Goal: Task Accomplishment & Management: Use online tool/utility

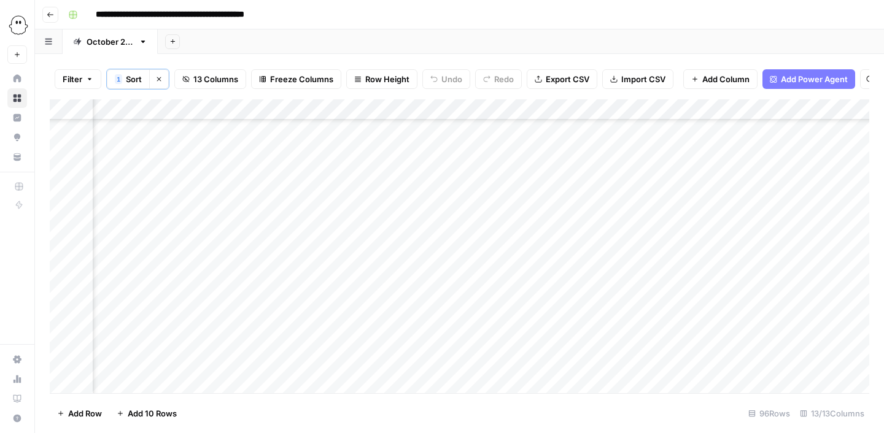
scroll to position [1582, 0]
click at [114, 259] on div "Add Column" at bounding box center [459, 246] width 819 height 294
type input "edi"
click at [128, 307] on button "Editing" at bounding box center [130, 305] width 36 height 15
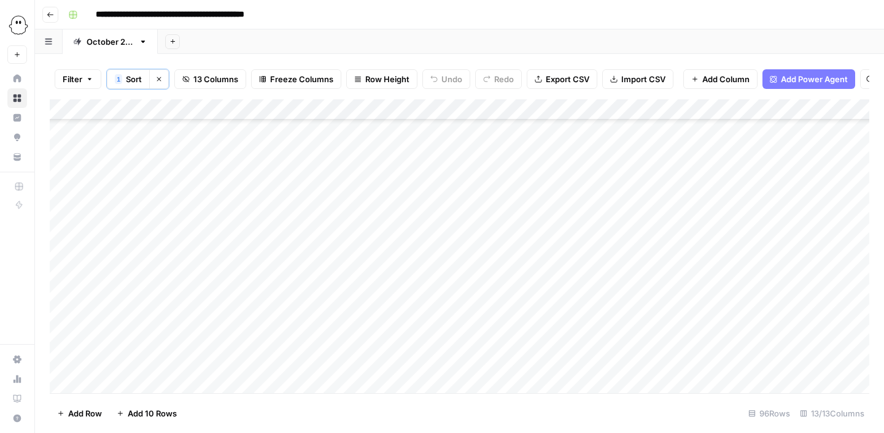
click at [188, 185] on div "Add Column" at bounding box center [459, 246] width 819 height 294
type input "e"
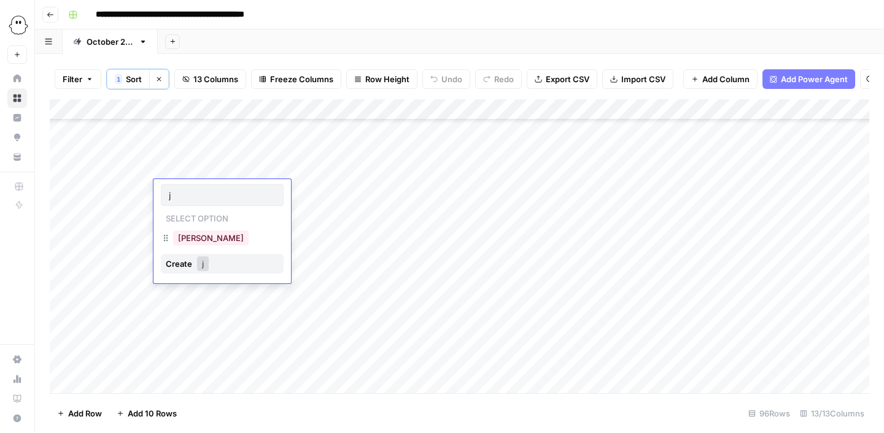
type input "ju"
click at [199, 237] on button "[PERSON_NAME]" at bounding box center [210, 238] width 75 height 15
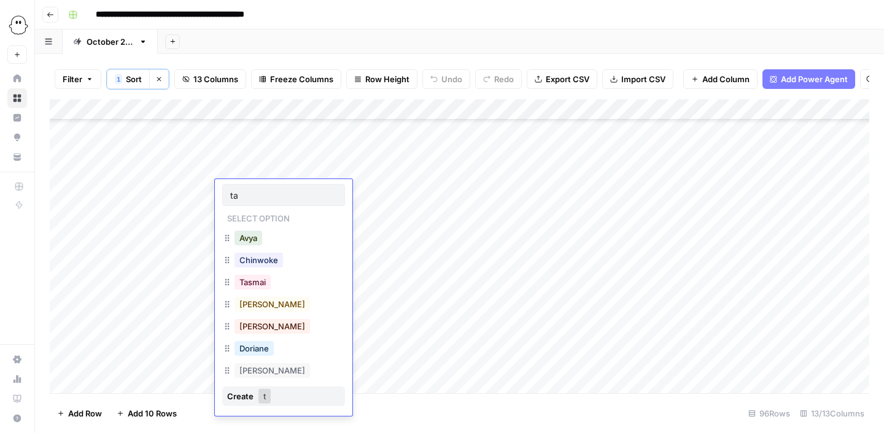
type input "tas"
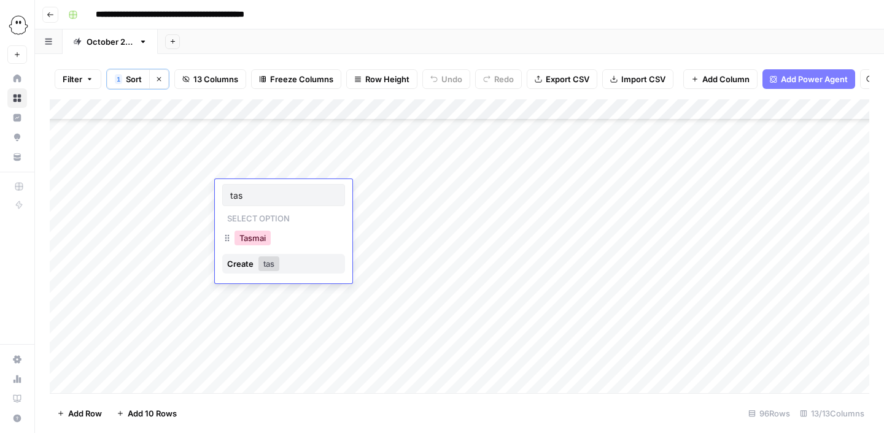
click at [257, 234] on button "Tasmai" at bounding box center [252, 238] width 36 height 15
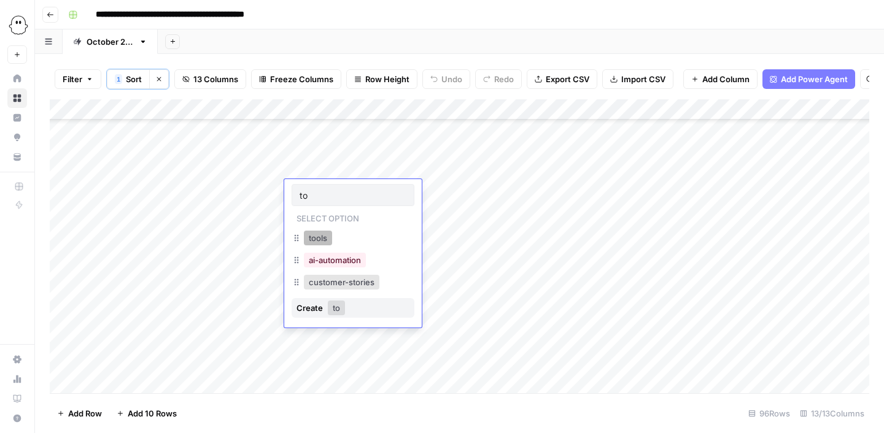
click at [328, 238] on button "tools" at bounding box center [318, 238] width 28 height 15
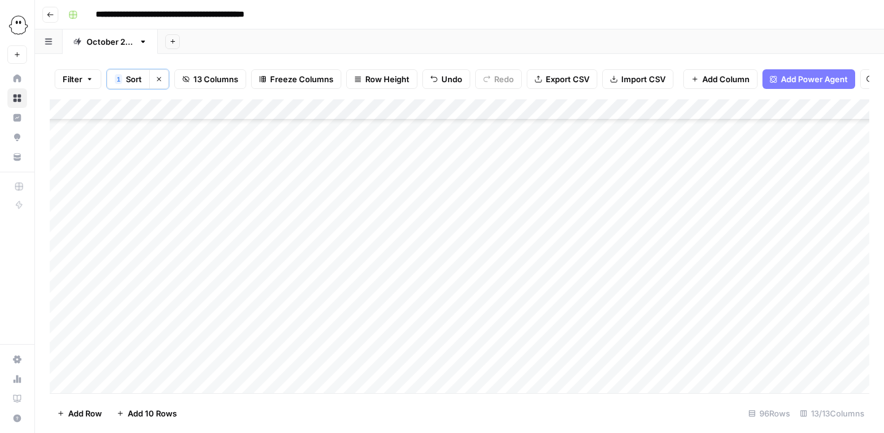
click at [444, 194] on div "Add Column" at bounding box center [459, 246] width 819 height 294
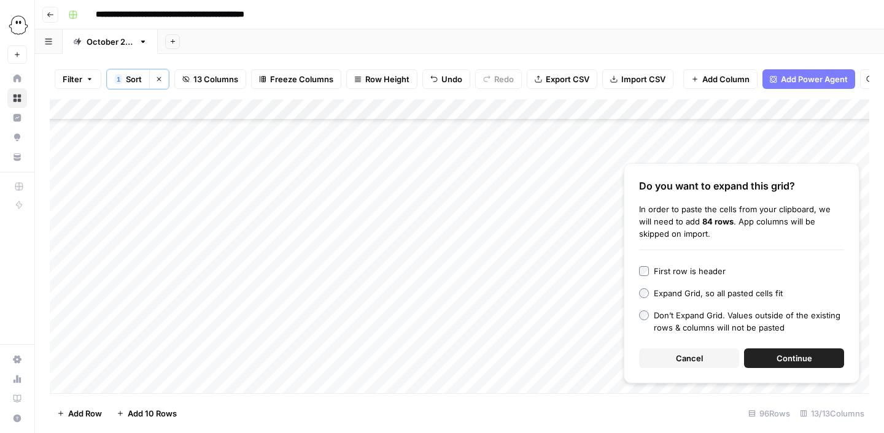
click at [686, 360] on span "Cancel" at bounding box center [689, 358] width 27 height 12
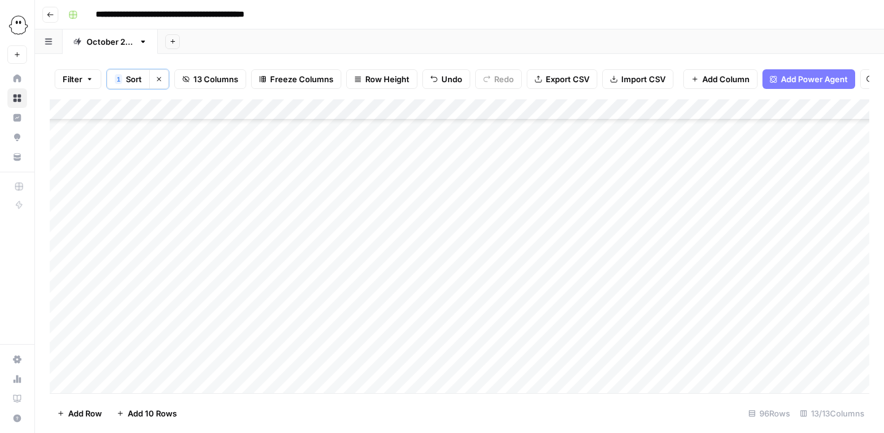
click at [458, 188] on div "Add Column" at bounding box center [459, 246] width 819 height 294
click at [458, 188] on textarea at bounding box center [493, 191] width 196 height 17
type textarea "**********"
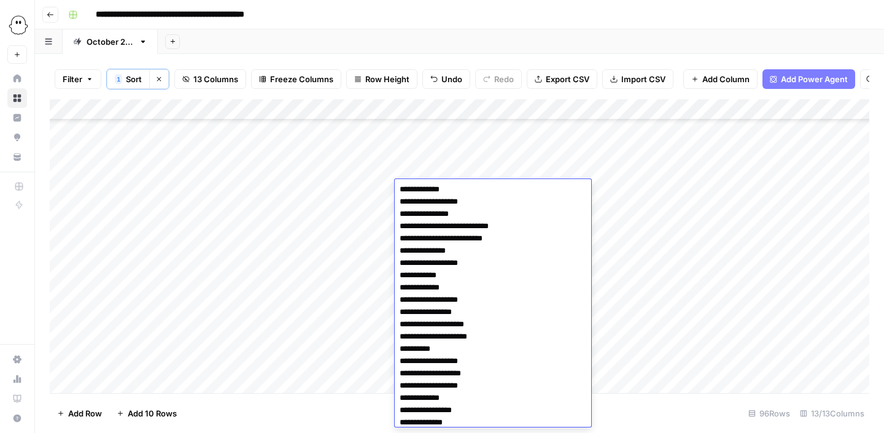
click at [695, 341] on div "Add Column" at bounding box center [459, 246] width 819 height 294
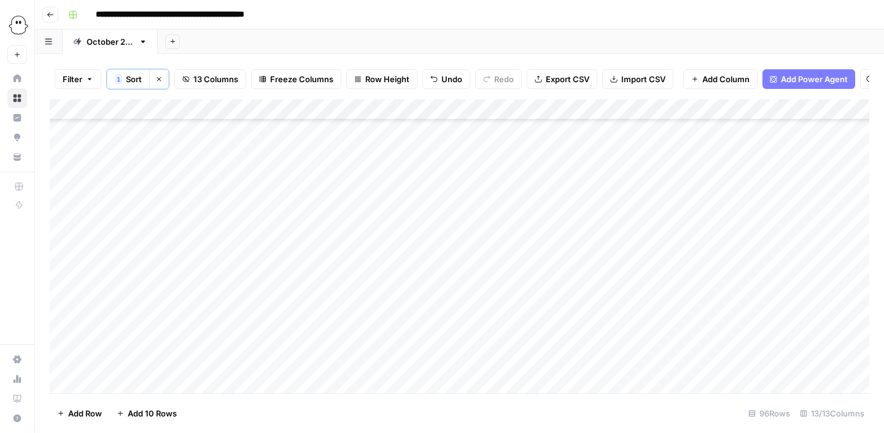
click at [663, 190] on div "Add Column" at bounding box center [459, 246] width 819 height 294
click at [468, 190] on div "Add Column" at bounding box center [459, 246] width 819 height 294
click at [790, 192] on div "Add Column" at bounding box center [459, 246] width 819 height 294
click at [790, 192] on div at bounding box center [803, 190] width 120 height 23
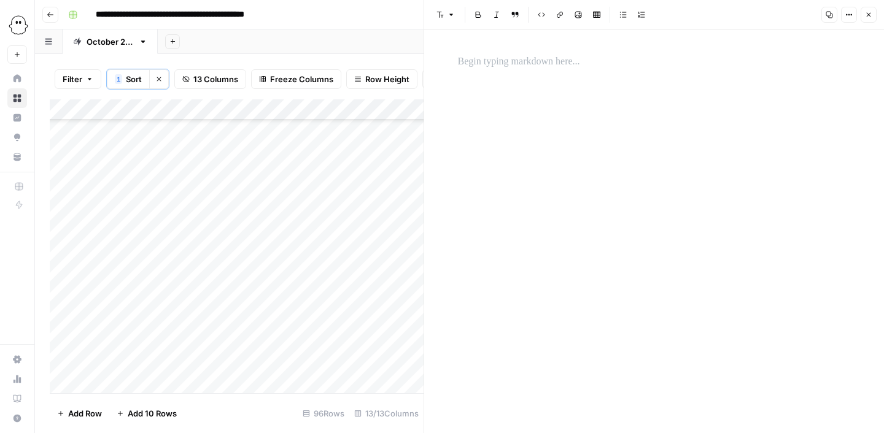
click at [630, 76] on div at bounding box center [653, 231] width 407 height 404
click at [495, 82] on div at bounding box center [653, 231] width 407 height 404
click at [485, 57] on p at bounding box center [654, 62] width 393 height 16
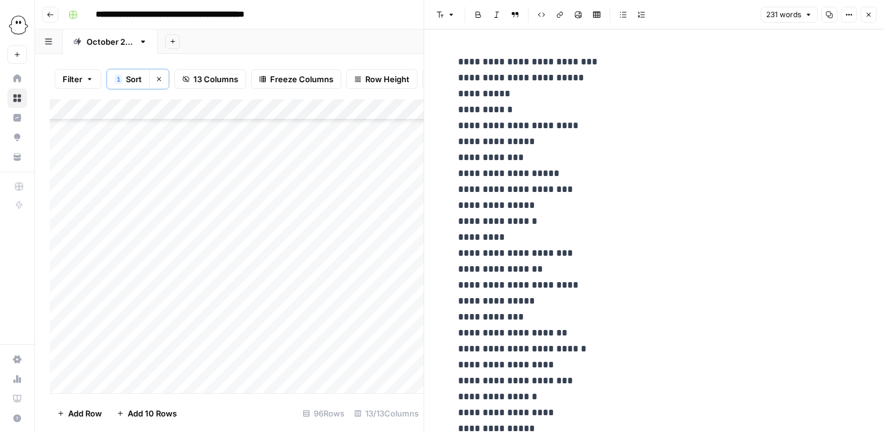
click at [374, 257] on div "Add Column" at bounding box center [237, 246] width 374 height 294
click at [869, 17] on icon "button" at bounding box center [868, 14] width 7 height 7
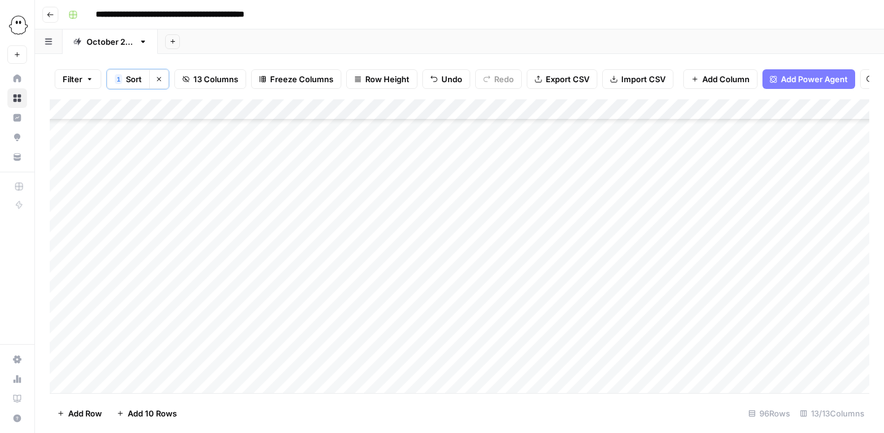
click at [450, 170] on div "Add Column" at bounding box center [459, 246] width 819 height 294
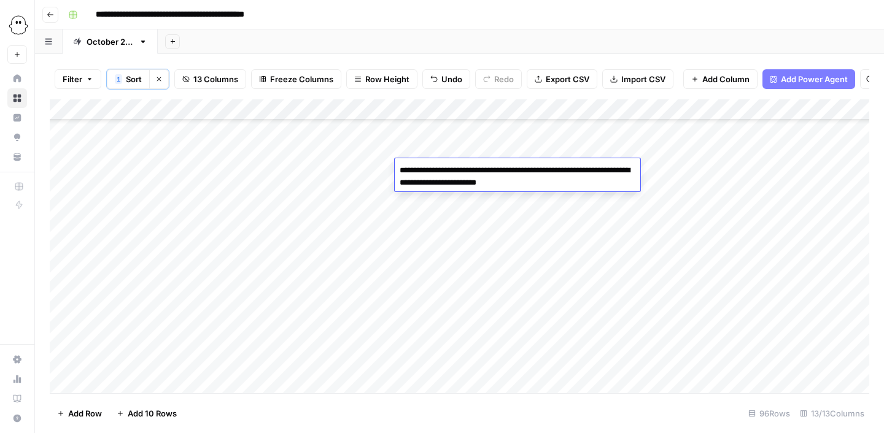
click at [450, 170] on textarea "**********" at bounding box center [517, 176] width 245 height 29
click at [445, 196] on div "Add Column" at bounding box center [459, 246] width 819 height 294
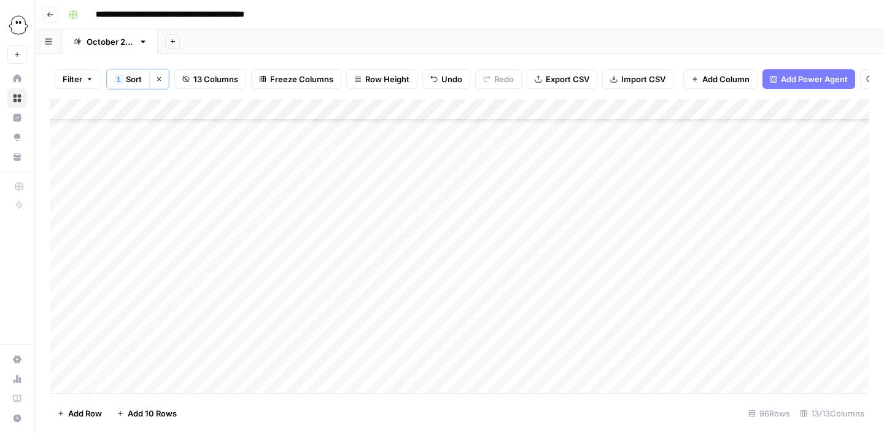
click at [470, 190] on div "Add Column" at bounding box center [459, 246] width 819 height 294
click at [470, 190] on textarea at bounding box center [493, 191] width 196 height 17
type textarea "**********"
click at [707, 195] on div "Add Column" at bounding box center [459, 246] width 819 height 294
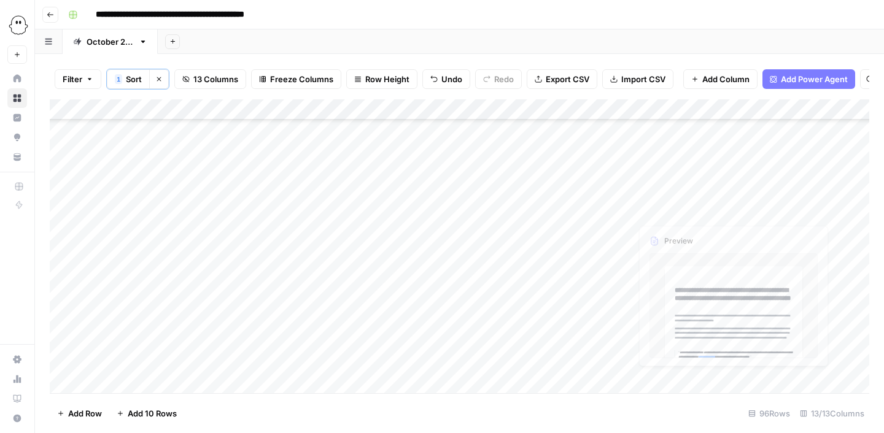
click at [707, 195] on div at bounding box center [688, 190] width 114 height 23
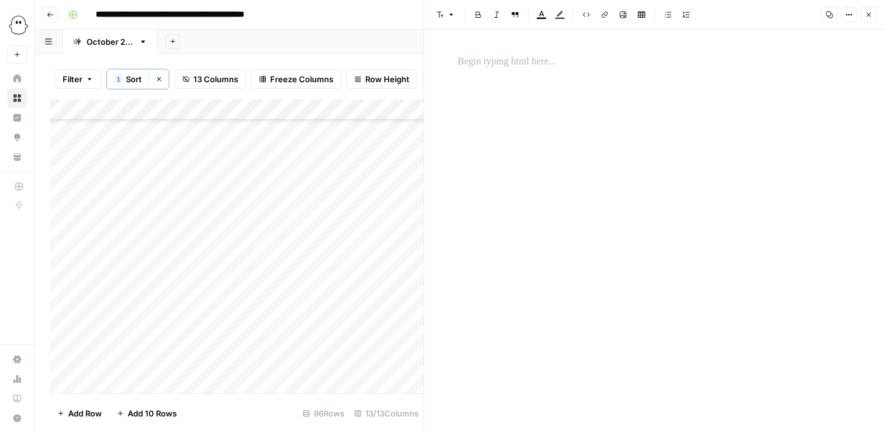
click at [582, 99] on div at bounding box center [653, 221] width 407 height 345
click at [502, 55] on p at bounding box center [654, 62] width 393 height 16
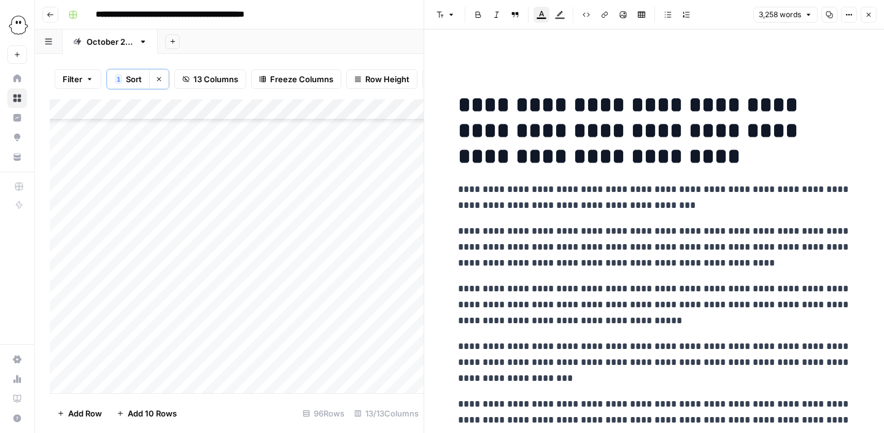
click at [869, 12] on icon "button" at bounding box center [868, 14] width 7 height 7
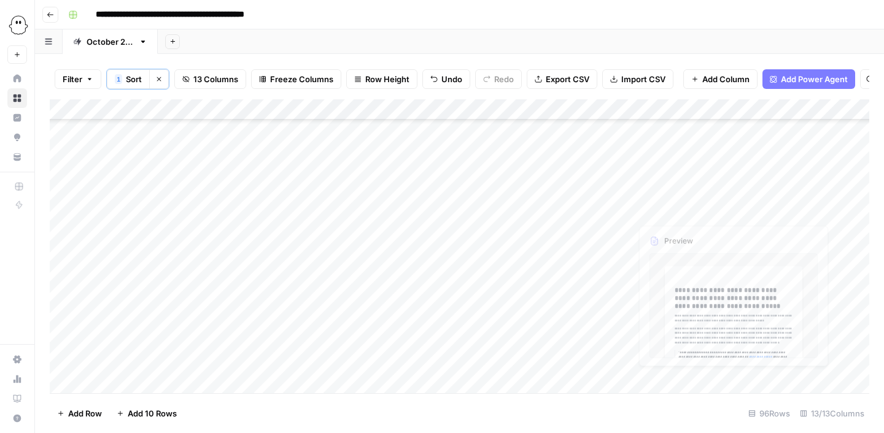
click at [677, 193] on div "Add Column" at bounding box center [459, 246] width 819 height 294
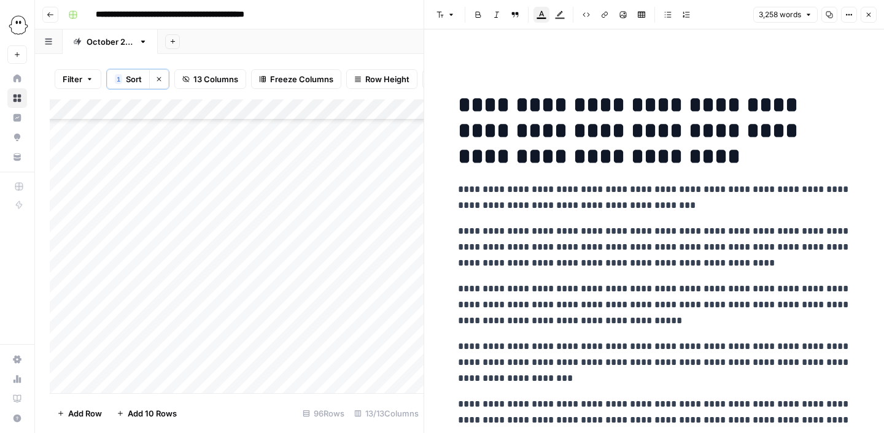
click at [869, 17] on icon "button" at bounding box center [868, 15] width 4 height 4
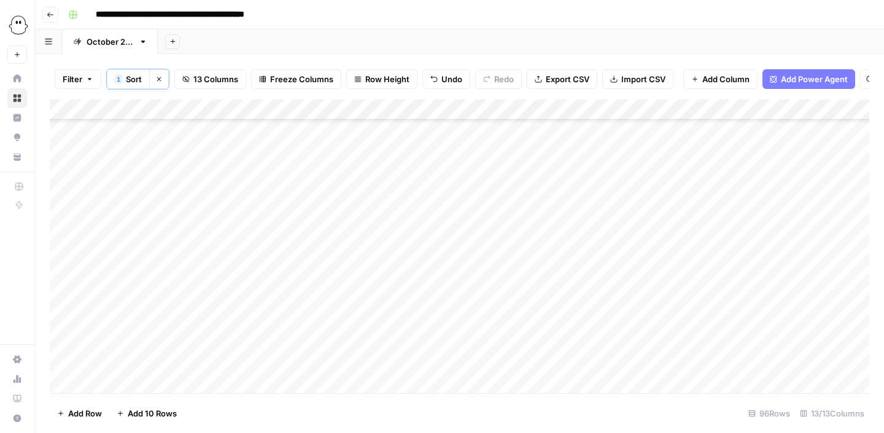
click at [572, 292] on div "Add Column" at bounding box center [459, 246] width 819 height 294
click at [134, 236] on div "Add Column" at bounding box center [459, 246] width 819 height 294
type input "edi"
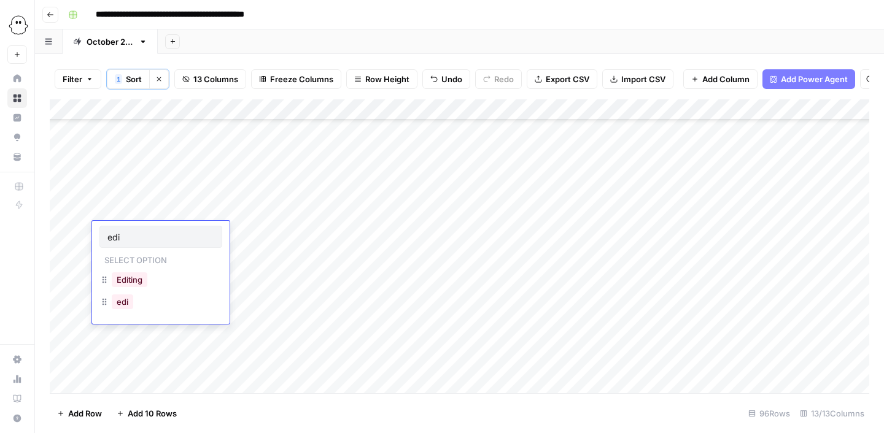
click at [106, 306] on icon "button" at bounding box center [104, 302] width 10 height 10
click at [133, 280] on button "Editing" at bounding box center [130, 279] width 36 height 15
click at [193, 231] on div "Add Column" at bounding box center [459, 246] width 819 height 294
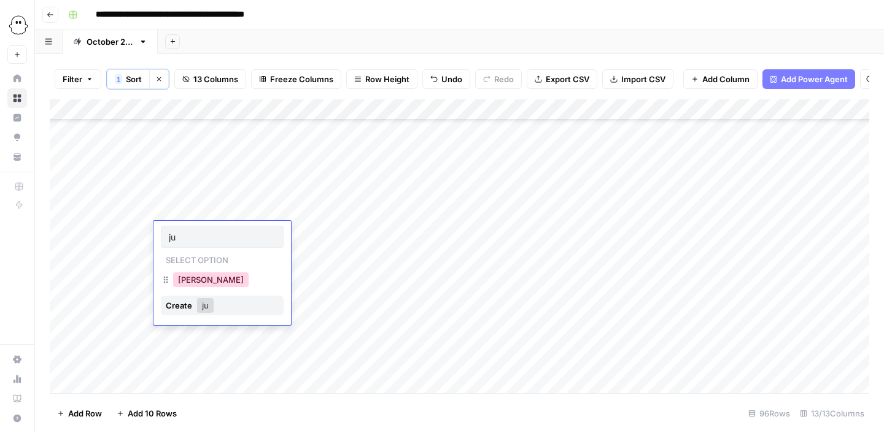
type input "ju"
click at [194, 281] on button "[PERSON_NAME]" at bounding box center [210, 279] width 75 height 15
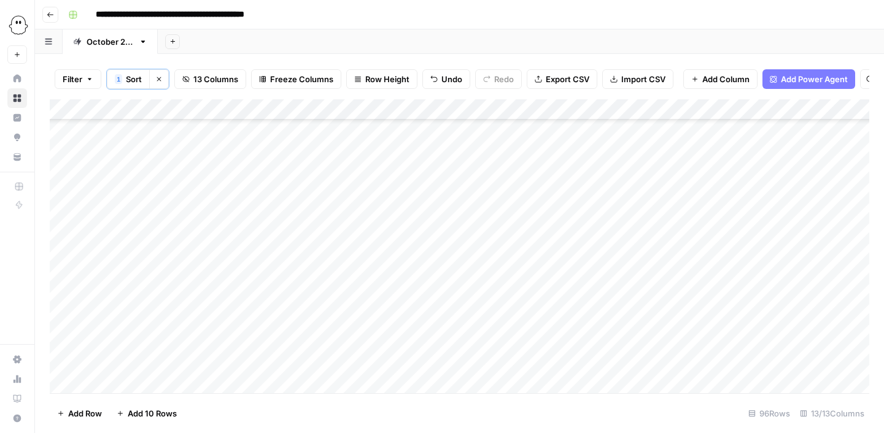
click at [244, 232] on div "Add Column" at bounding box center [459, 246] width 819 height 294
type input "tasm"
click at [256, 277] on button "Tasmai" at bounding box center [252, 279] width 36 height 15
click at [347, 238] on div "Add Column" at bounding box center [459, 246] width 819 height 294
click at [335, 233] on div "Add Column" at bounding box center [459, 246] width 819 height 294
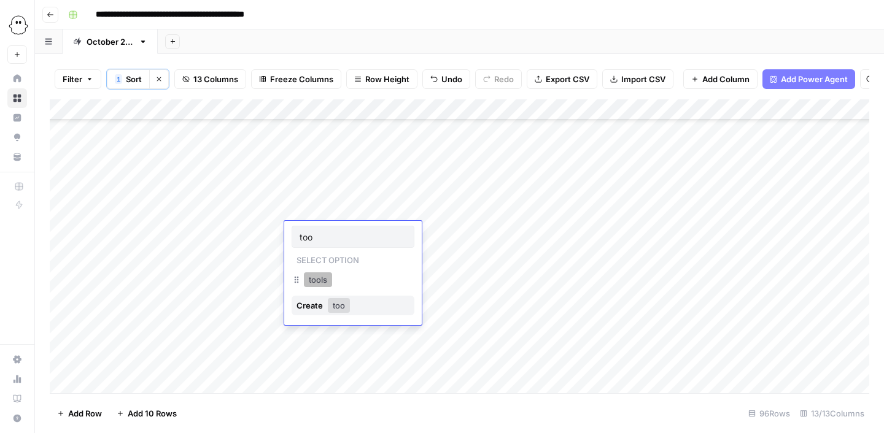
type input "too"
click at [331, 285] on button "tools" at bounding box center [318, 279] width 28 height 15
click at [104, 109] on div "Add Column" at bounding box center [459, 246] width 819 height 294
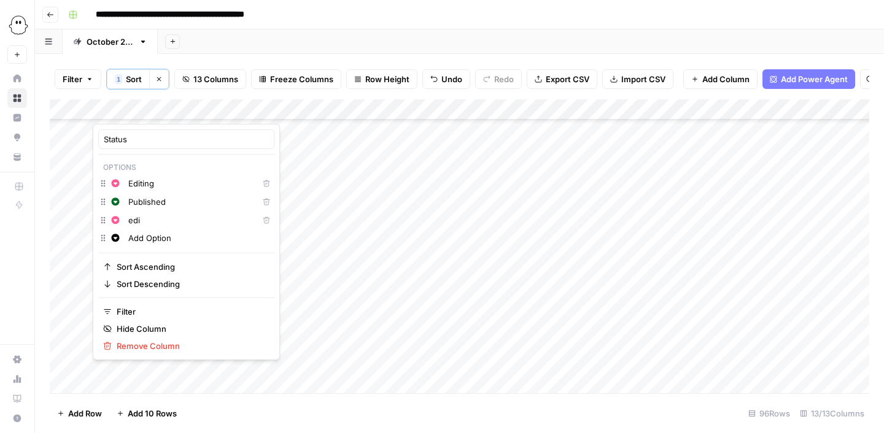
click at [263, 220] on icon "button" at bounding box center [266, 220] width 7 height 7
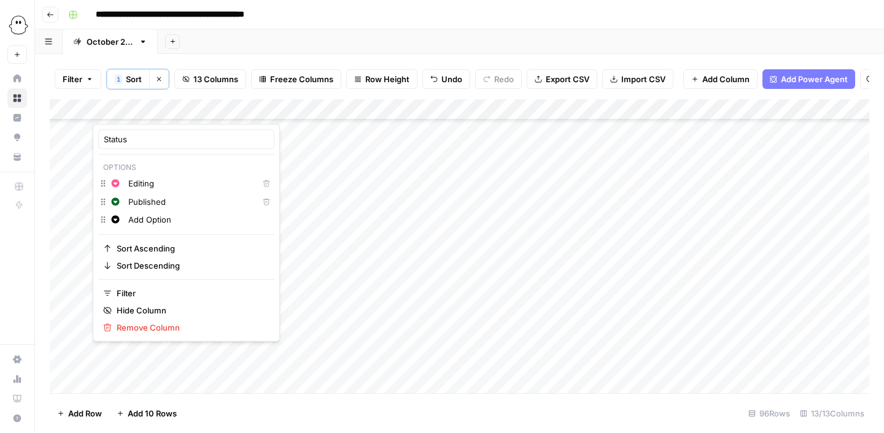
click at [363, 228] on div "Add Column" at bounding box center [459, 246] width 819 height 294
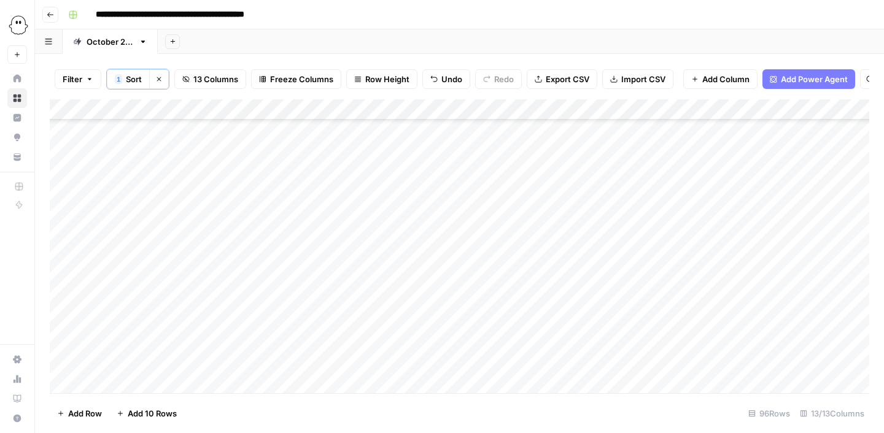
click at [472, 244] on div "Add Column" at bounding box center [459, 246] width 819 height 294
click at [438, 228] on div "Add Column" at bounding box center [459, 246] width 819 height 294
click at [795, 237] on div "Add Column" at bounding box center [459, 246] width 819 height 294
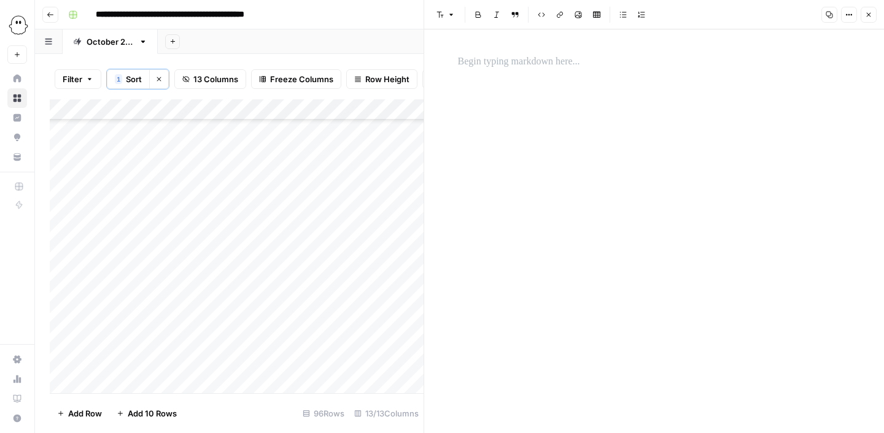
click at [482, 58] on p at bounding box center [654, 62] width 393 height 16
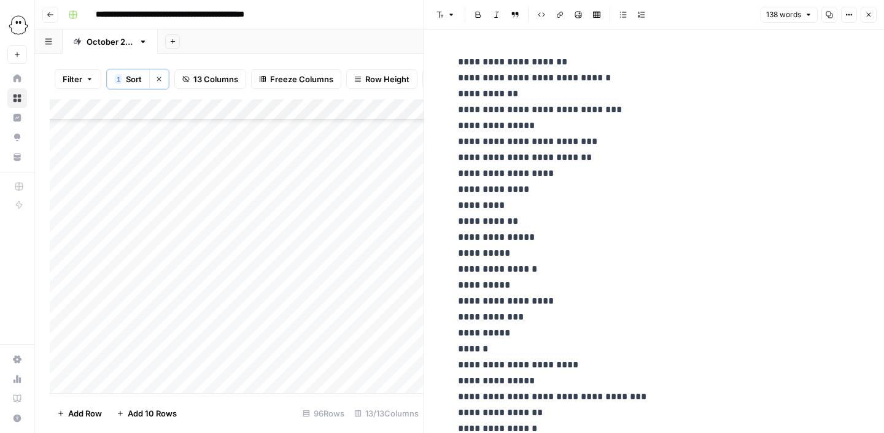
click at [873, 16] on button "Close" at bounding box center [868, 15] width 16 height 16
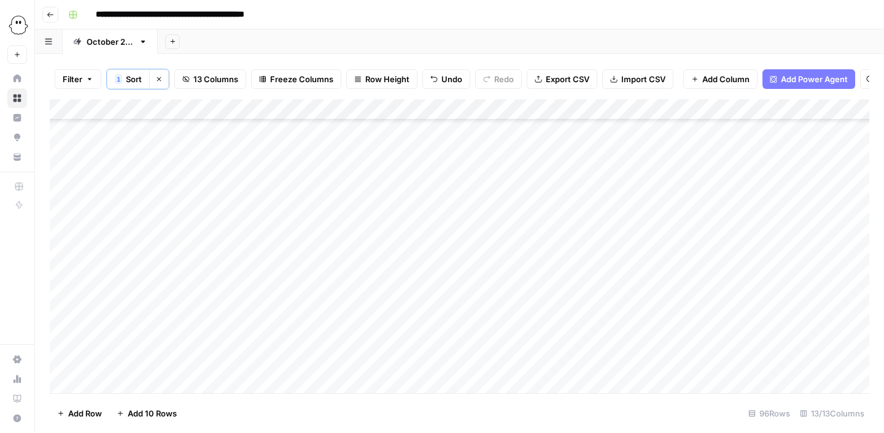
click at [665, 233] on div "Add Column" at bounding box center [459, 246] width 819 height 294
click at [646, 237] on div "Add Column" at bounding box center [459, 246] width 819 height 294
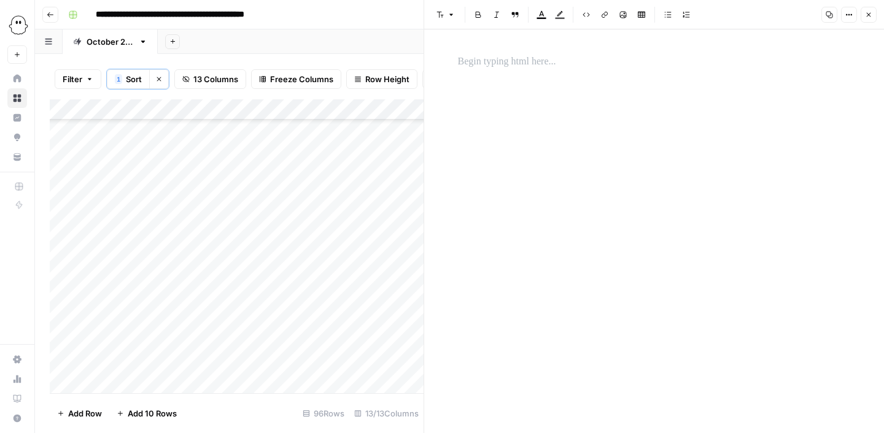
click at [651, 100] on div at bounding box center [653, 221] width 407 height 345
click at [531, 66] on p at bounding box center [654, 62] width 393 height 16
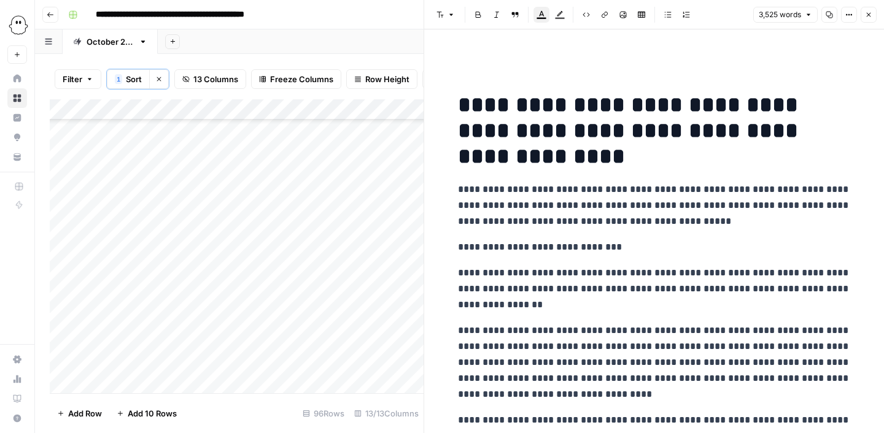
click at [872, 13] on button "Close" at bounding box center [868, 15] width 16 height 16
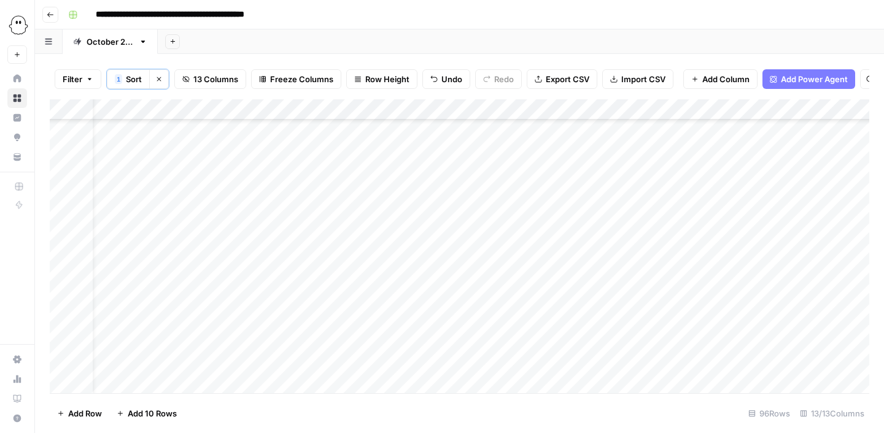
scroll to position [1650, 0]
click at [113, 256] on div "Add Column" at bounding box center [459, 246] width 819 height 294
type input "edi"
click at [137, 302] on button "Editing" at bounding box center [130, 300] width 36 height 15
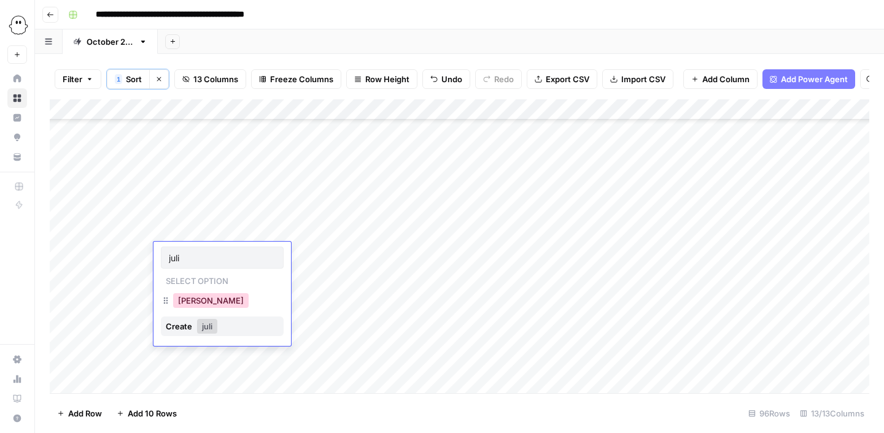
type input "juli"
click at [192, 299] on button "[PERSON_NAME]" at bounding box center [210, 300] width 75 height 15
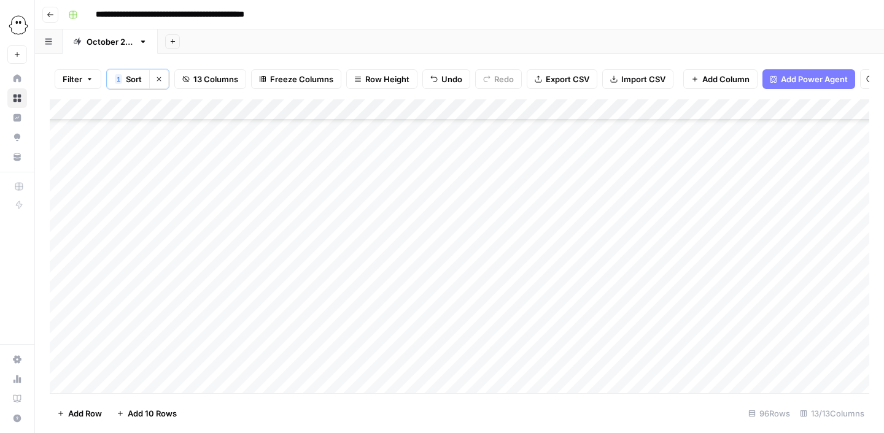
click at [269, 259] on div "Add Column" at bounding box center [459, 246] width 819 height 294
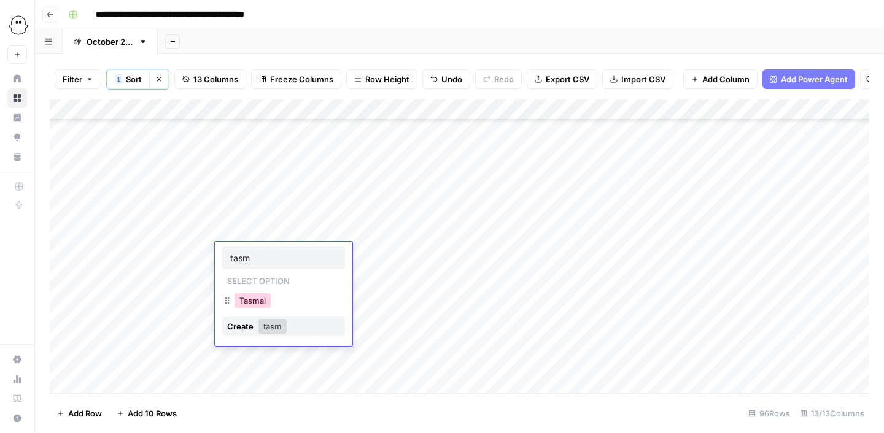
type input "tasm"
click at [261, 298] on button "Tasmai" at bounding box center [252, 300] width 36 height 15
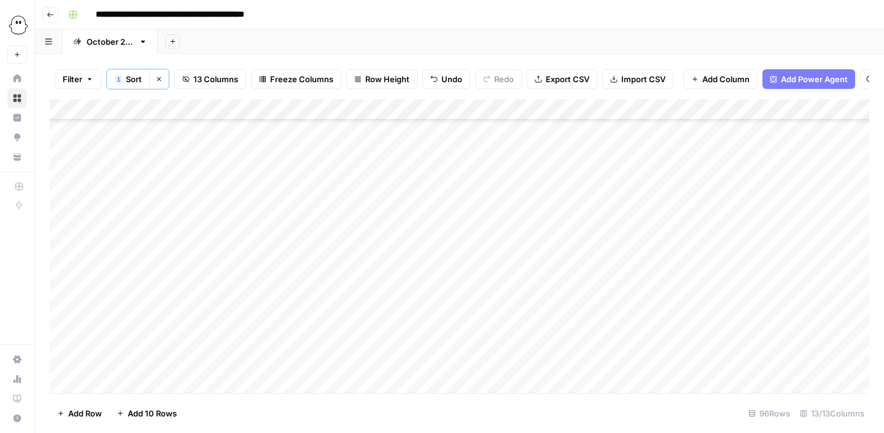
click at [331, 257] on div "Add Column" at bounding box center [459, 246] width 819 height 294
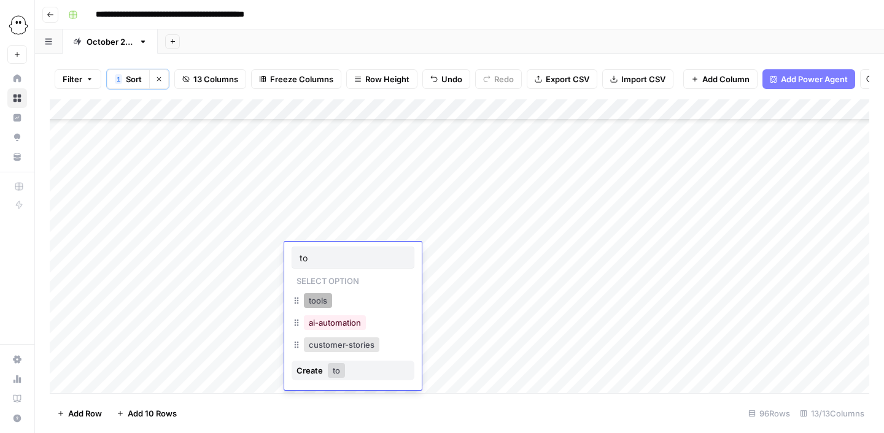
type input "to"
click at [325, 301] on button "tools" at bounding box center [318, 300] width 28 height 15
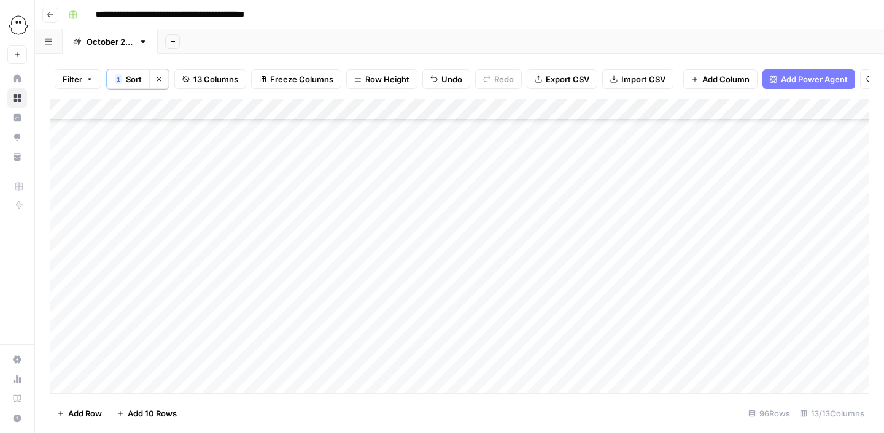
click at [582, 257] on div "Add Column" at bounding box center [459, 246] width 819 height 294
click at [781, 256] on div "Add Column" at bounding box center [459, 246] width 819 height 294
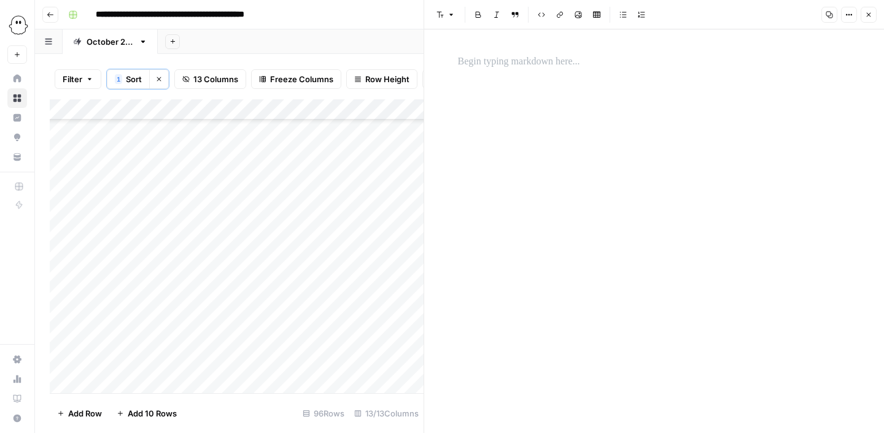
click at [763, 133] on div at bounding box center [653, 231] width 407 height 404
click at [528, 58] on p at bounding box center [654, 62] width 393 height 16
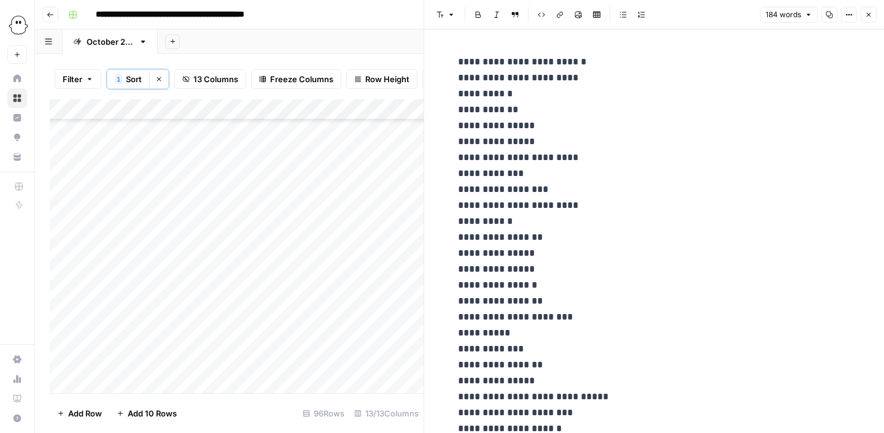
click at [871, 17] on icon "button" at bounding box center [868, 14] width 7 height 7
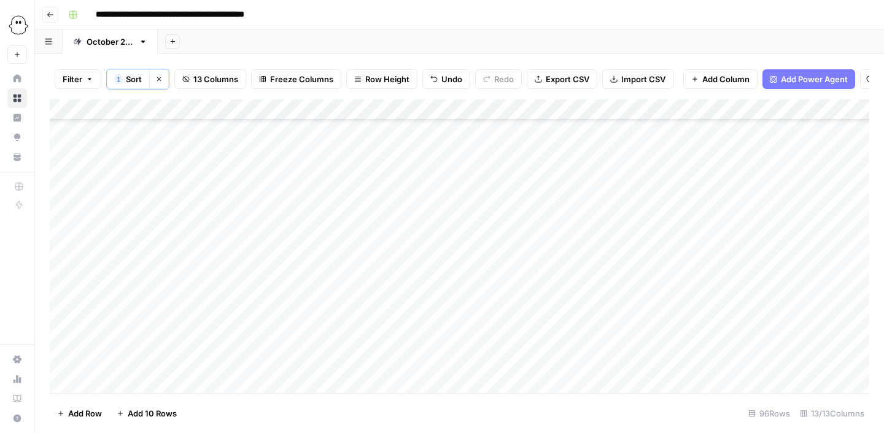
click at [649, 255] on div "Add Column" at bounding box center [459, 246] width 819 height 294
click at [733, 253] on div "Add Column" at bounding box center [459, 246] width 819 height 294
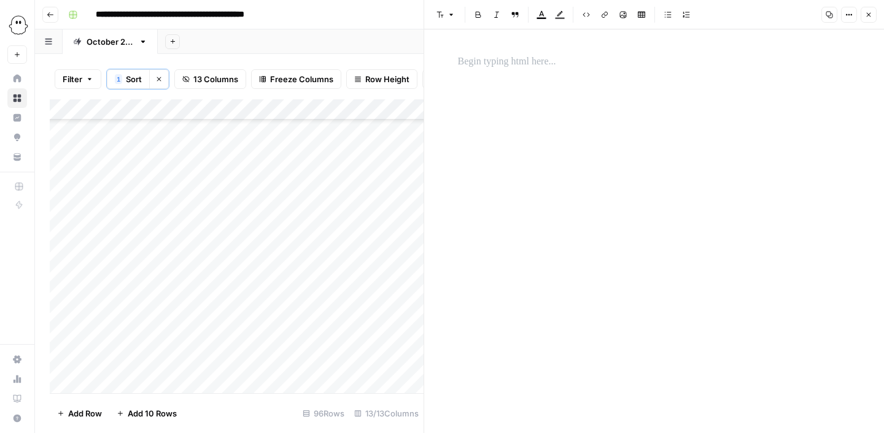
click at [560, 80] on div at bounding box center [653, 221] width 407 height 345
click at [522, 57] on p at bounding box center [654, 62] width 393 height 16
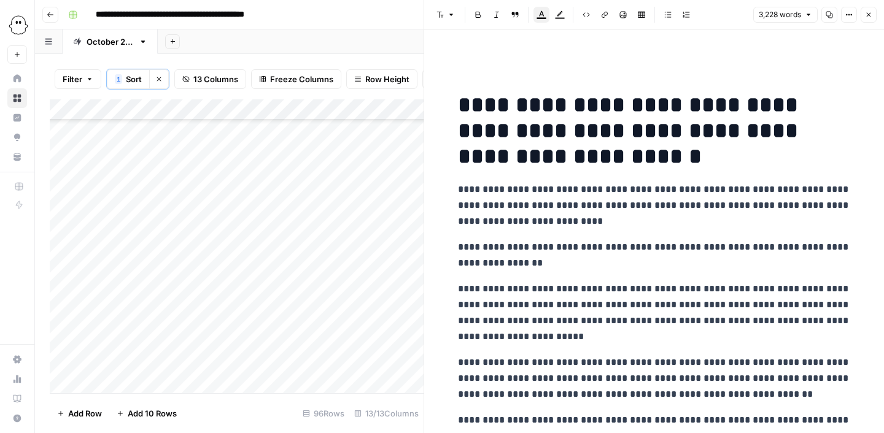
click at [867, 18] on button "Close" at bounding box center [868, 15] width 16 height 16
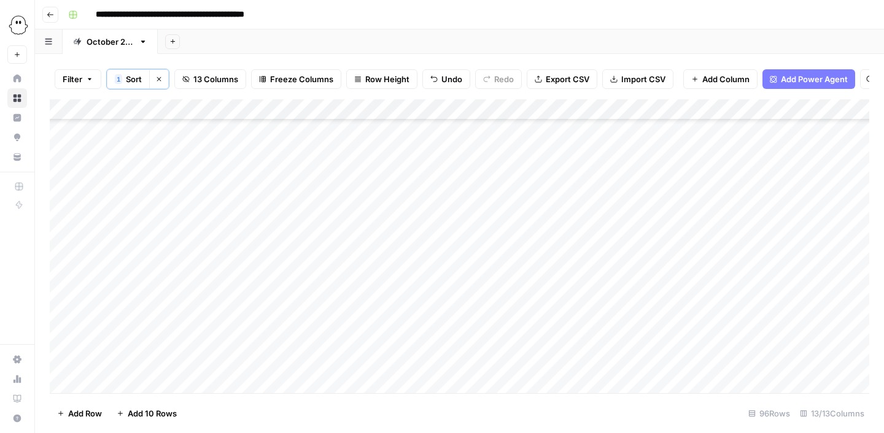
scroll to position [1650, 0]
click at [141, 274] on div "Add Column" at bounding box center [459, 246] width 819 height 294
type input "edi"
click at [131, 324] on button "Editing" at bounding box center [130, 321] width 36 height 15
click at [457, 275] on div "Add Column" at bounding box center [459, 246] width 819 height 294
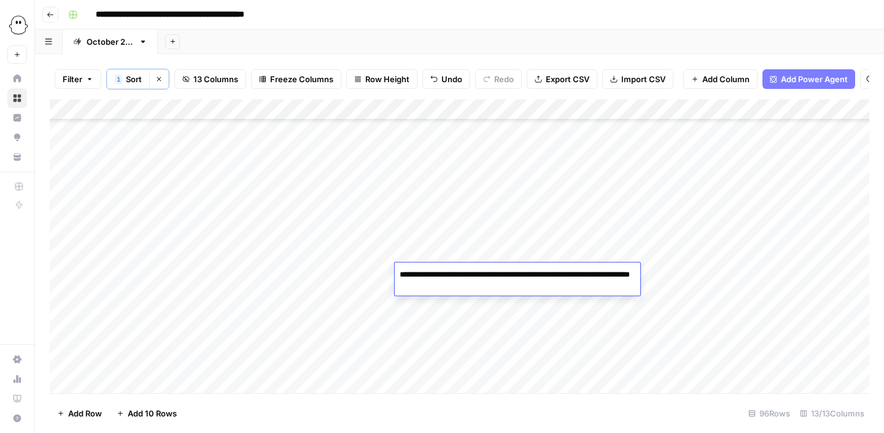
click at [318, 272] on div "Add Column" at bounding box center [459, 246] width 819 height 294
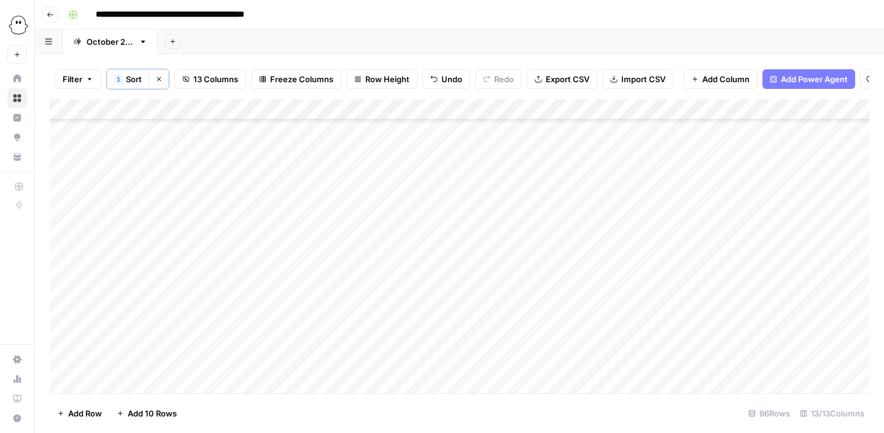
click at [182, 275] on div "Add Column" at bounding box center [459, 246] width 819 height 294
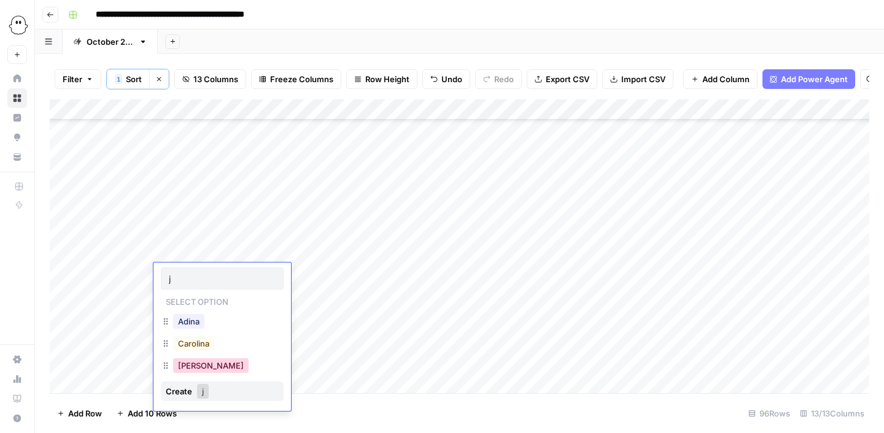
click at [193, 367] on button "[PERSON_NAME]" at bounding box center [210, 365] width 75 height 15
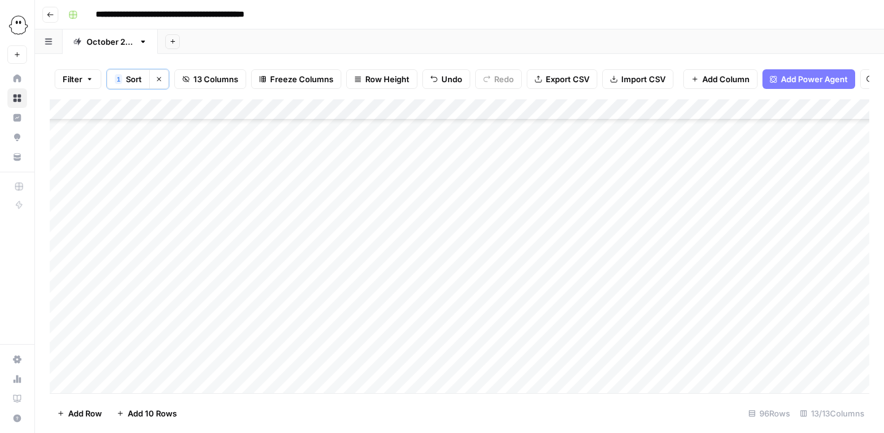
click at [253, 272] on div "Add Column" at bounding box center [459, 246] width 819 height 294
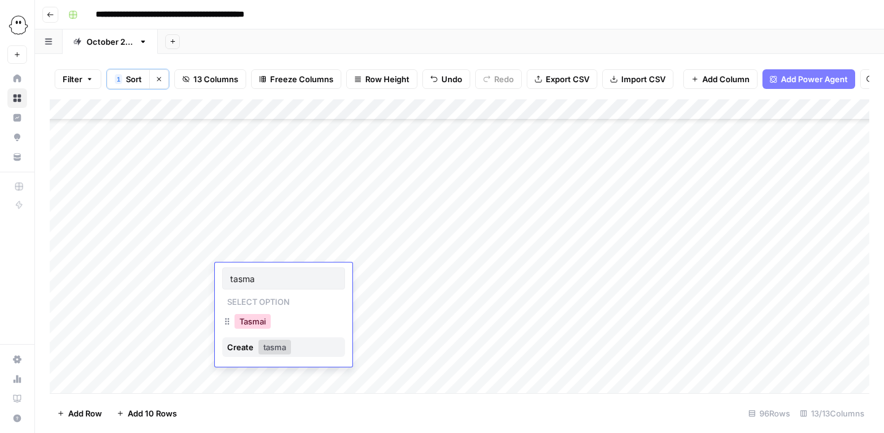
type input "tasma"
click at [258, 326] on button "Tasmai" at bounding box center [252, 321] width 36 height 15
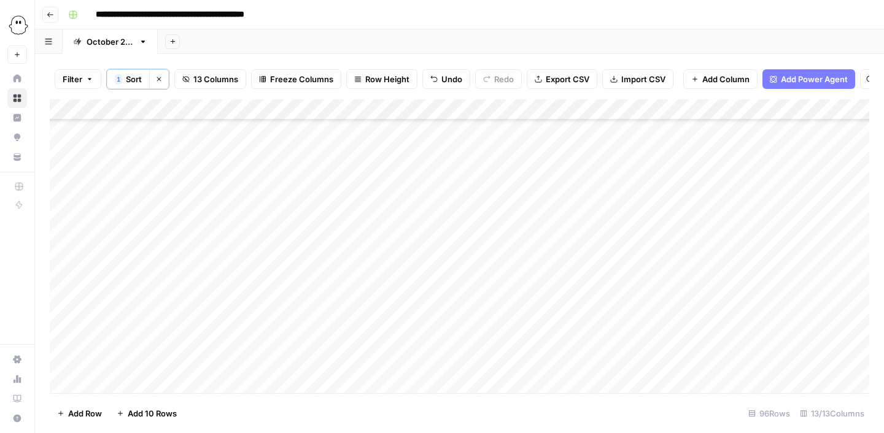
click at [319, 277] on div "Add Column" at bounding box center [459, 246] width 819 height 294
click at [318, 277] on div "Add Column" at bounding box center [459, 246] width 819 height 294
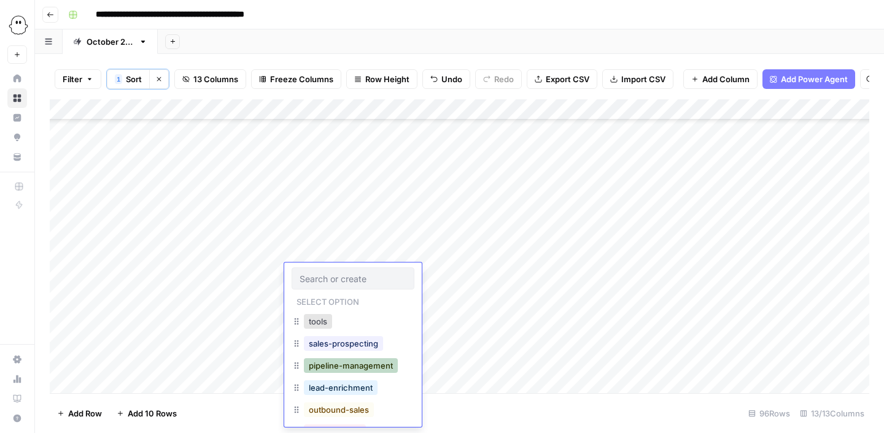
scroll to position [20, 0]
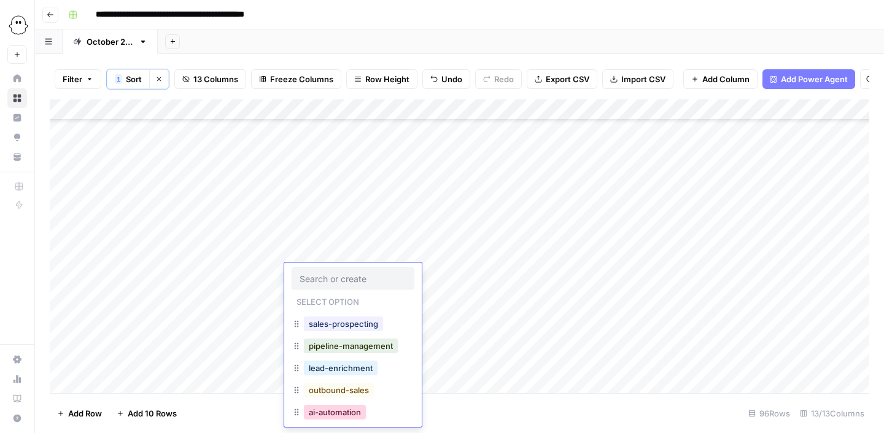
click at [339, 409] on button "ai-automation" at bounding box center [335, 412] width 62 height 15
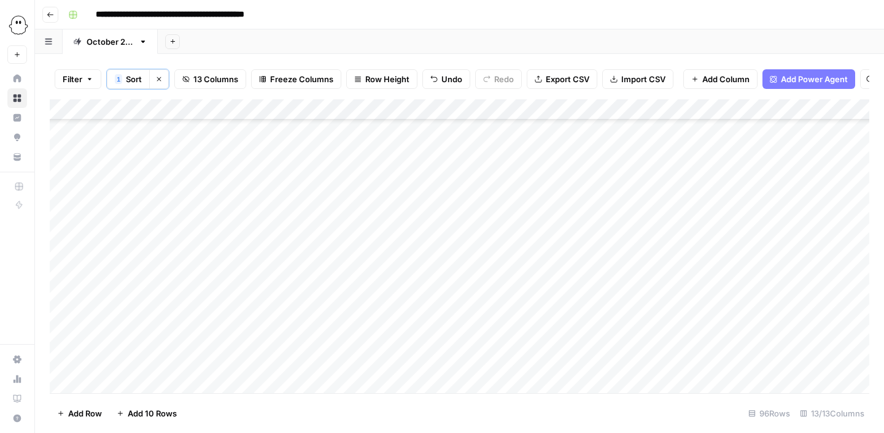
click at [784, 275] on div "Add Column" at bounding box center [459, 246] width 819 height 294
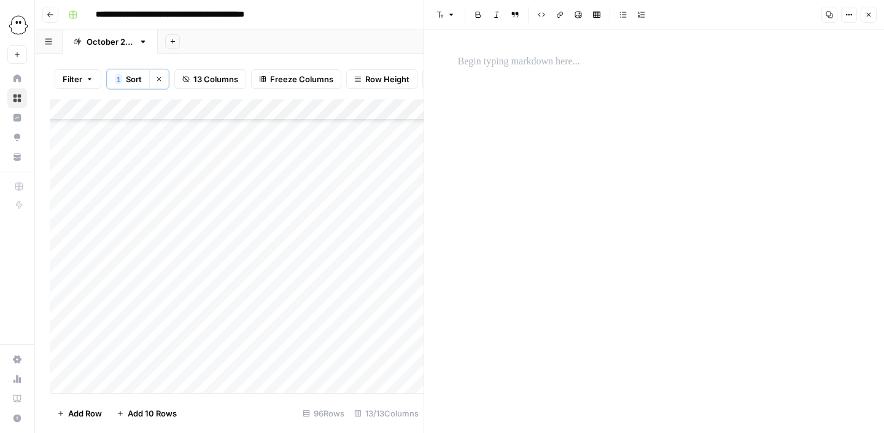
click at [517, 58] on p at bounding box center [654, 62] width 393 height 16
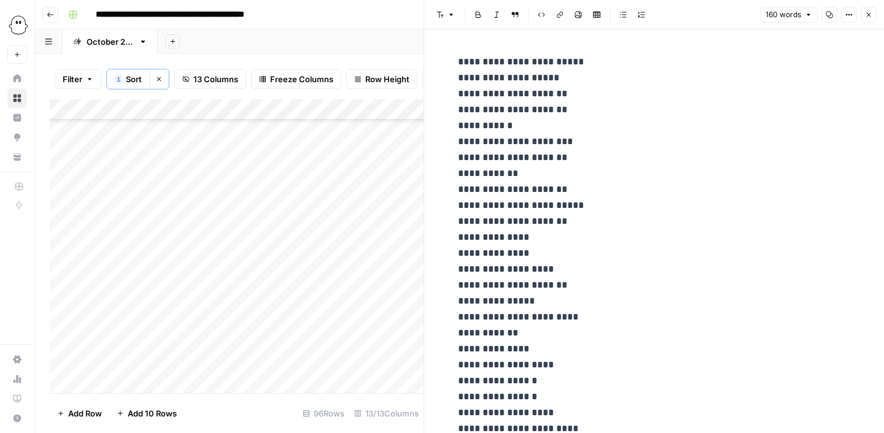
click at [871, 15] on span "Close" at bounding box center [871, 15] width 1 height 1
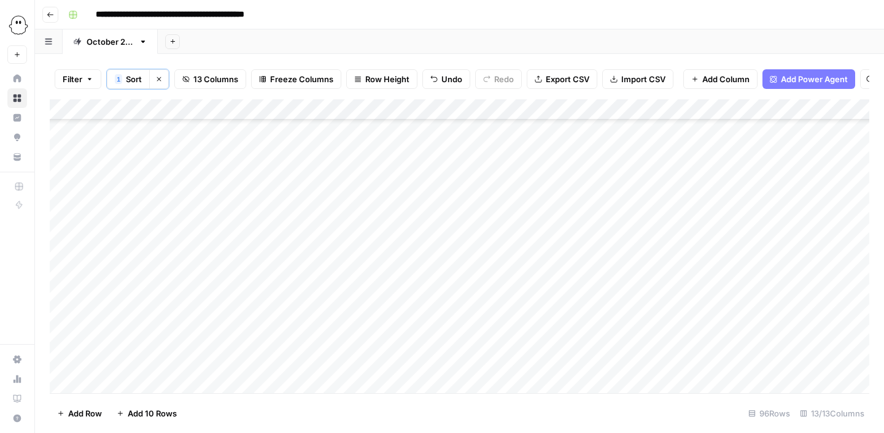
click at [655, 274] on div "Add Column" at bounding box center [459, 246] width 819 height 294
click at [669, 276] on div "Add Column" at bounding box center [459, 246] width 819 height 294
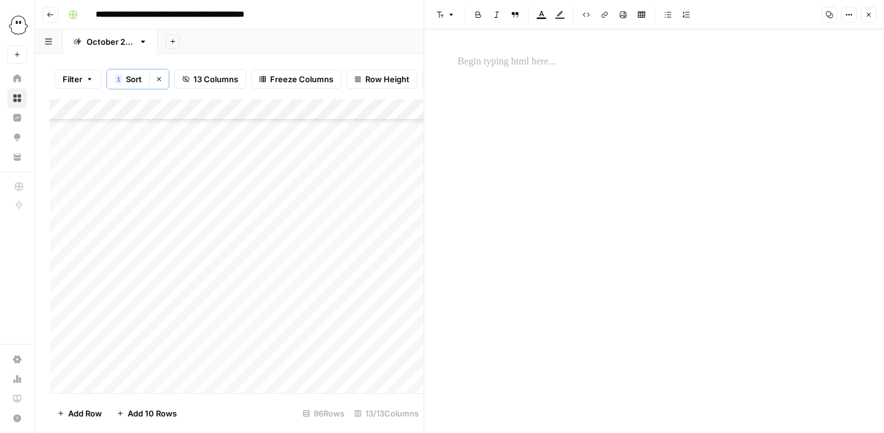
click at [490, 52] on div at bounding box center [653, 62] width 407 height 26
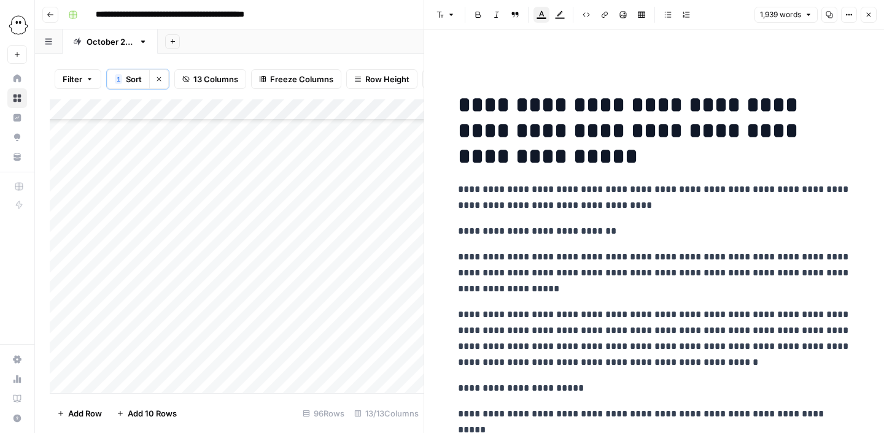
click at [868, 15] on icon "button" at bounding box center [868, 14] width 7 height 7
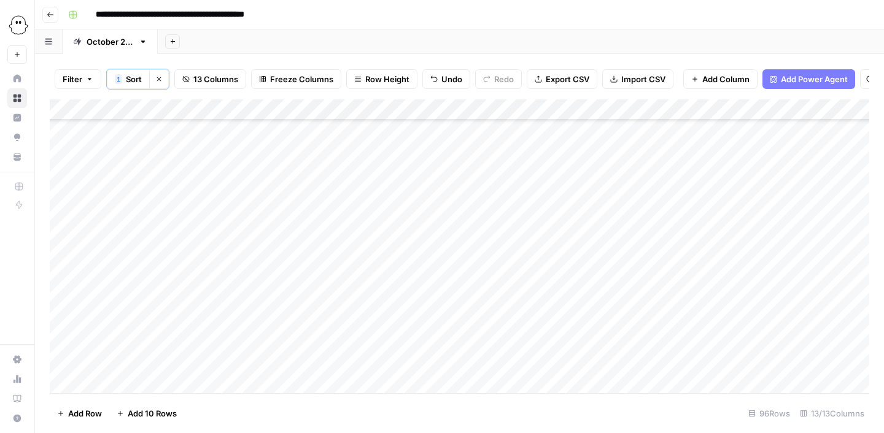
click at [133, 298] on div "Add Column" at bounding box center [459, 246] width 819 height 294
type input "edi"
click at [127, 349] on button "Editing" at bounding box center [130, 342] width 36 height 15
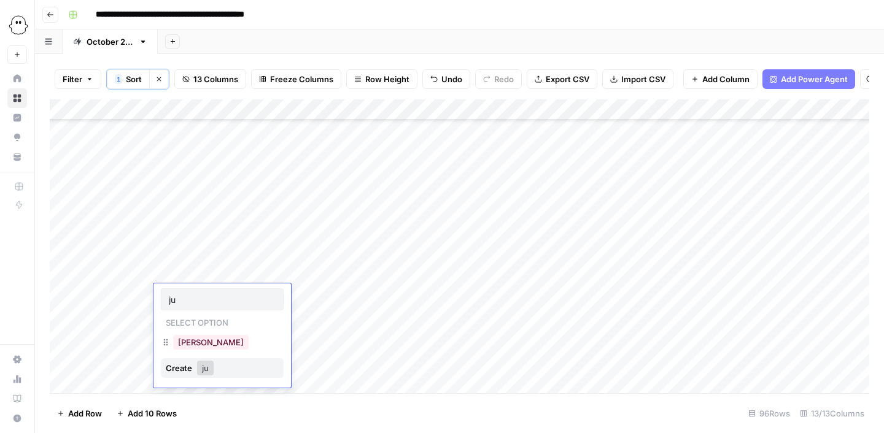
click at [210, 347] on div "[PERSON_NAME]" at bounding box center [222, 344] width 123 height 22
type input "ju"
click at [196, 346] on button "[PERSON_NAME]" at bounding box center [210, 342] width 75 height 15
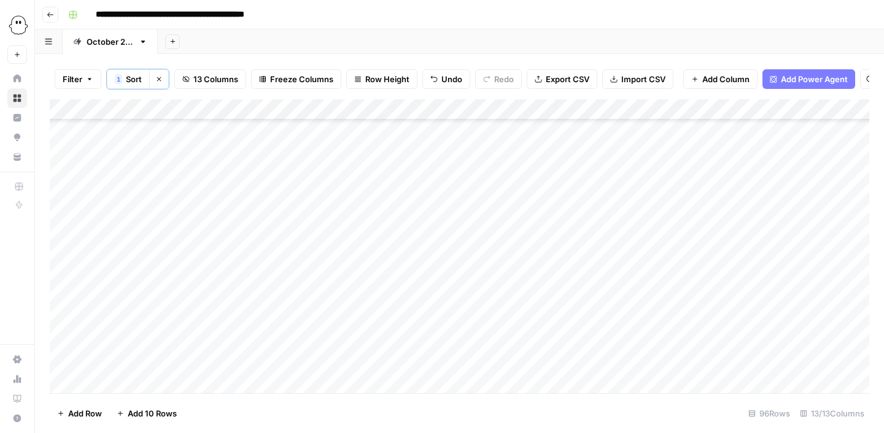
click at [257, 297] on div "Add Column" at bounding box center [459, 246] width 819 height 294
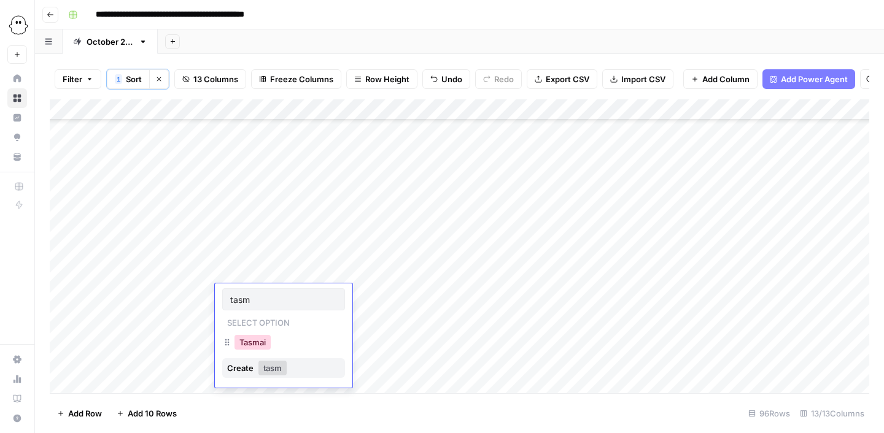
type input "tasm"
click at [256, 338] on button "Tasmai" at bounding box center [252, 342] width 36 height 15
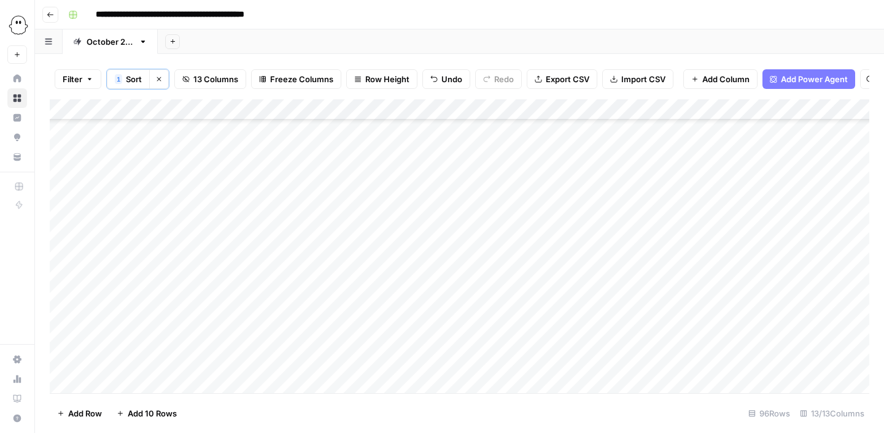
click at [322, 300] on div "Add Column" at bounding box center [459, 246] width 819 height 294
click at [315, 297] on div "Add Column" at bounding box center [459, 246] width 819 height 294
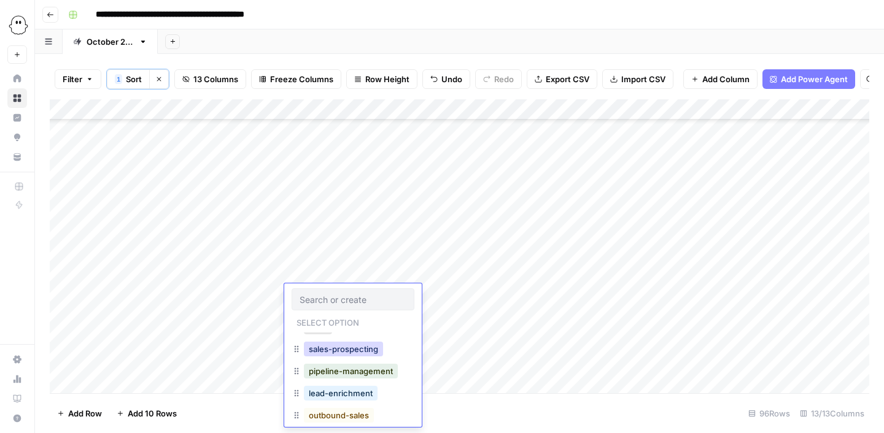
scroll to position [20, 0]
click at [334, 412] on button "outbound-sales" at bounding box center [339, 411] width 70 height 15
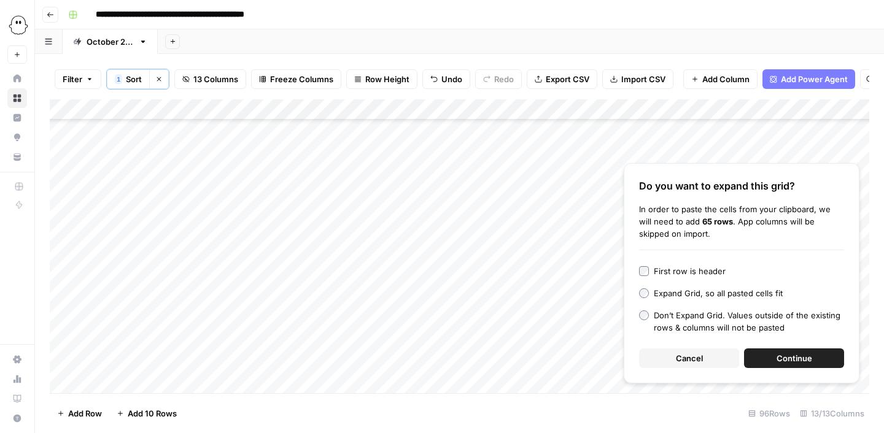
click at [704, 359] on button "Cancel" at bounding box center [689, 359] width 100 height 20
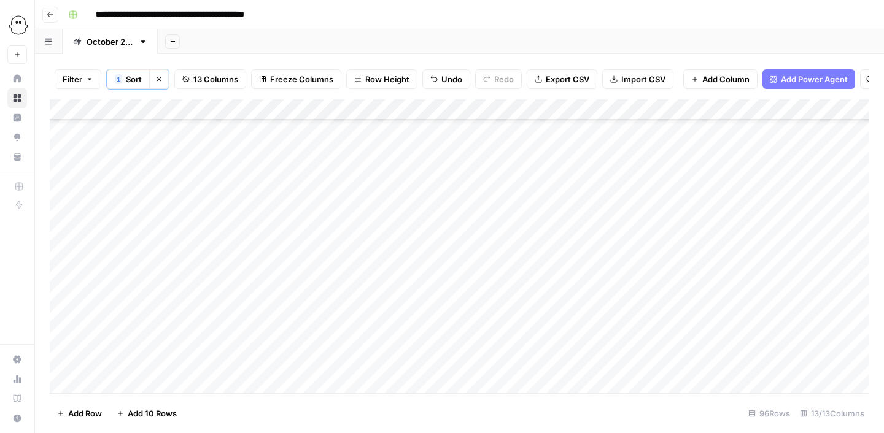
click at [792, 291] on div "Add Column" at bounding box center [459, 246] width 819 height 294
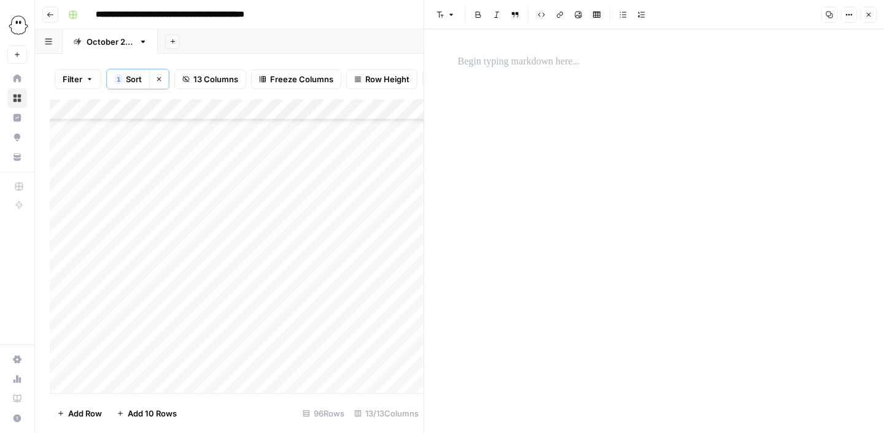
click at [552, 65] on p at bounding box center [654, 62] width 393 height 16
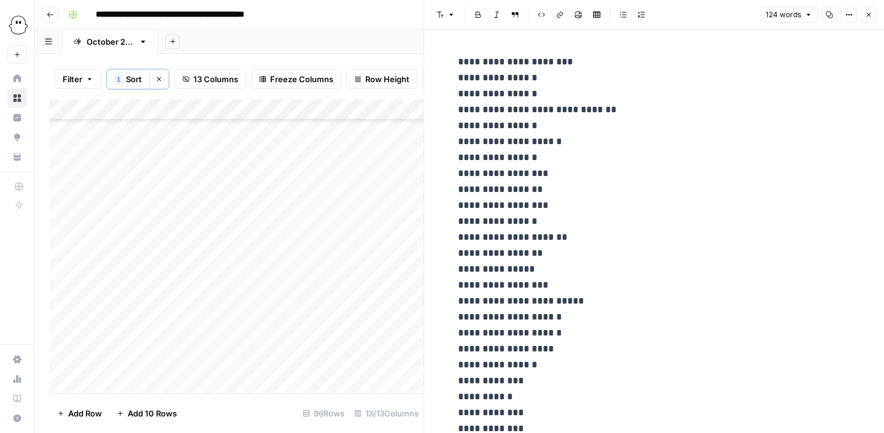
click at [868, 17] on icon "button" at bounding box center [868, 14] width 7 height 7
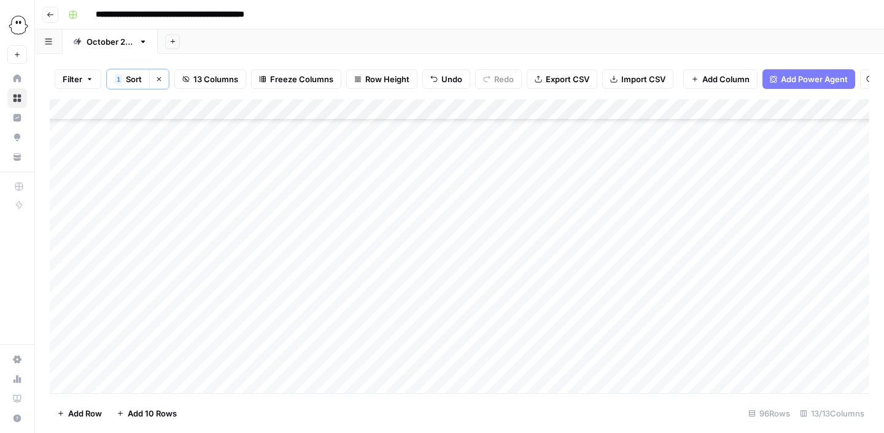
click at [701, 298] on div "Add Column" at bounding box center [459, 246] width 819 height 294
click at [732, 298] on div "Add Column" at bounding box center [459, 246] width 819 height 294
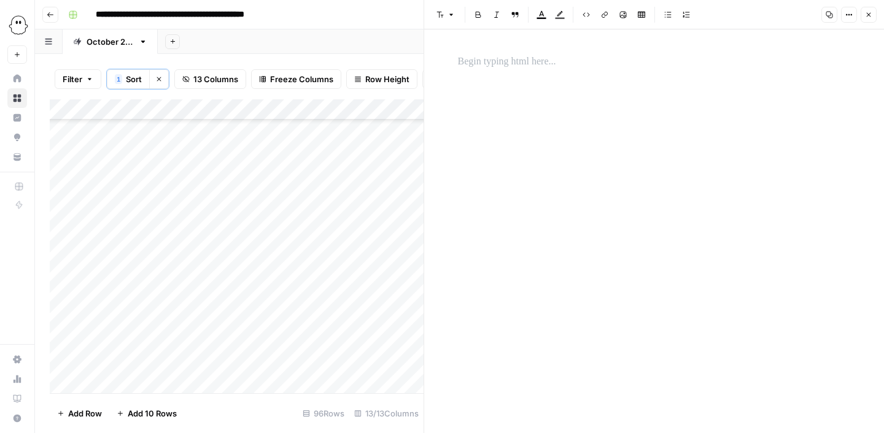
click at [660, 73] on div at bounding box center [653, 62] width 407 height 26
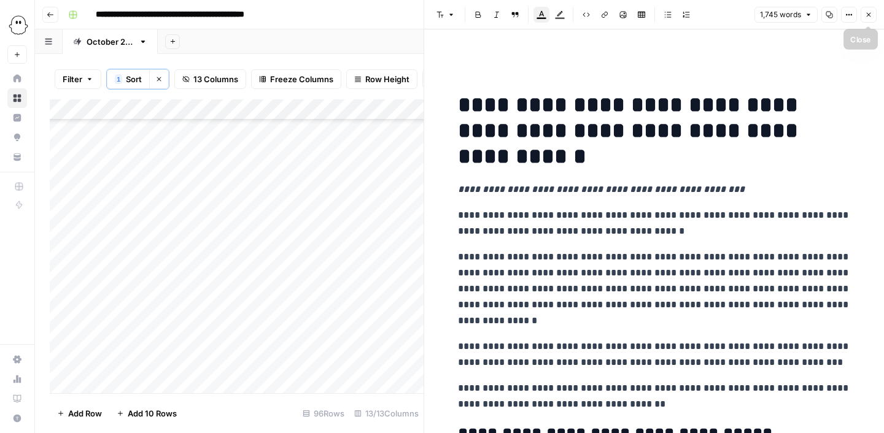
click at [871, 15] on icon "button" at bounding box center [868, 14] width 7 height 7
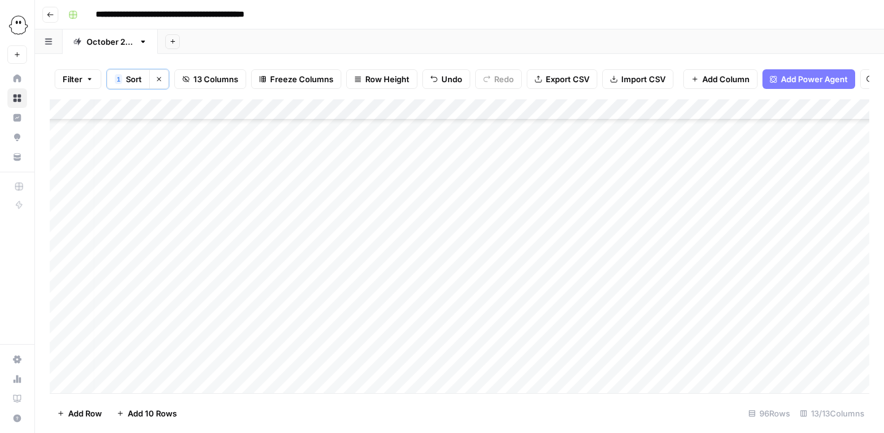
scroll to position [1650, 0]
click at [111, 321] on div "Add Column" at bounding box center [459, 246] width 819 height 294
type input "edi"
click at [133, 368] on button "Editing" at bounding box center [130, 363] width 36 height 15
click at [181, 320] on div "Add Column" at bounding box center [459, 246] width 819 height 294
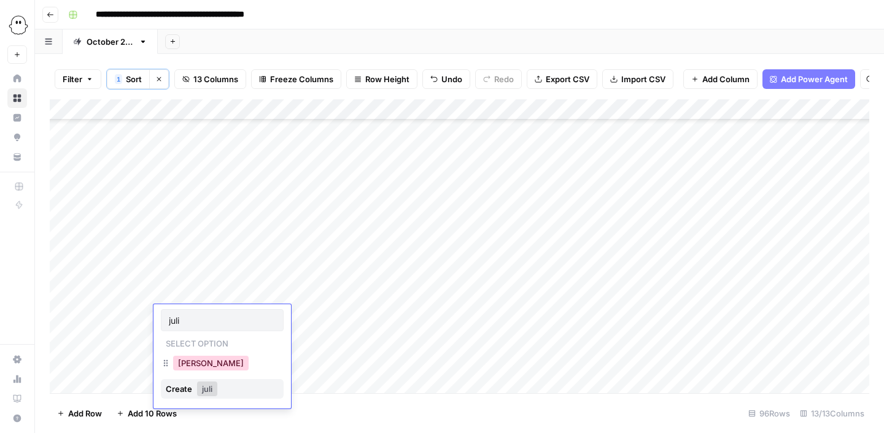
type input "juli"
click at [196, 363] on button "[PERSON_NAME]" at bounding box center [210, 363] width 75 height 15
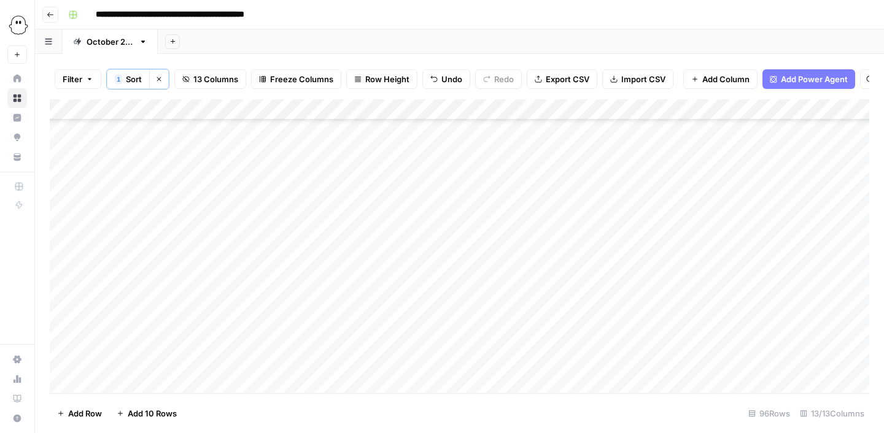
click at [268, 319] on div "Add Column" at bounding box center [459, 246] width 819 height 294
click at [271, 362] on div "Tasmai" at bounding box center [252, 363] width 41 height 17
type input "tasm"
click at [256, 363] on button "Tasmai" at bounding box center [252, 363] width 36 height 15
click at [347, 315] on div "Add Column" at bounding box center [459, 246] width 819 height 294
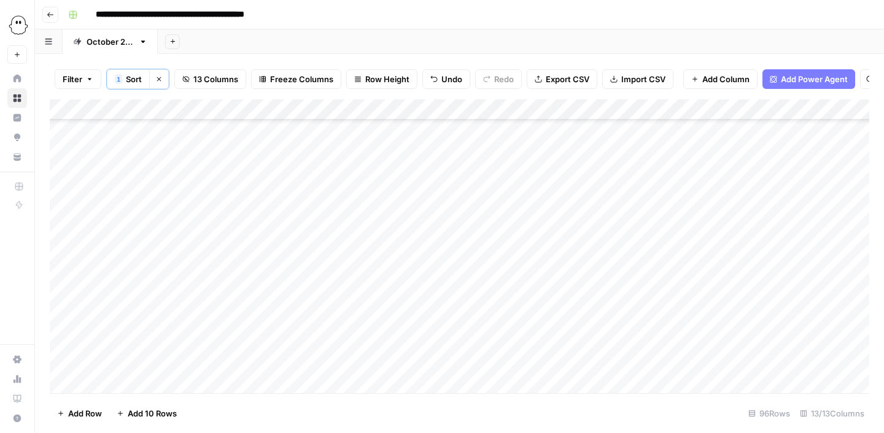
click at [556, 319] on div "Add Column" at bounding box center [459, 246] width 819 height 294
click at [779, 314] on div "Add Column" at bounding box center [459, 246] width 819 height 294
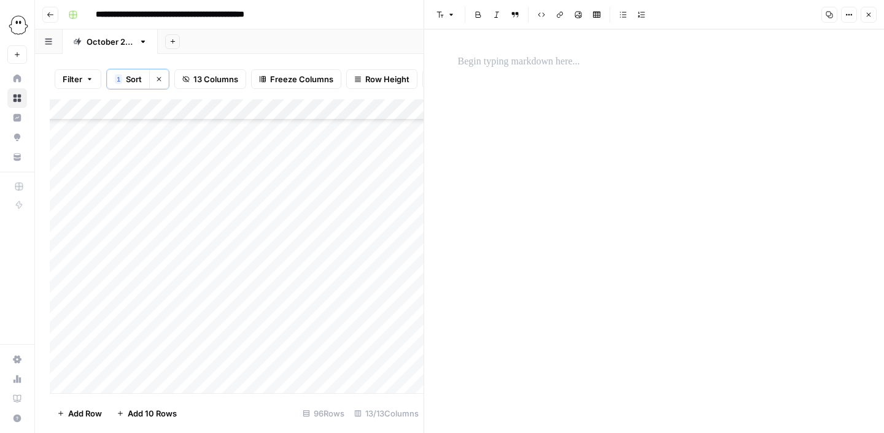
click at [601, 58] on p at bounding box center [654, 62] width 393 height 16
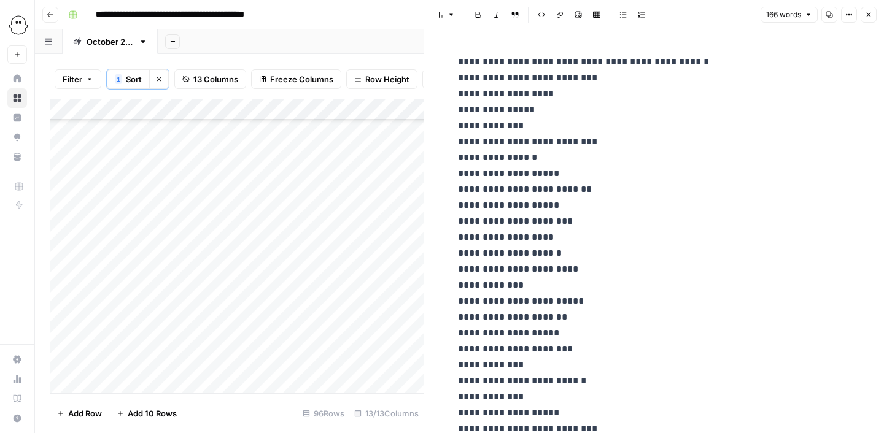
click at [869, 12] on icon "button" at bounding box center [868, 14] width 7 height 7
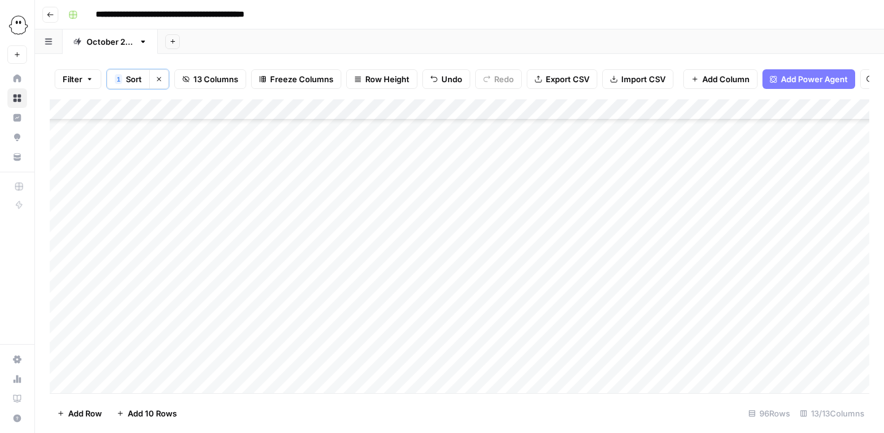
click at [307, 314] on div "Add Column" at bounding box center [459, 246] width 819 height 294
click at [298, 316] on div "Add Column" at bounding box center [459, 246] width 819 height 294
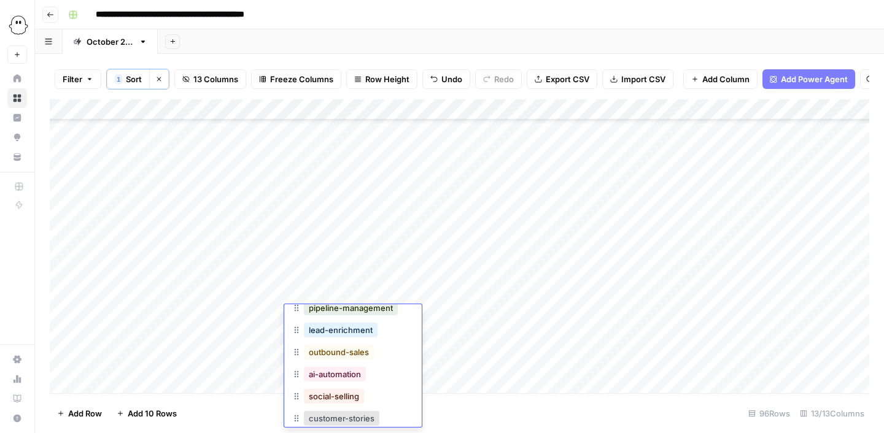
scroll to position [93, 0]
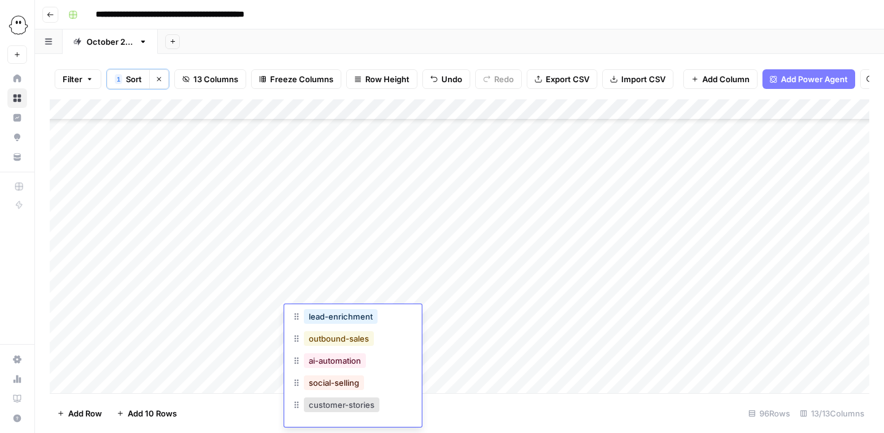
click at [339, 339] on button "outbound-sales" at bounding box center [339, 338] width 70 height 15
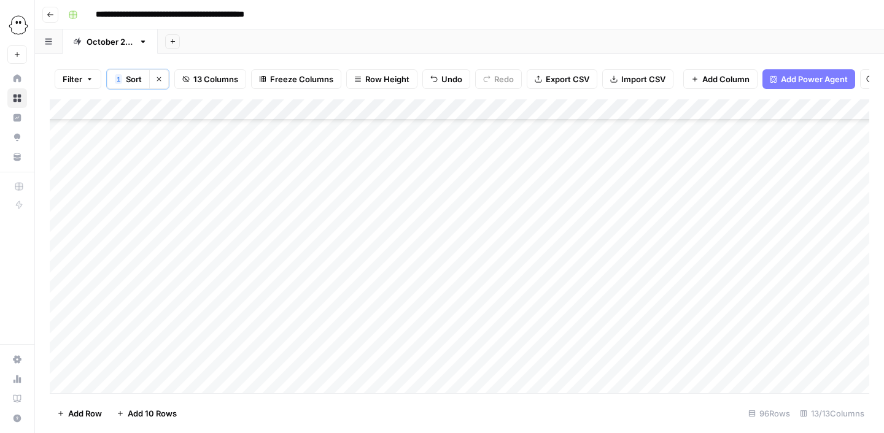
click at [670, 322] on div "Add Column" at bounding box center [459, 246] width 819 height 294
click at [731, 318] on div "Add Column" at bounding box center [459, 246] width 819 height 294
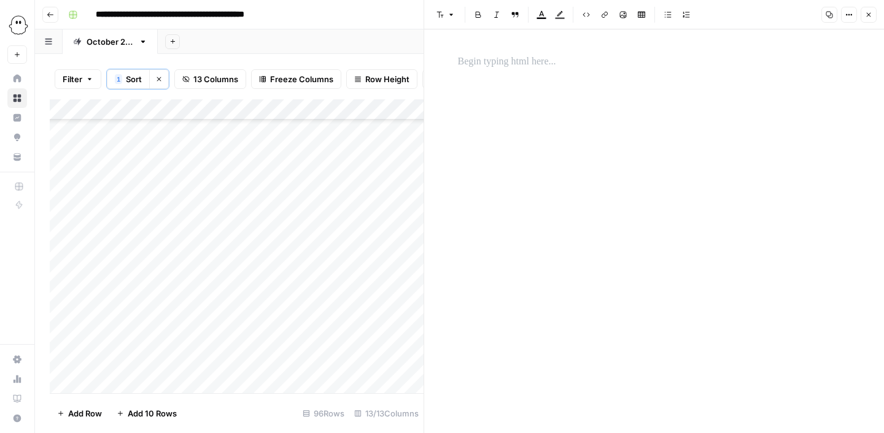
click at [529, 62] on p at bounding box center [654, 62] width 393 height 16
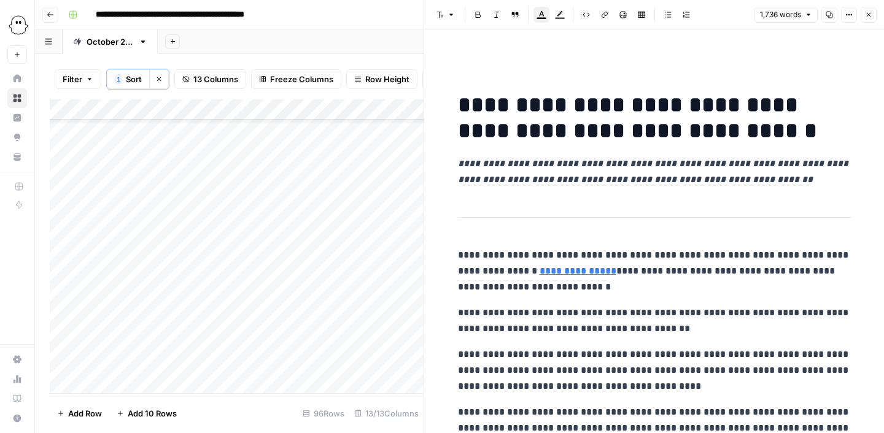
click at [869, 17] on icon "button" at bounding box center [868, 14] width 7 height 7
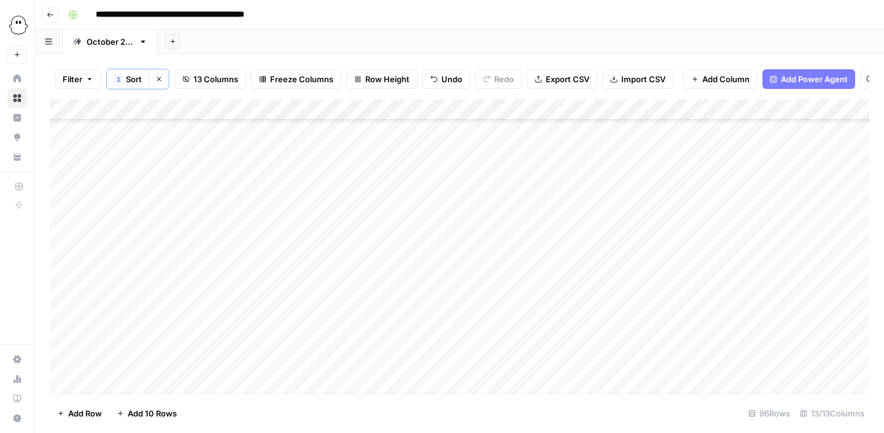
click at [128, 341] on div "Add Column" at bounding box center [459, 246] width 819 height 294
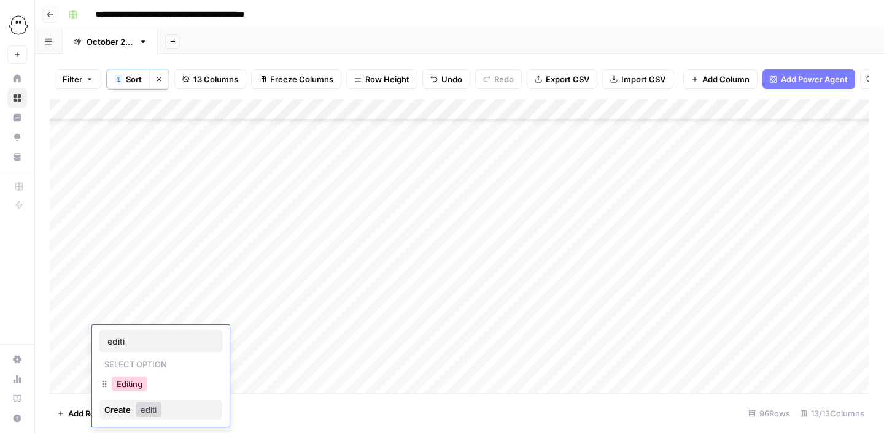
type input "editi"
click at [142, 379] on button "Editing" at bounding box center [130, 384] width 36 height 15
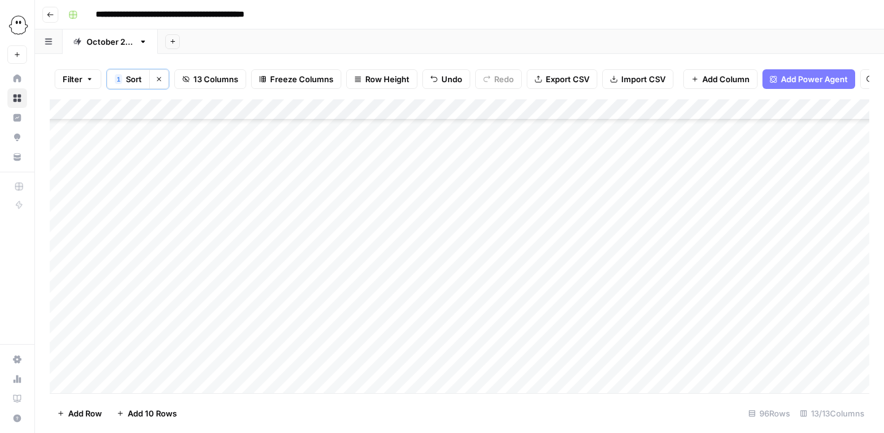
click at [183, 339] on div "Add Column" at bounding box center [459, 246] width 819 height 294
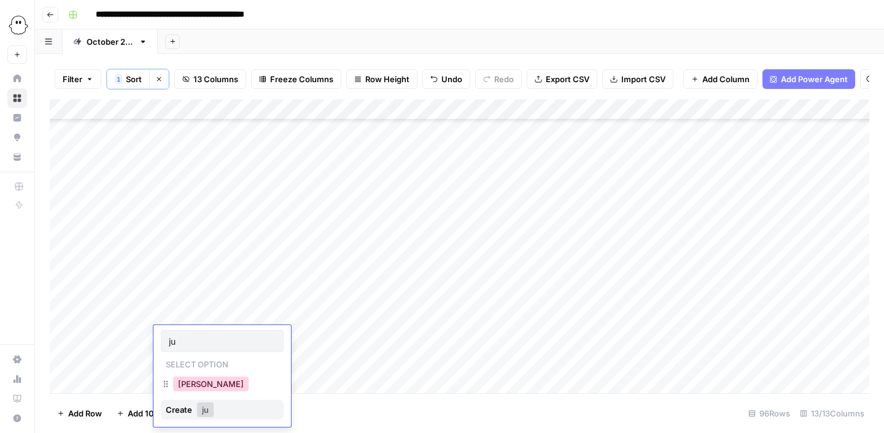
type input "ju"
click at [197, 382] on button "[PERSON_NAME]" at bounding box center [210, 384] width 75 height 15
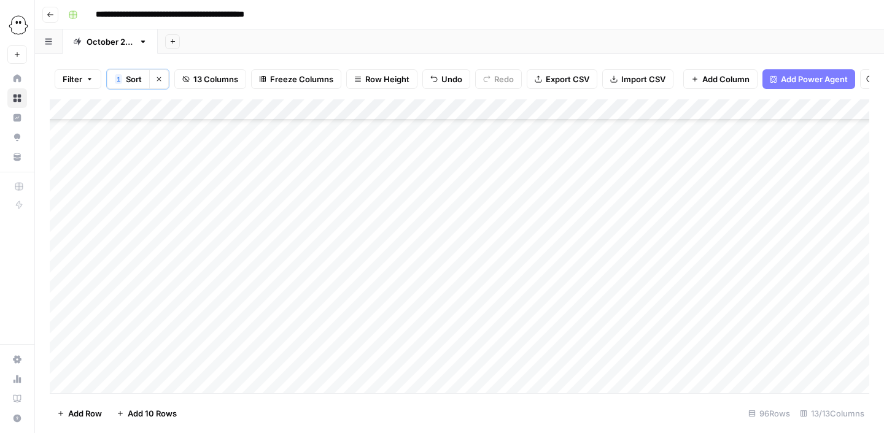
click at [260, 341] on div "Add Column" at bounding box center [459, 246] width 819 height 294
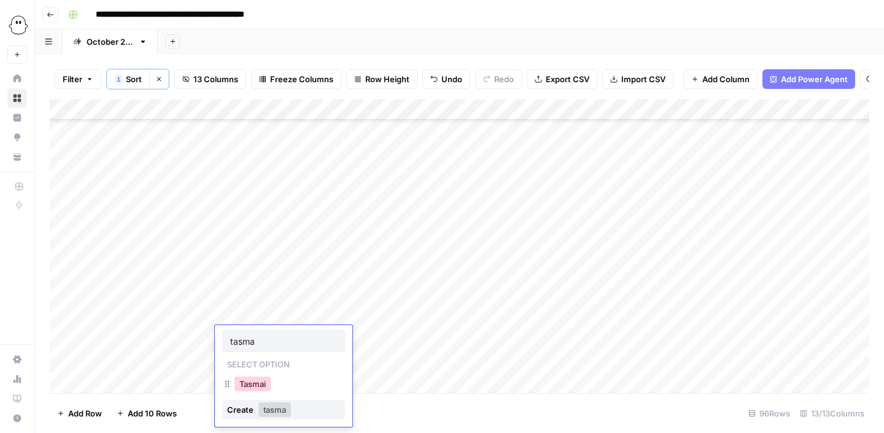
type input "tasma"
click at [261, 390] on button "Tasmai" at bounding box center [252, 384] width 36 height 15
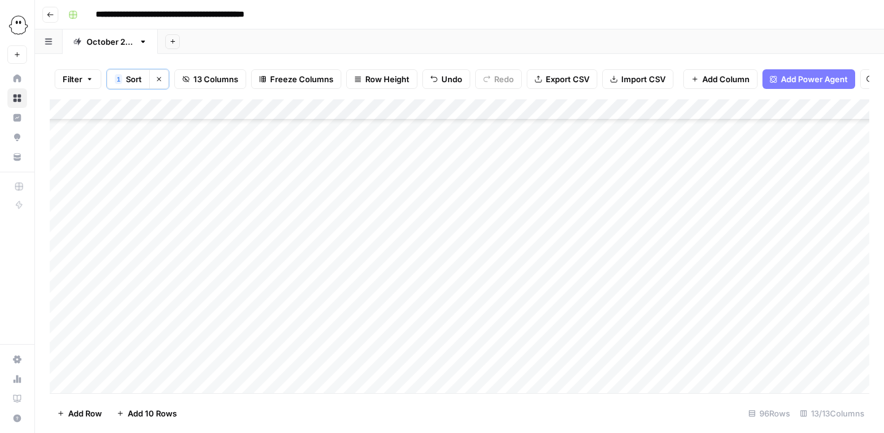
click at [447, 339] on div "Add Column" at bounding box center [459, 246] width 819 height 294
click at [556, 336] on div "Add Column" at bounding box center [459, 246] width 819 height 294
click at [796, 339] on div "Add Column" at bounding box center [459, 246] width 819 height 294
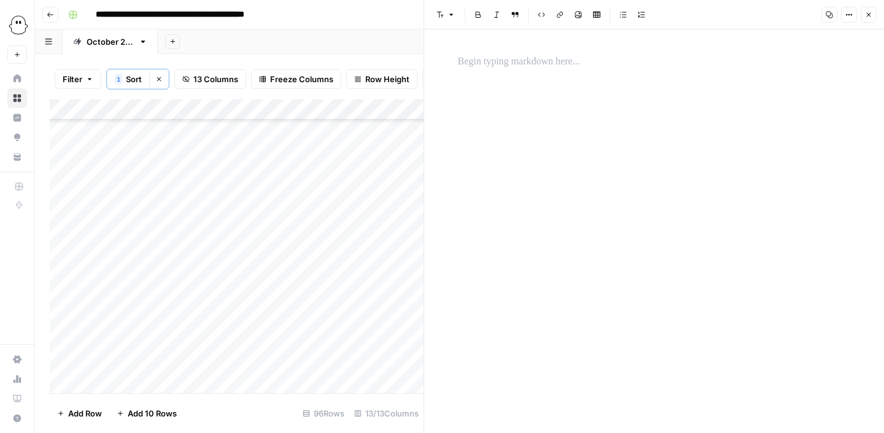
click at [501, 58] on p at bounding box center [654, 62] width 393 height 16
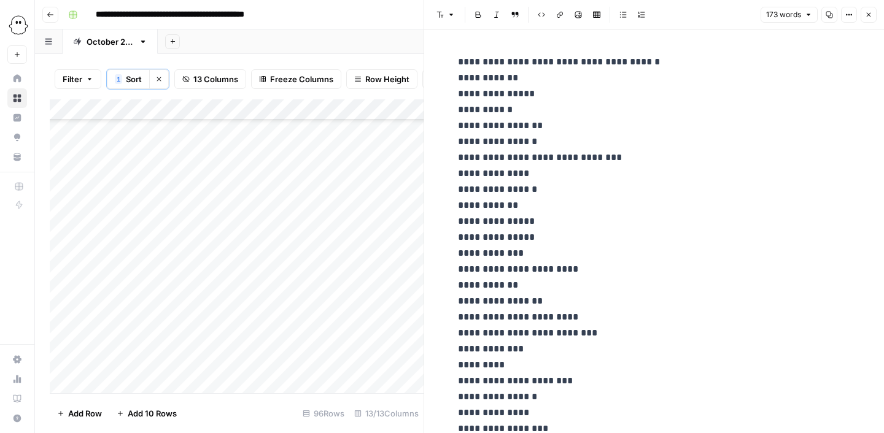
click at [873, 18] on button "Close" at bounding box center [868, 15] width 16 height 16
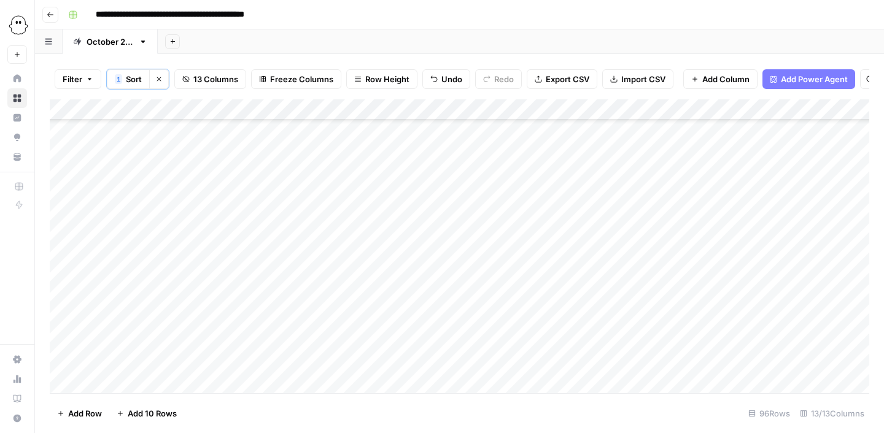
click at [328, 337] on div "Add Column" at bounding box center [459, 246] width 819 height 294
click at [312, 337] on div "Add Column" at bounding box center [459, 246] width 819 height 294
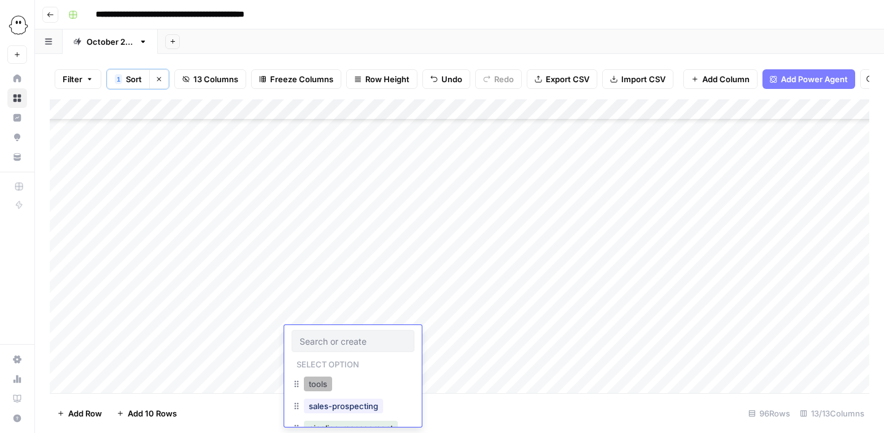
click at [313, 384] on button "tools" at bounding box center [318, 384] width 28 height 15
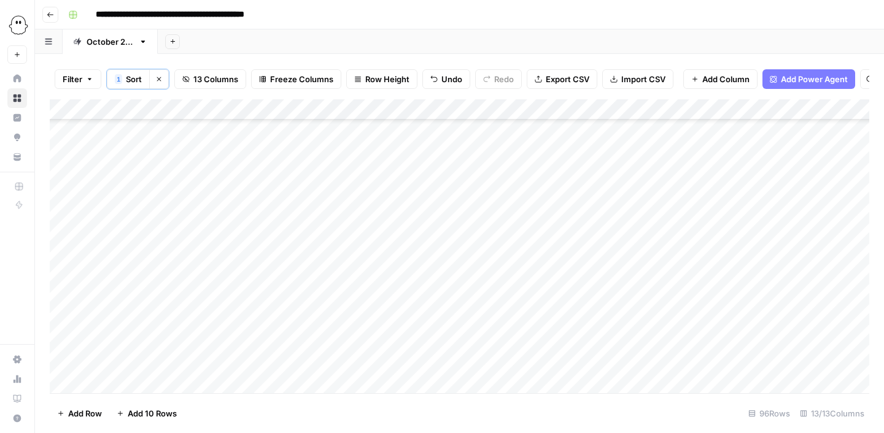
click at [669, 339] on div "Add Column" at bounding box center [459, 246] width 819 height 294
click at [672, 339] on div "Add Column" at bounding box center [459, 246] width 819 height 294
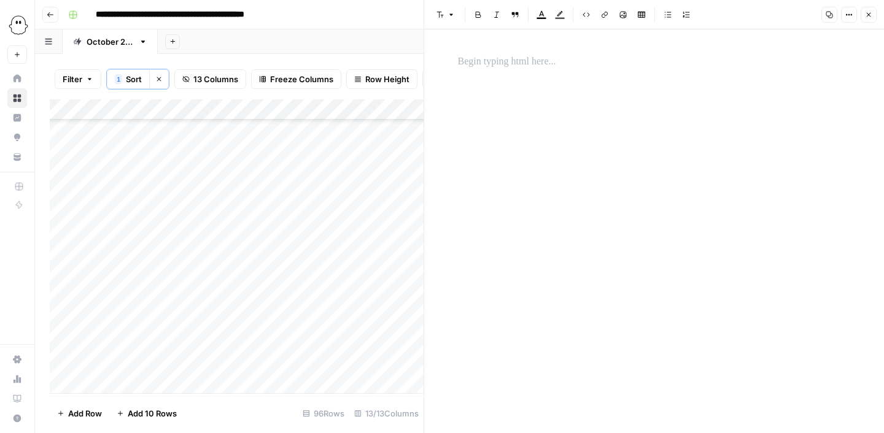
click at [505, 61] on p at bounding box center [654, 62] width 393 height 16
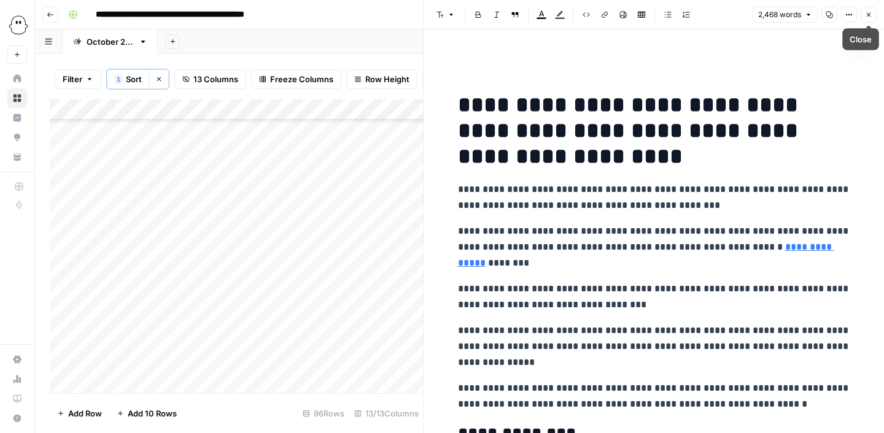
click at [869, 13] on icon "button" at bounding box center [868, 15] width 4 height 4
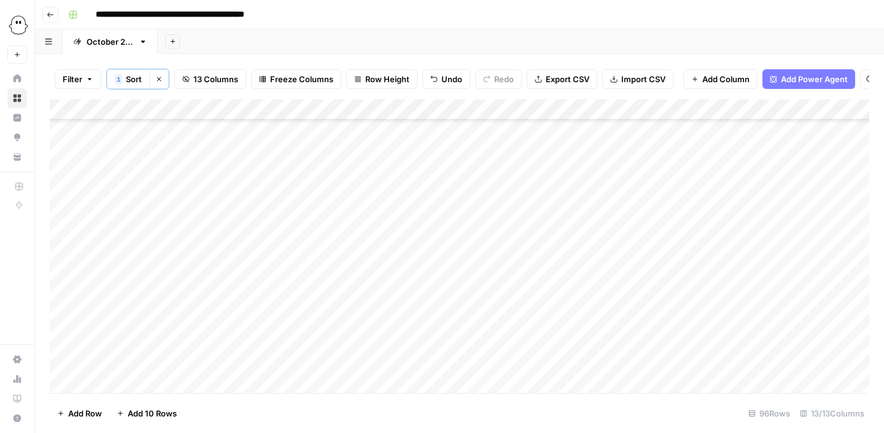
click at [130, 356] on div "Add Column" at bounding box center [459, 246] width 819 height 294
type input "edit"
click at [133, 407] on button "Editing" at bounding box center [130, 405] width 36 height 15
click at [182, 356] on div "Add Column" at bounding box center [459, 246] width 819 height 294
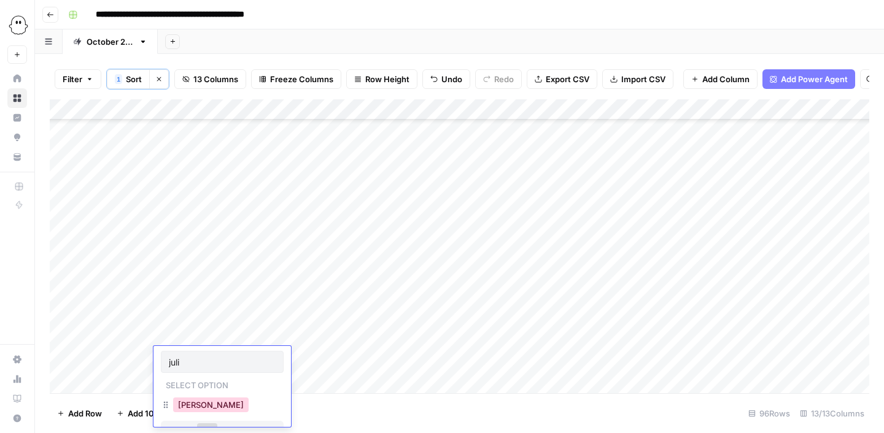
type input "juli"
click at [188, 400] on button "[PERSON_NAME]" at bounding box center [210, 405] width 75 height 15
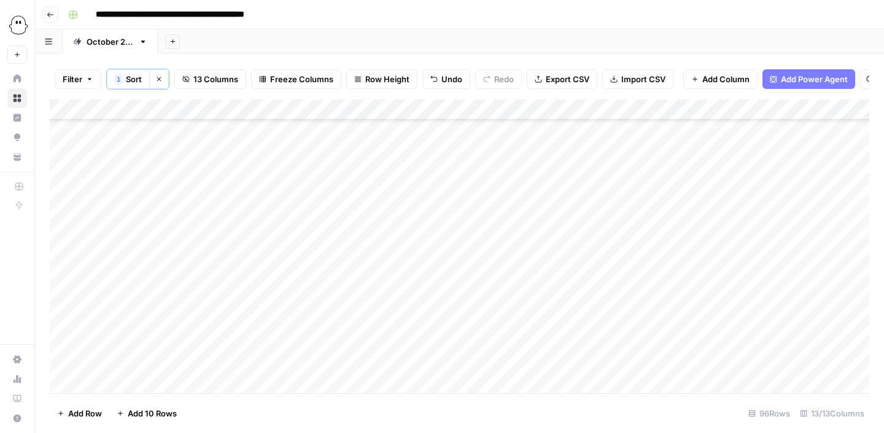
click at [258, 362] on div "Add Column" at bounding box center [459, 246] width 819 height 294
type input "tasma"
click at [271, 410] on button "Tasmai" at bounding box center [252, 405] width 36 height 15
click at [448, 360] on div "Add Column" at bounding box center [459, 246] width 819 height 294
click at [304, 356] on div "Add Column" at bounding box center [459, 246] width 819 height 294
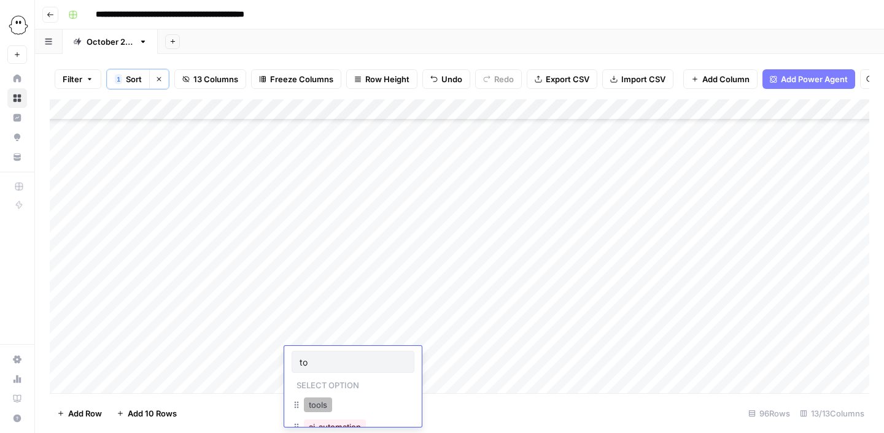
type input "to"
click at [317, 407] on button "tools" at bounding box center [318, 405] width 28 height 15
click at [682, 361] on div "Add Column" at bounding box center [459, 246] width 819 height 294
click at [762, 364] on div "Add Column" at bounding box center [459, 246] width 819 height 294
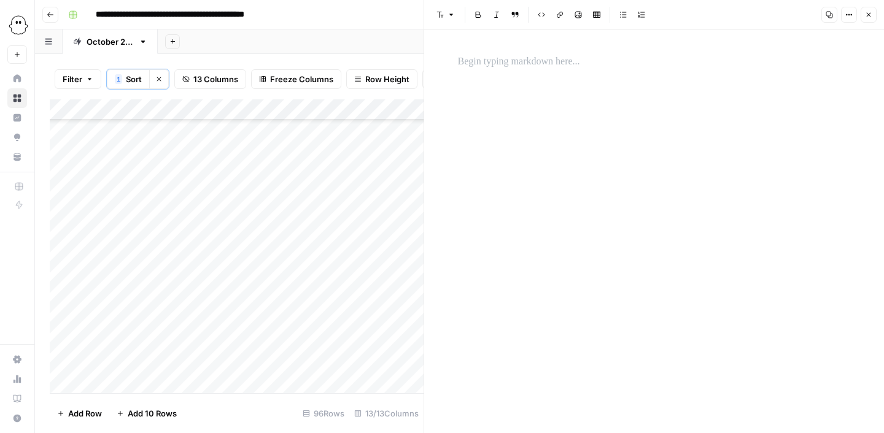
click at [490, 61] on p at bounding box center [654, 62] width 393 height 16
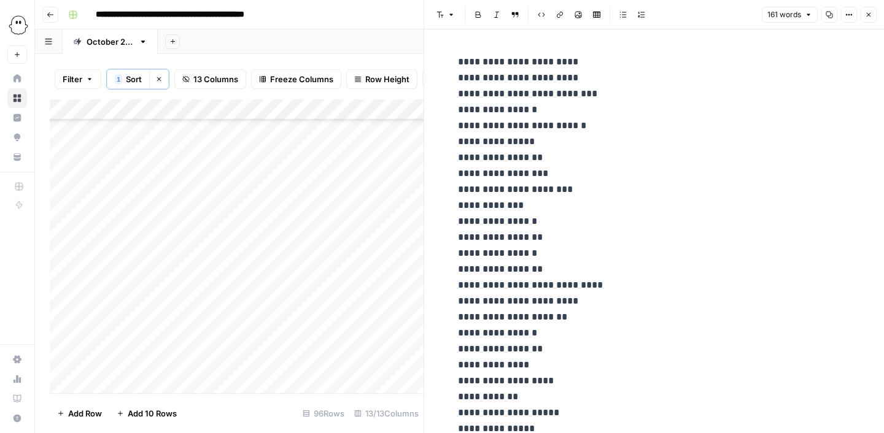
click at [873, 15] on button "Close" at bounding box center [868, 15] width 16 height 16
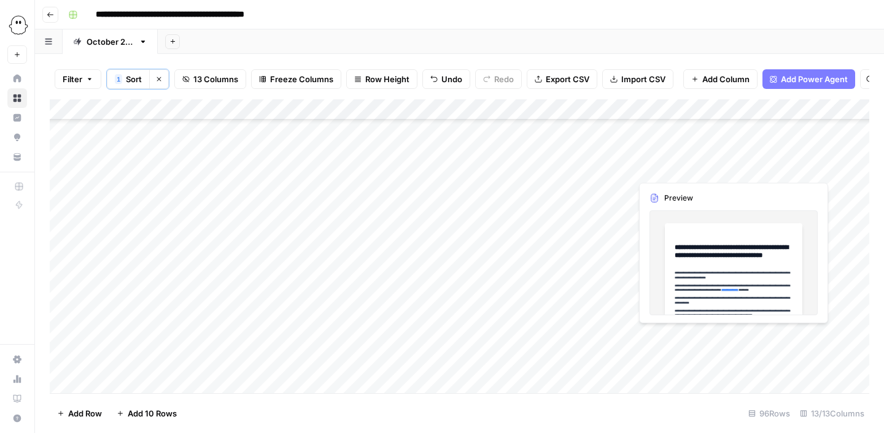
click at [671, 355] on div "Add Column" at bounding box center [459, 246] width 819 height 294
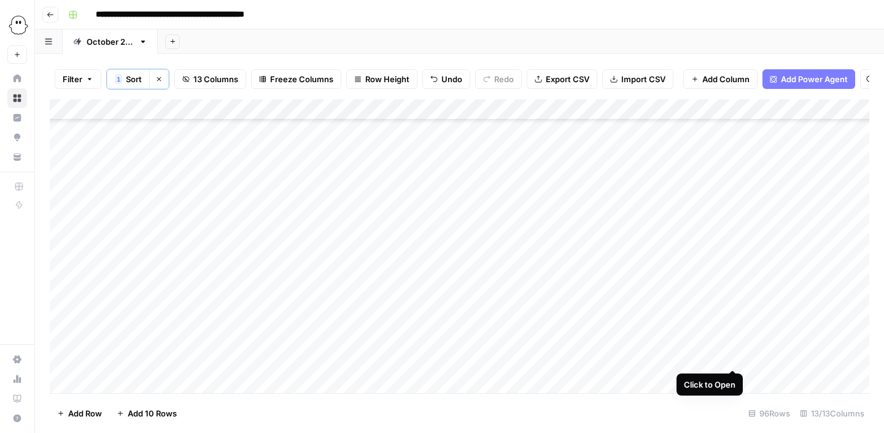
click at [731, 358] on div "Add Column" at bounding box center [459, 246] width 819 height 294
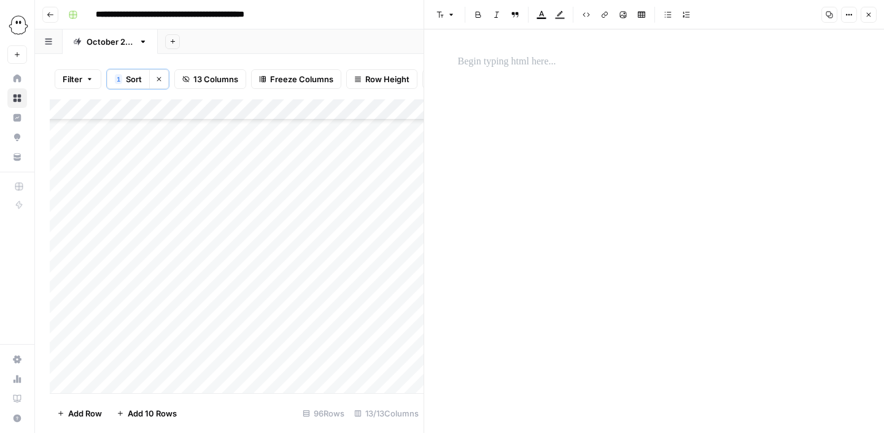
click at [542, 66] on p at bounding box center [654, 62] width 393 height 16
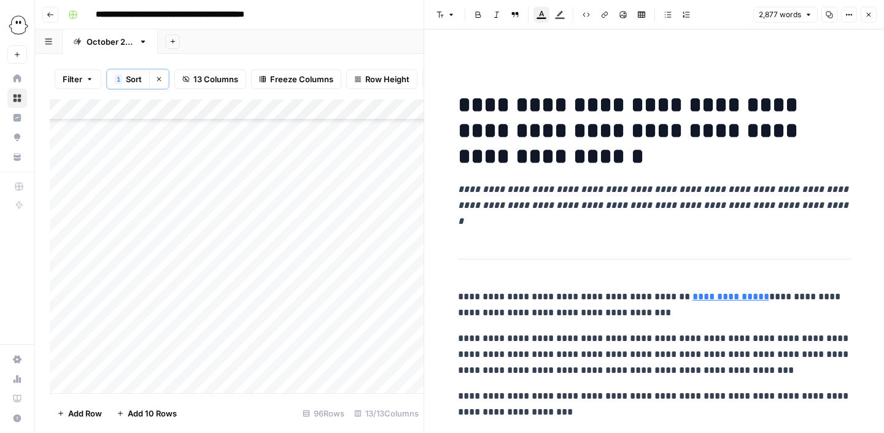
click at [868, 17] on icon "button" at bounding box center [868, 14] width 7 height 7
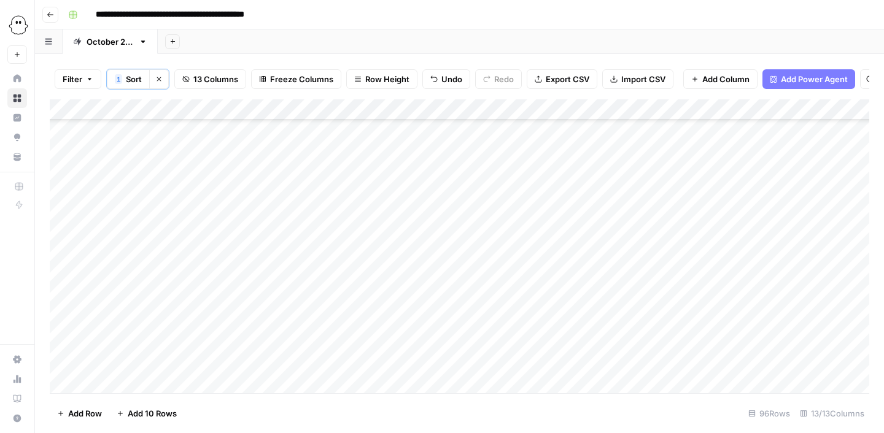
click at [120, 379] on div "Add Column" at bounding box center [459, 246] width 819 height 294
type input "edi"
click at [118, 423] on button "Editing" at bounding box center [130, 425] width 36 height 15
click at [199, 304] on div "Add Column" at bounding box center [459, 246] width 819 height 294
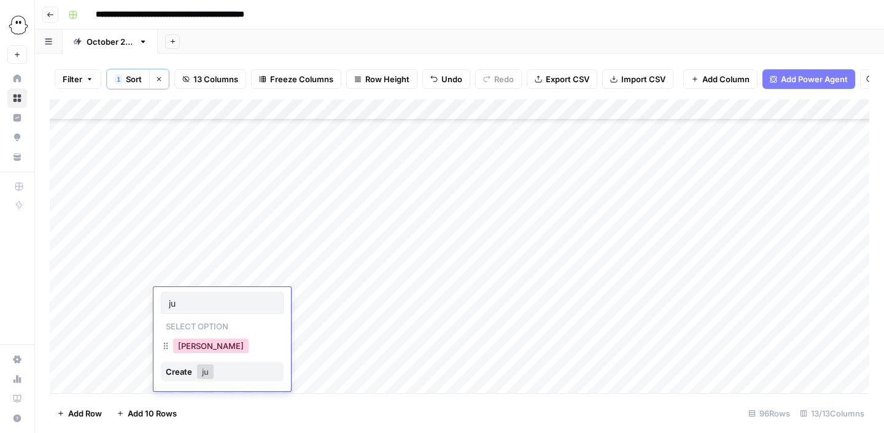
type input "ju"
click at [183, 350] on button "[PERSON_NAME]" at bounding box center [210, 346] width 75 height 15
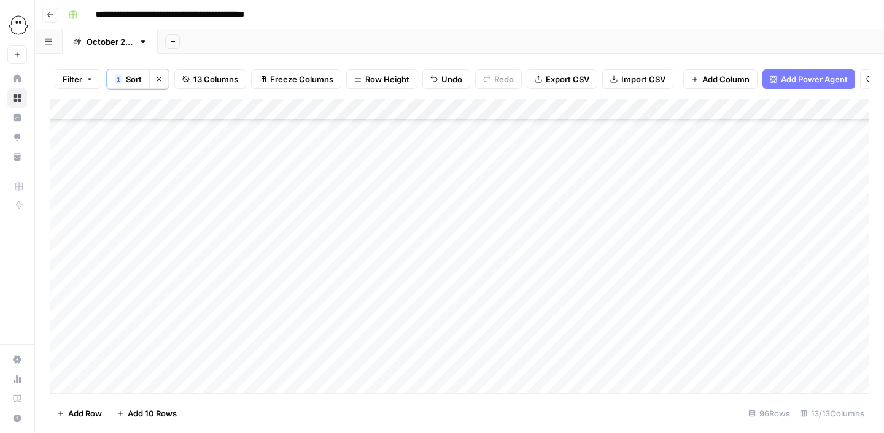
click at [488, 299] on div "Add Column" at bounding box center [459, 246] width 819 height 294
click at [256, 302] on div "Add Column" at bounding box center [459, 246] width 819 height 294
type input "tasm"
click at [255, 345] on button "Tasmai" at bounding box center [252, 346] width 36 height 15
click at [324, 294] on div "Add Column" at bounding box center [459, 246] width 819 height 294
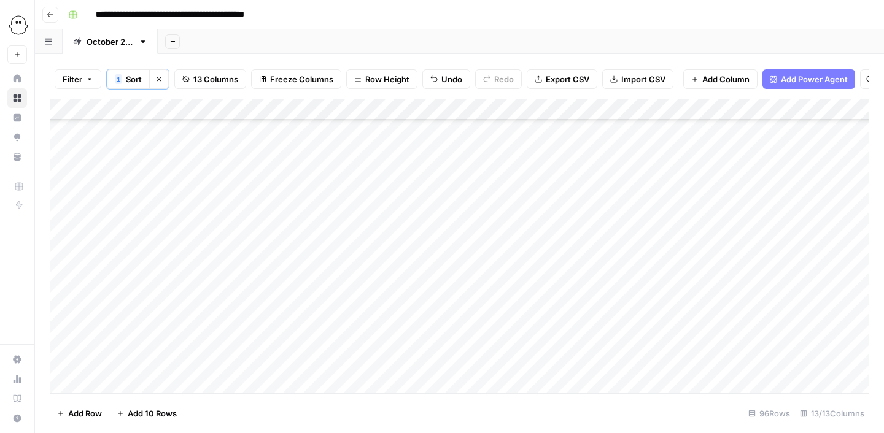
click at [316, 298] on div "Add Column" at bounding box center [459, 246] width 819 height 294
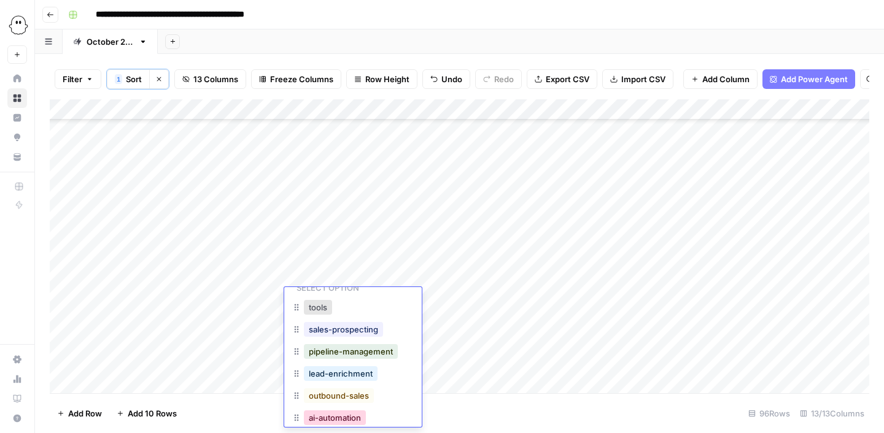
scroll to position [76, 0]
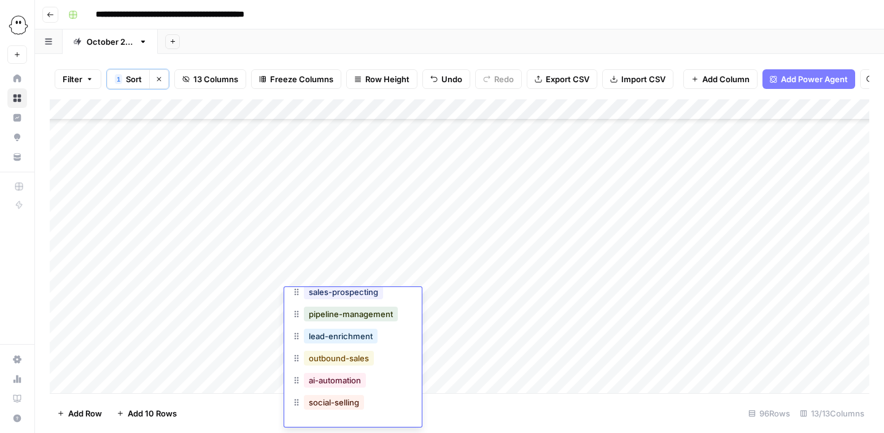
click at [345, 356] on button "outbound-sales" at bounding box center [339, 358] width 70 height 15
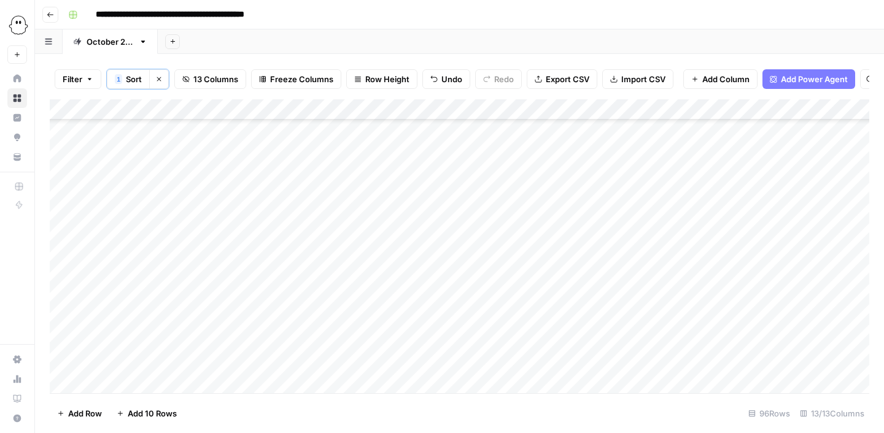
click at [806, 300] on div "Add Column" at bounding box center [459, 246] width 819 height 294
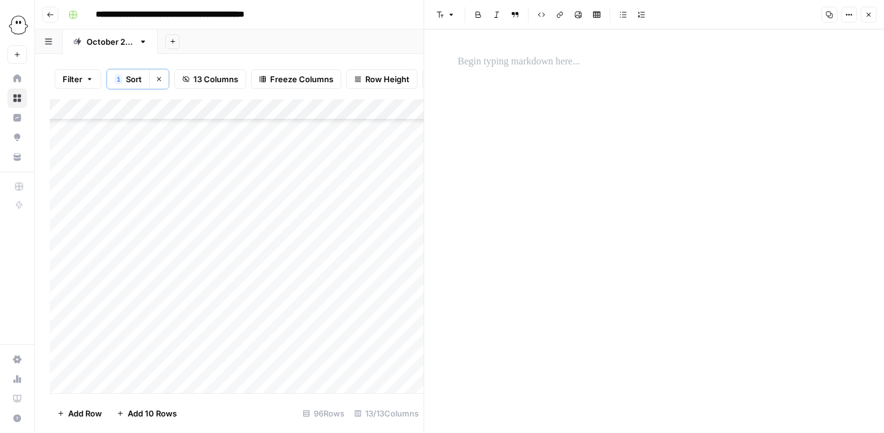
click at [518, 52] on div at bounding box center [653, 62] width 407 height 26
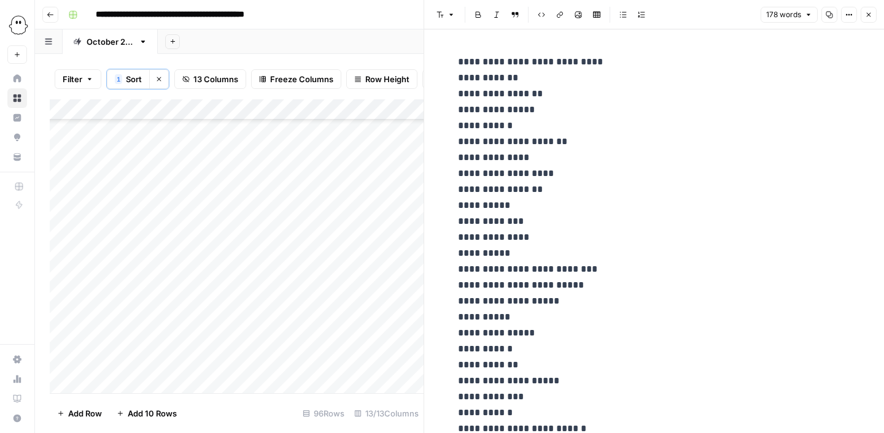
click at [869, 17] on icon "button" at bounding box center [868, 14] width 7 height 7
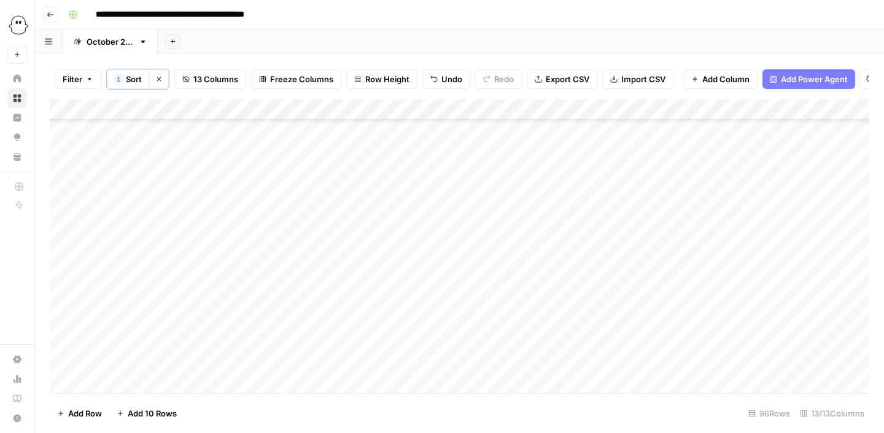
click at [682, 302] on div "Add Column" at bounding box center [459, 246] width 819 height 294
click at [699, 298] on div "Add Column" at bounding box center [459, 246] width 819 height 294
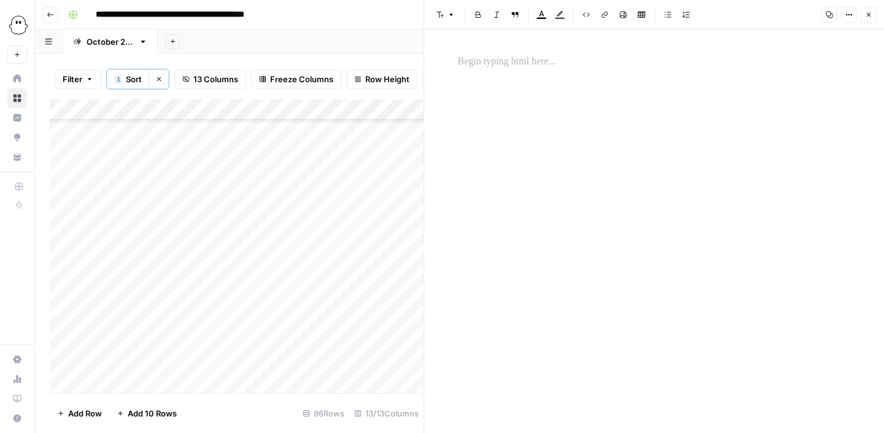
click at [488, 67] on p at bounding box center [654, 62] width 393 height 16
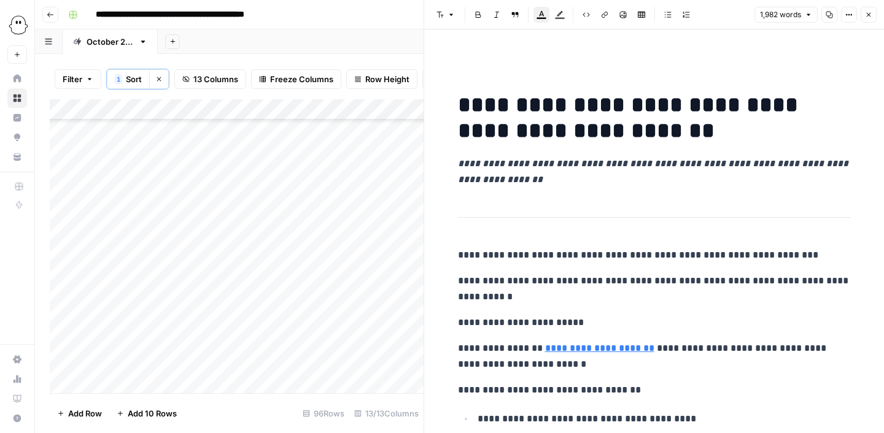
click at [870, 14] on icon "button" at bounding box center [868, 14] width 7 height 7
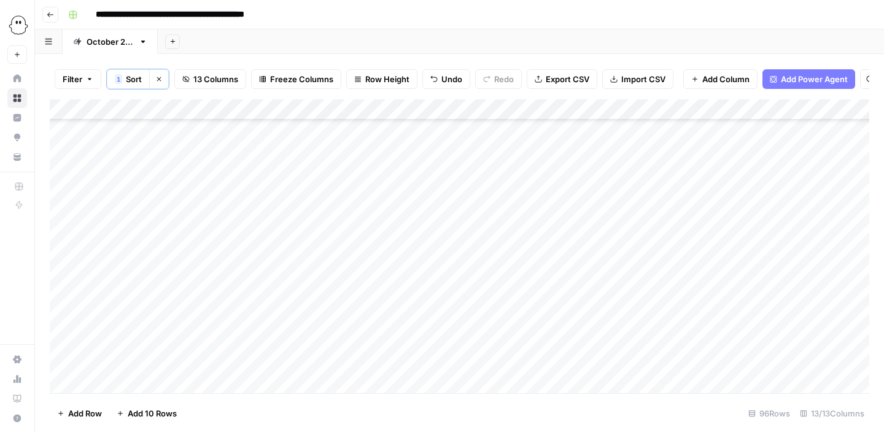
click at [130, 315] on div "Add Column" at bounding box center [459, 246] width 819 height 294
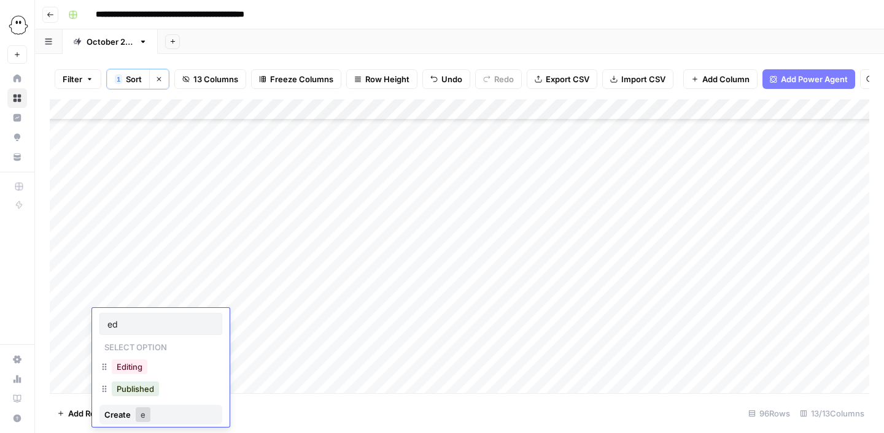
type input "edi"
click at [130, 364] on button "Editing" at bounding box center [130, 367] width 36 height 15
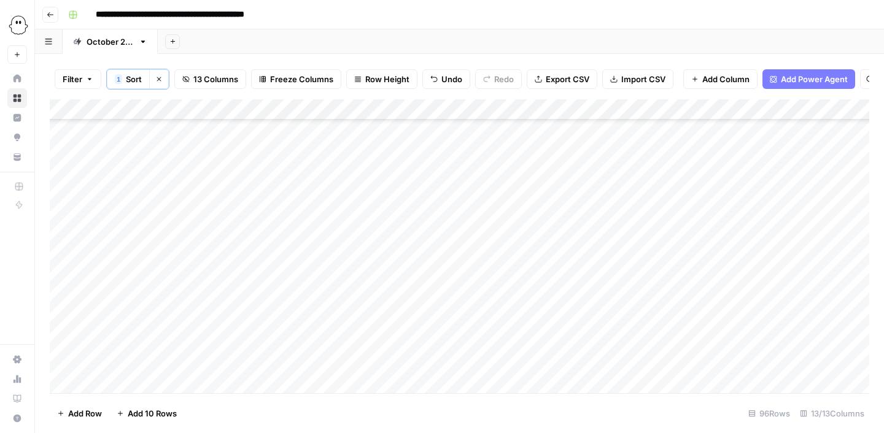
click at [190, 317] on div "Add Column" at bounding box center [459, 246] width 819 height 294
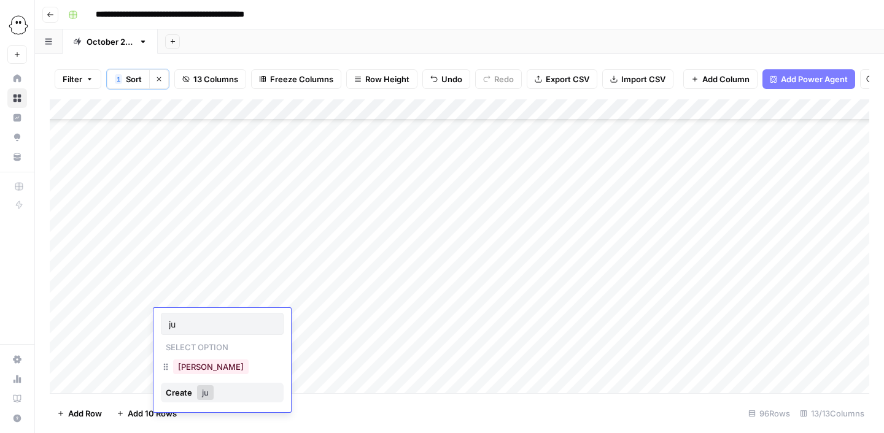
click at [204, 369] on div "[PERSON_NAME]" at bounding box center [222, 368] width 123 height 22
type input "ju"
click at [188, 369] on button "[PERSON_NAME]" at bounding box center [210, 367] width 75 height 15
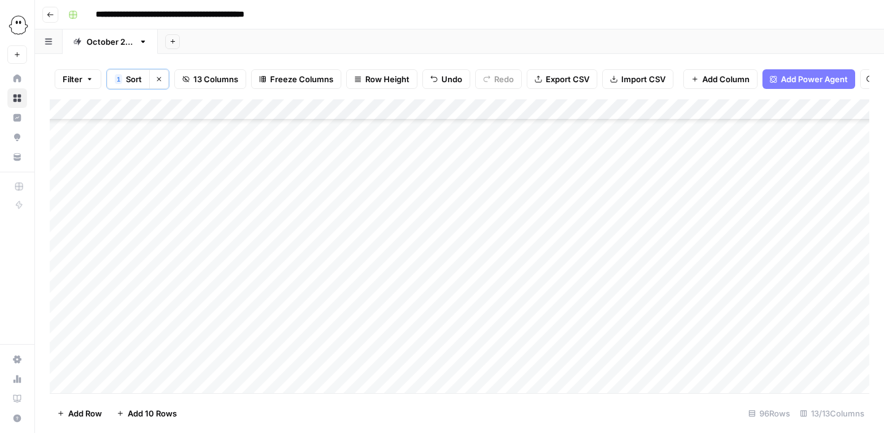
click at [248, 318] on div "Add Column" at bounding box center [459, 246] width 819 height 294
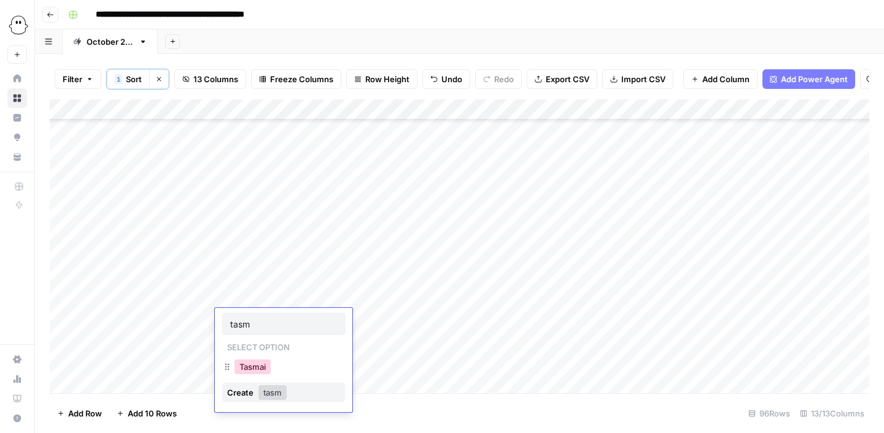
type input "tasm"
click at [247, 371] on button "Tasmai" at bounding box center [252, 367] width 36 height 15
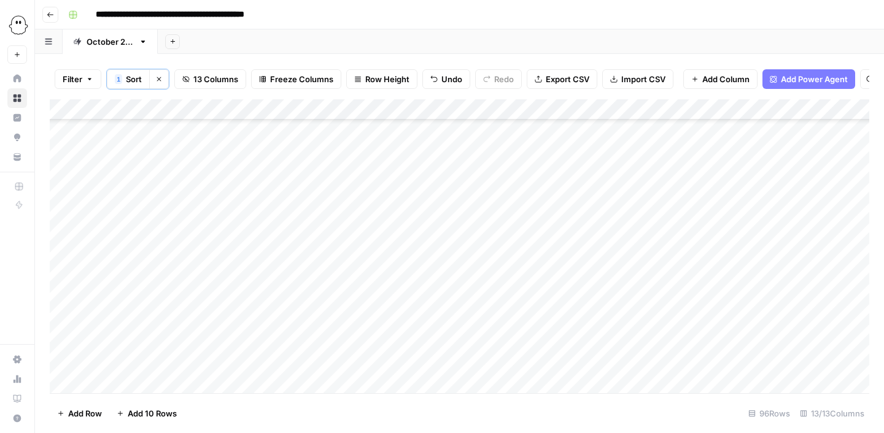
click at [337, 321] on div "Add Column" at bounding box center [459, 246] width 819 height 294
click at [563, 322] on div "Add Column" at bounding box center [459, 246] width 819 height 294
click at [810, 320] on div "Add Column" at bounding box center [459, 246] width 819 height 294
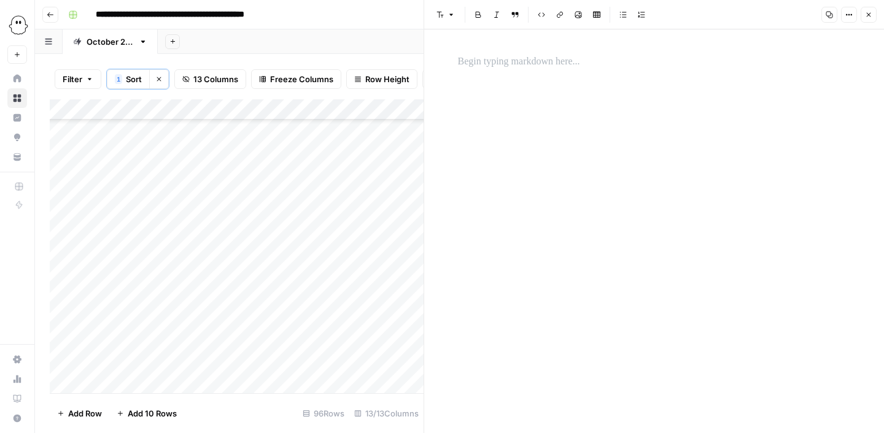
click at [488, 62] on p at bounding box center [654, 62] width 393 height 16
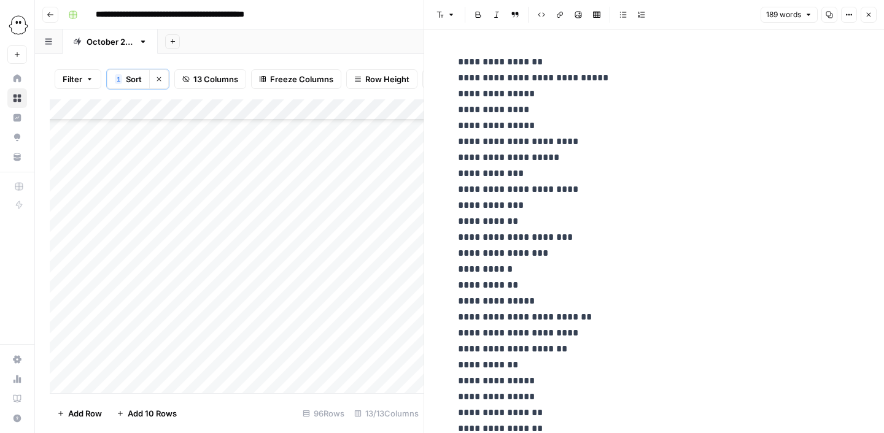
click at [868, 16] on icon "button" at bounding box center [868, 14] width 7 height 7
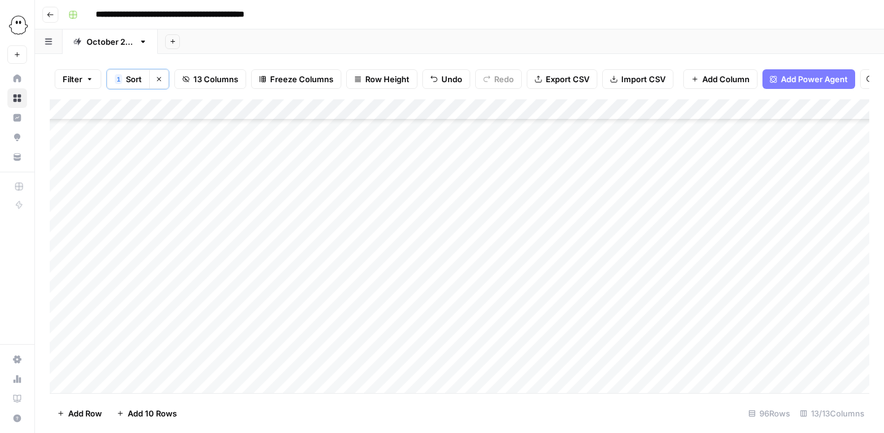
click at [657, 319] on div "Add Column" at bounding box center [459, 246] width 819 height 294
click at [682, 323] on div "Add Column" at bounding box center [459, 246] width 819 height 294
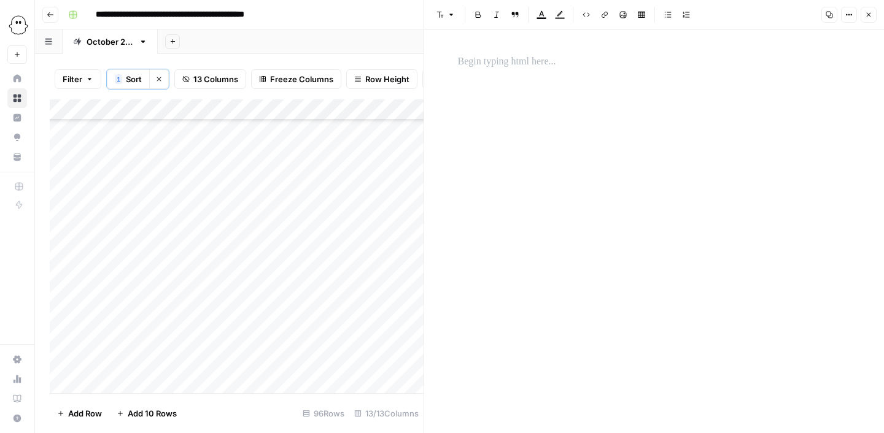
click at [481, 63] on p at bounding box center [654, 62] width 393 height 16
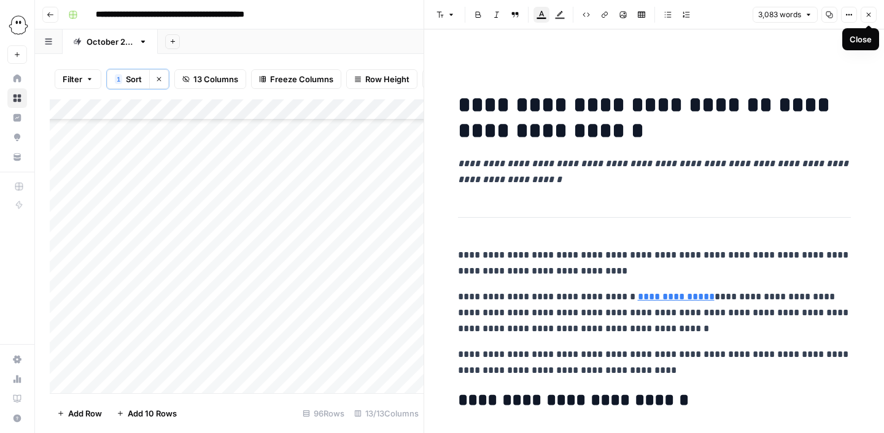
click at [870, 12] on icon "button" at bounding box center [868, 14] width 7 height 7
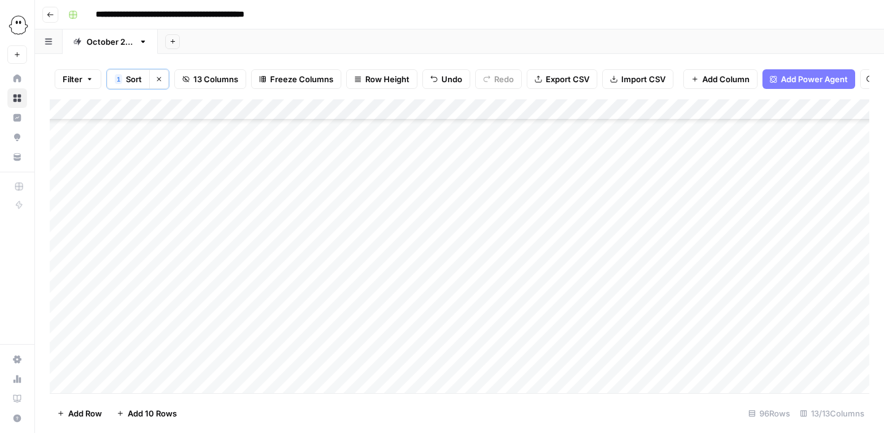
click at [334, 325] on div "Add Column" at bounding box center [459, 246] width 819 height 294
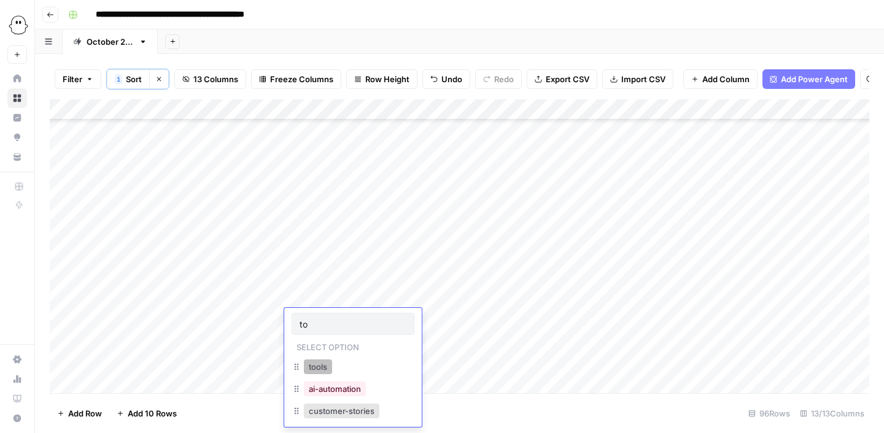
type input "to"
click at [329, 366] on button "tools" at bounding box center [318, 367] width 28 height 15
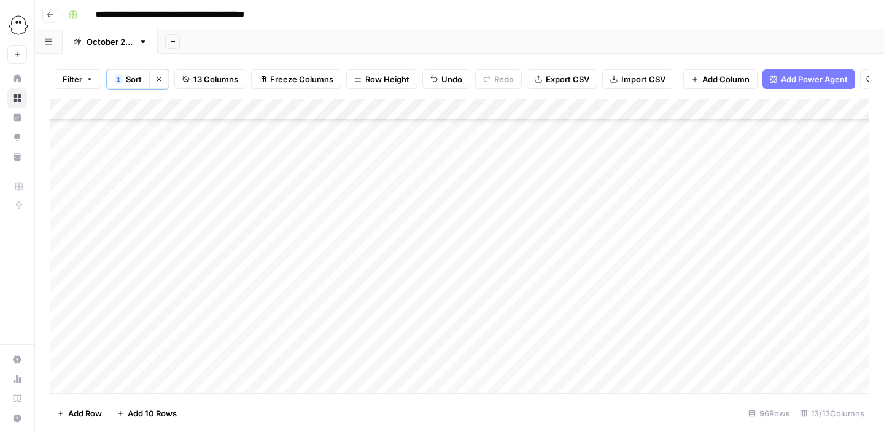
click at [183, 343] on div "Add Column" at bounding box center [459, 246] width 819 height 294
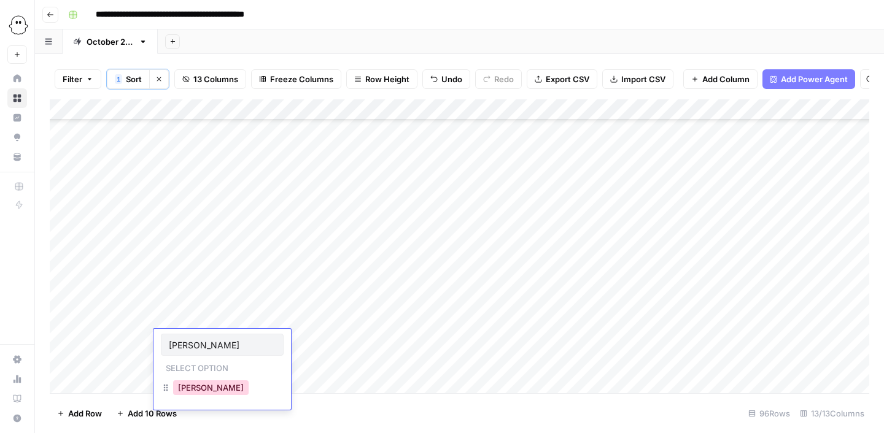
type input "[PERSON_NAME]"
click at [187, 388] on button "[PERSON_NAME]" at bounding box center [210, 387] width 75 height 15
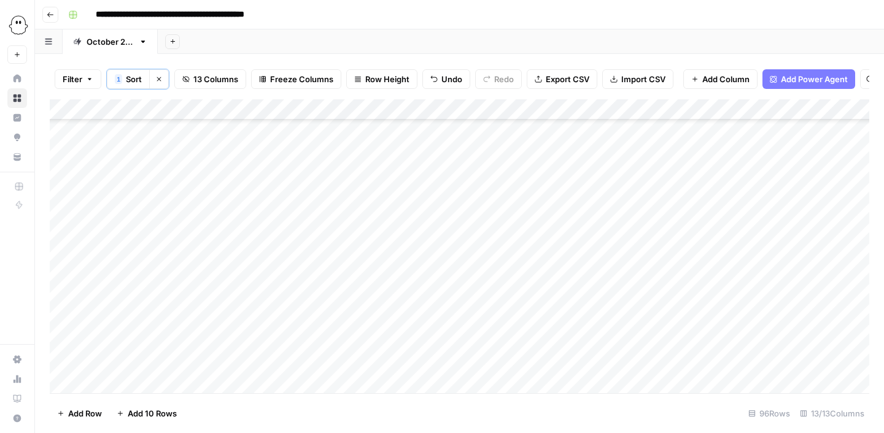
click at [255, 347] on div "Add Column" at bounding box center [459, 246] width 819 height 294
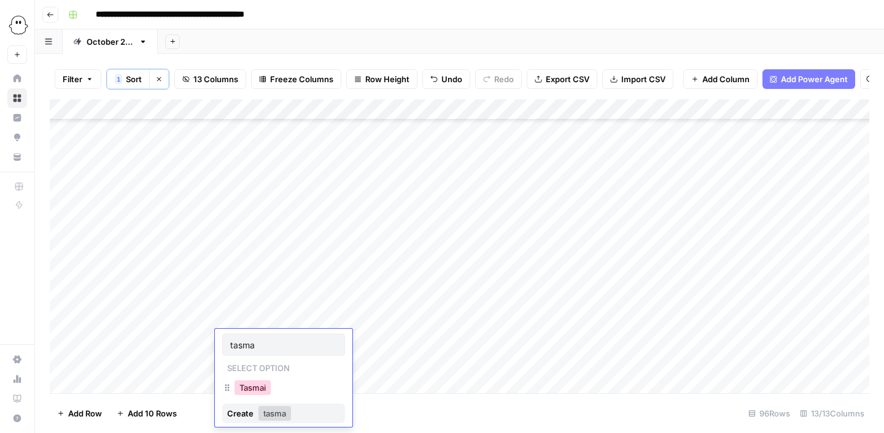
type input "tasma"
click at [262, 385] on button "Tasmai" at bounding box center [252, 387] width 36 height 15
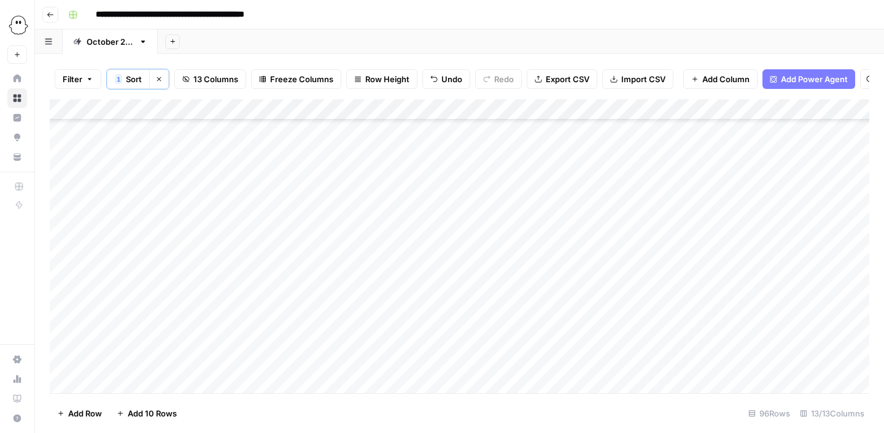
click at [339, 345] on div "Add Column" at bounding box center [459, 246] width 819 height 294
click at [447, 335] on div "Add Column" at bounding box center [459, 246] width 819 height 294
click at [421, 343] on div "Add Column" at bounding box center [459, 246] width 819 height 294
type textarea "**********"
click at [320, 349] on div "Add Column" at bounding box center [459, 246] width 819 height 294
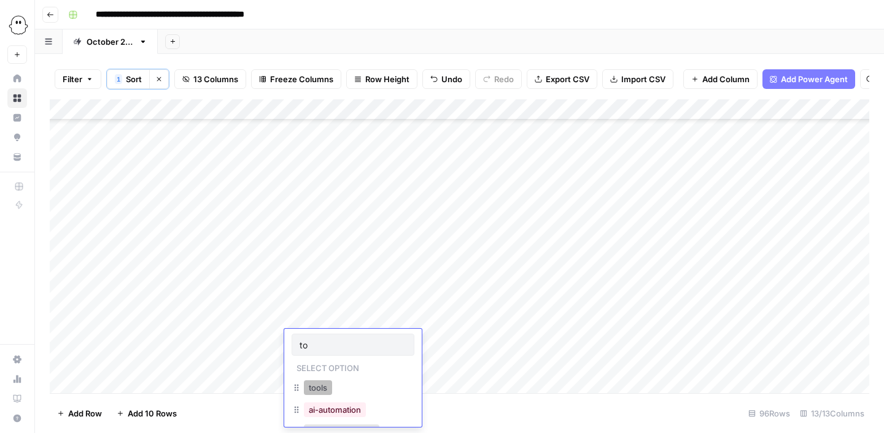
type input "to"
click at [326, 389] on button "tools" at bounding box center [318, 387] width 28 height 15
click at [696, 344] on div "Add Column" at bounding box center [459, 246] width 819 height 294
click at [790, 338] on div "Add Column" at bounding box center [459, 246] width 819 height 294
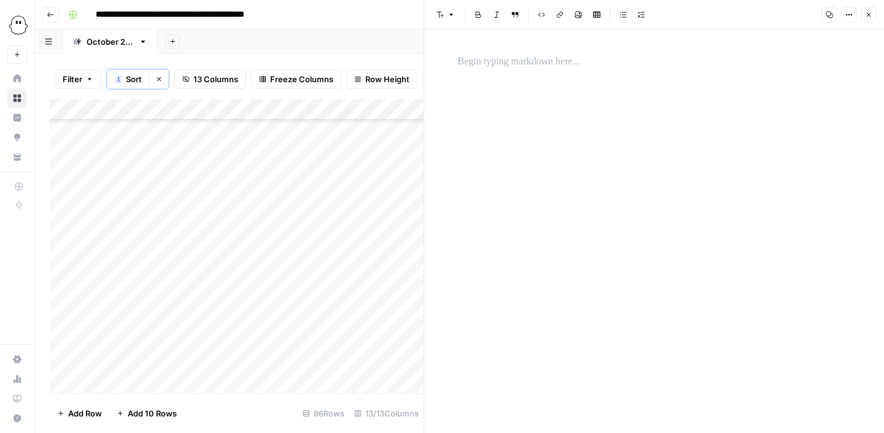
click at [509, 60] on p at bounding box center [654, 62] width 393 height 16
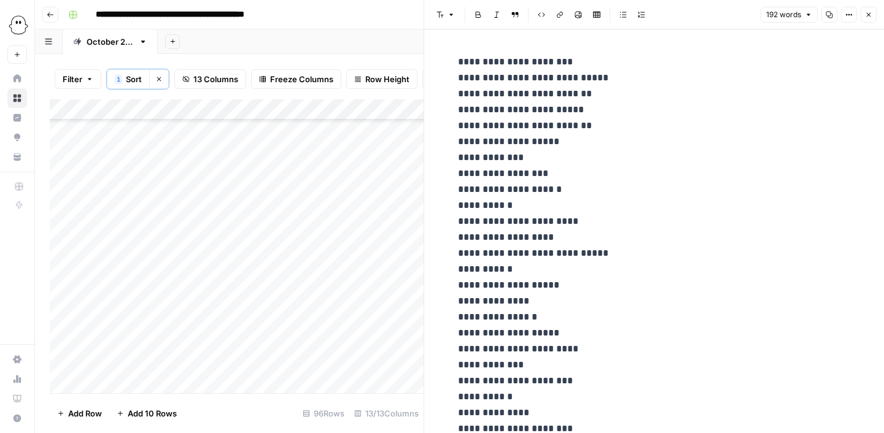
click at [866, 18] on icon "button" at bounding box center [868, 14] width 7 height 7
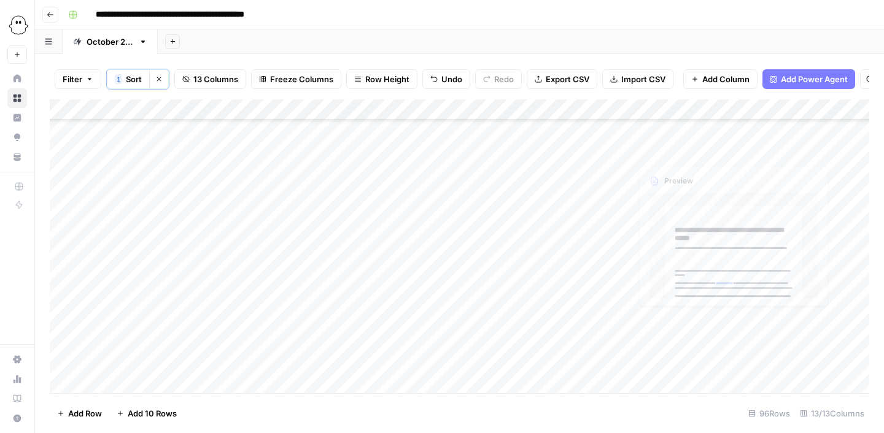
click at [655, 341] on div "Add Column" at bounding box center [459, 246] width 819 height 294
click at [667, 342] on div "Add Column" at bounding box center [459, 246] width 819 height 294
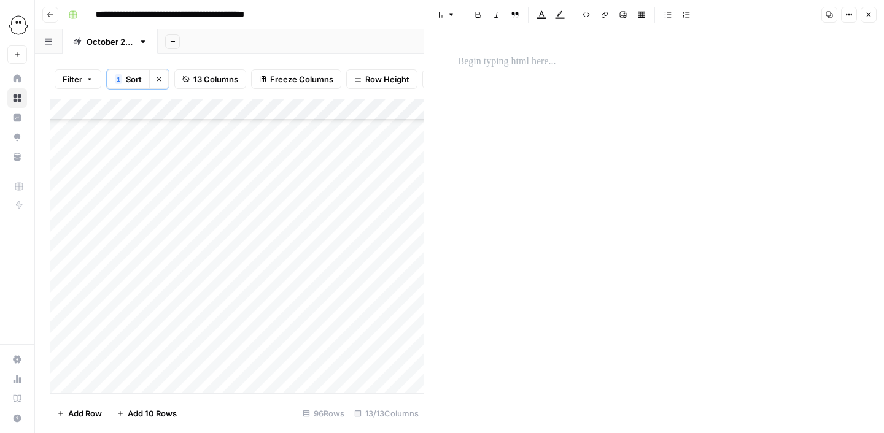
click at [493, 63] on p at bounding box center [654, 62] width 393 height 16
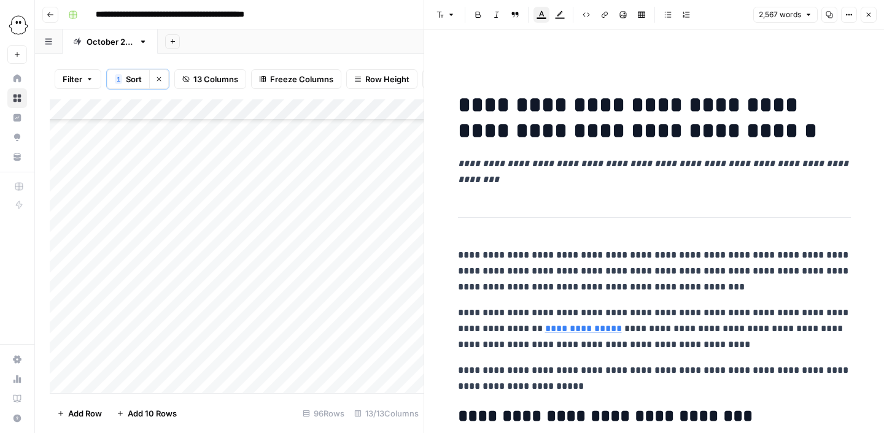
click at [868, 15] on icon "button" at bounding box center [868, 14] width 7 height 7
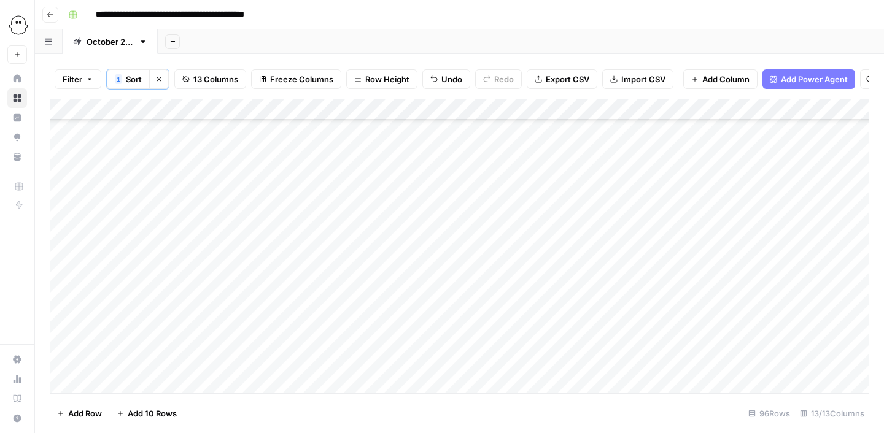
click at [115, 356] on div "Add Column" at bounding box center [459, 246] width 819 height 294
type input "edi"
click at [125, 406] on button "Editing" at bounding box center [130, 408] width 36 height 15
click at [184, 360] on div "Add Column" at bounding box center [459, 246] width 819 height 294
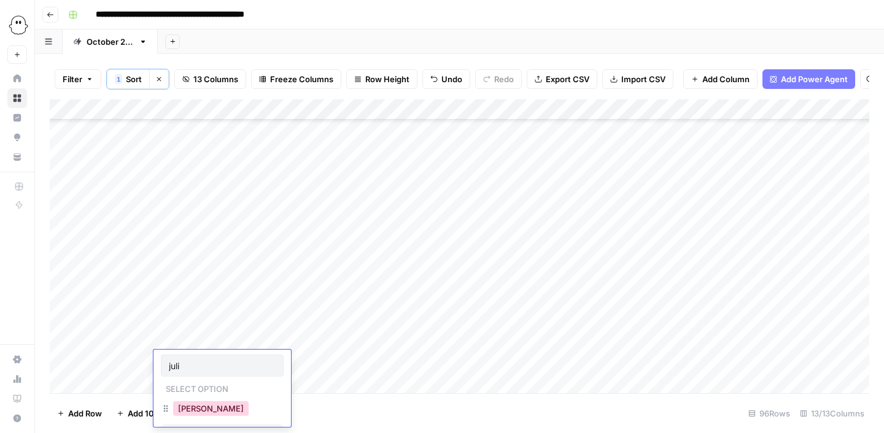
type input "juli"
click at [186, 403] on button "[PERSON_NAME]" at bounding box center [210, 408] width 75 height 15
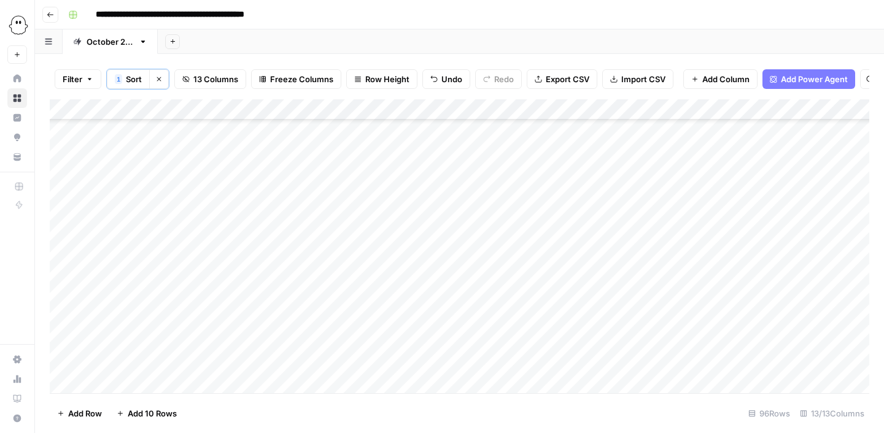
click at [261, 355] on div "Add Column" at bounding box center [459, 246] width 819 height 294
type input "tasma"
click at [266, 407] on button "Tasmai" at bounding box center [252, 408] width 36 height 15
click at [317, 358] on div "Add Column" at bounding box center [459, 246] width 819 height 294
click at [460, 366] on div "Add Column" at bounding box center [459, 246] width 819 height 294
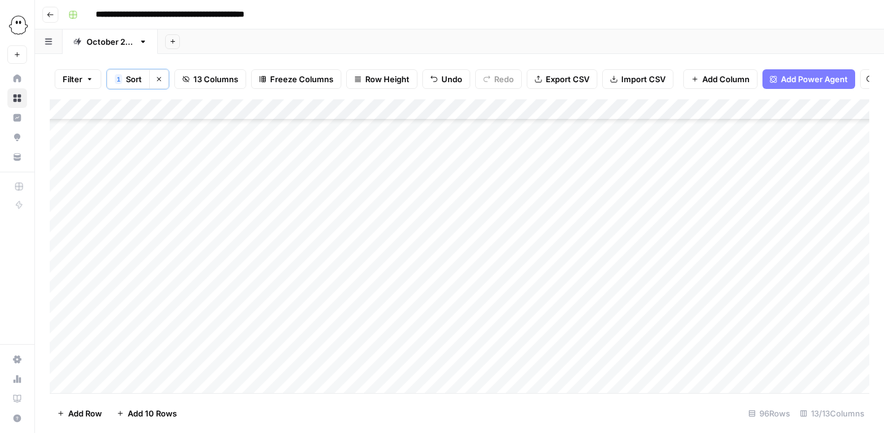
click at [817, 364] on div "Add Column" at bounding box center [459, 246] width 819 height 294
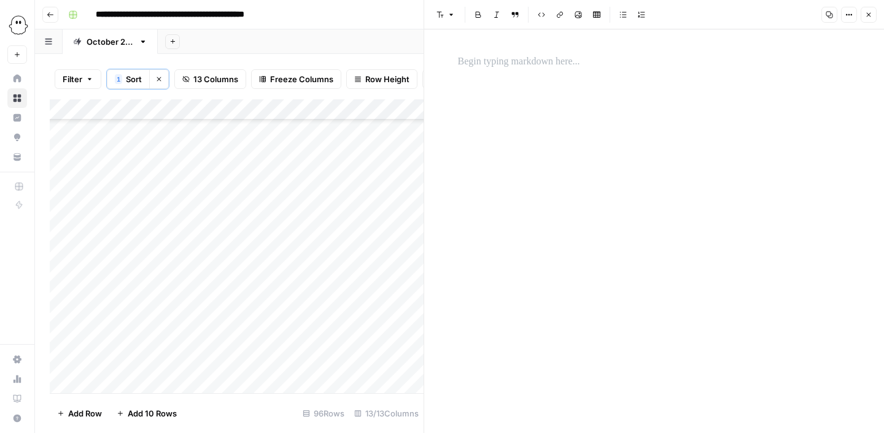
click at [502, 58] on p at bounding box center [654, 62] width 393 height 16
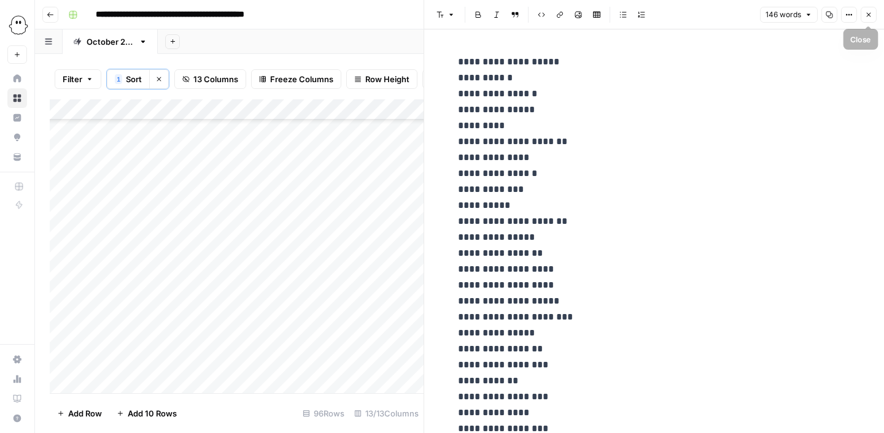
click at [868, 17] on icon "button" at bounding box center [868, 14] width 7 height 7
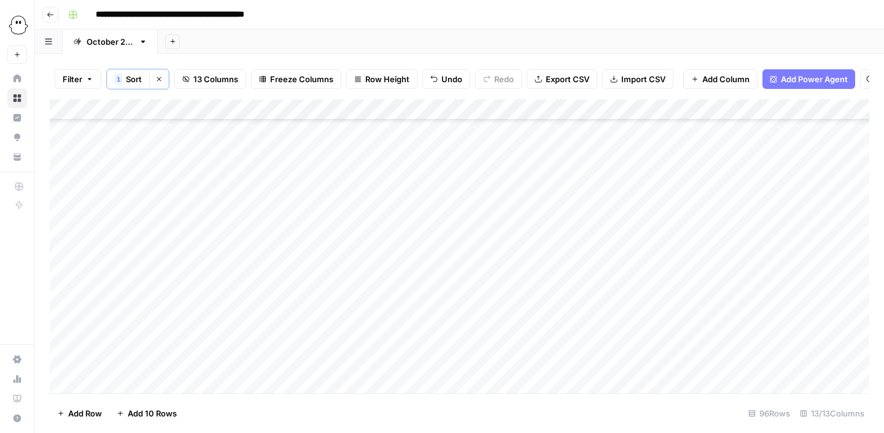
click at [636, 363] on div "Add Column" at bounding box center [459, 246] width 819 height 294
click at [666, 363] on div "Add Column" at bounding box center [459, 246] width 819 height 294
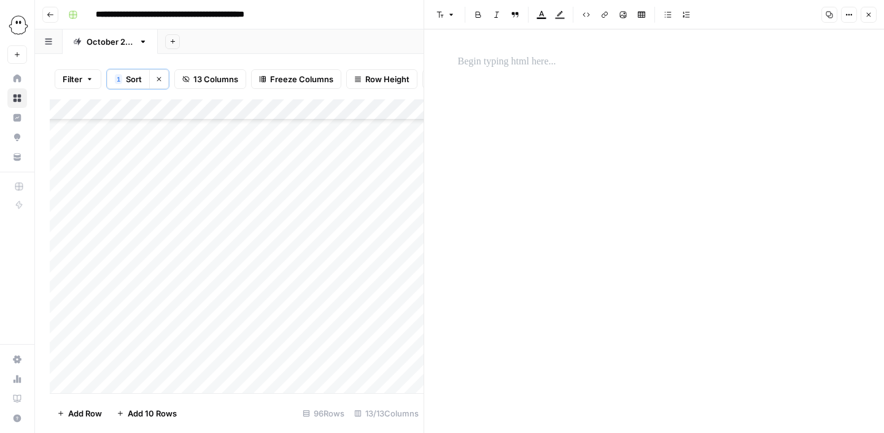
click at [509, 63] on p at bounding box center [654, 62] width 393 height 16
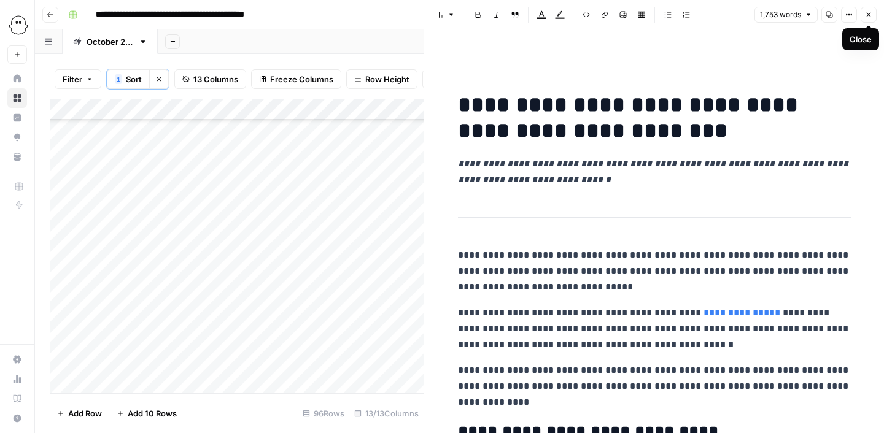
click at [868, 17] on icon "button" at bounding box center [868, 14] width 7 height 7
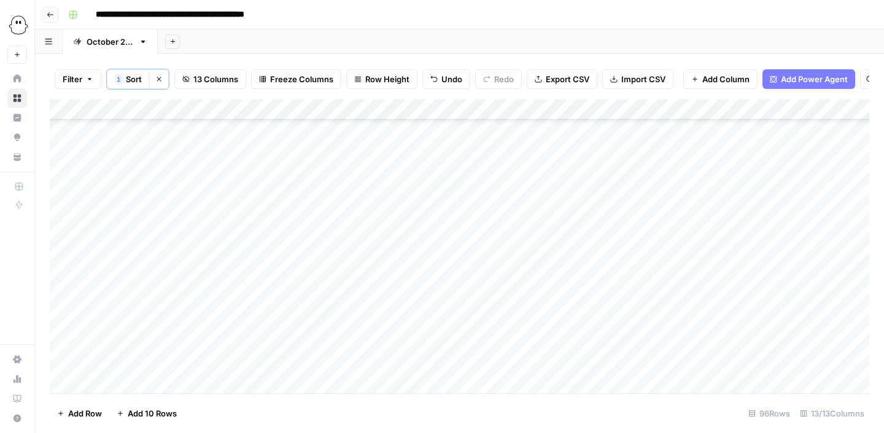
click at [337, 362] on div "Add Column" at bounding box center [459, 246] width 819 height 294
click at [323, 404] on button "tools" at bounding box center [318, 408] width 28 height 15
click at [110, 359] on div "Add Column" at bounding box center [459, 246] width 819 height 294
type input "edi"
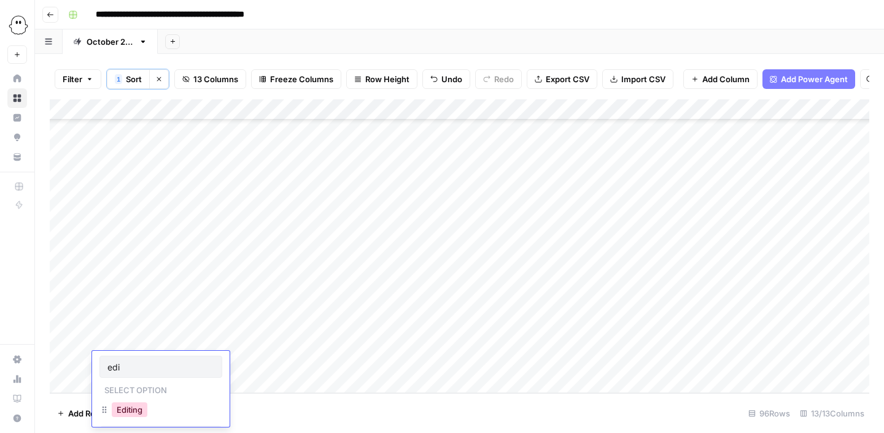
click at [119, 410] on button "Editing" at bounding box center [130, 410] width 36 height 15
click at [184, 367] on div "Add Column" at bounding box center [459, 246] width 819 height 294
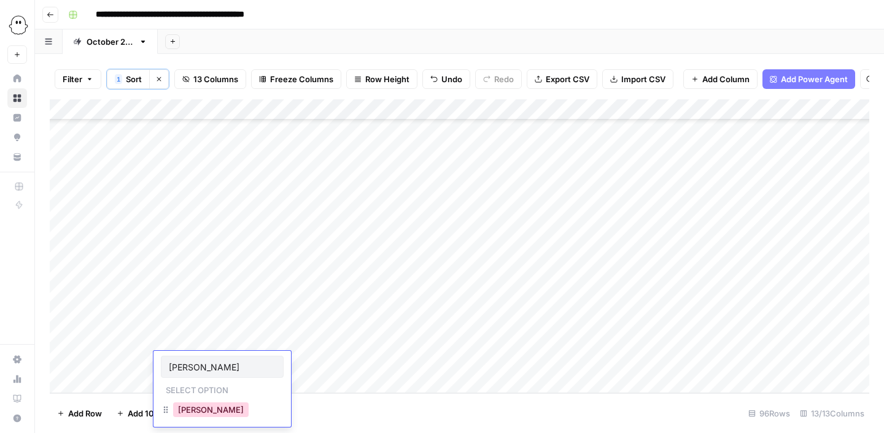
type input "[PERSON_NAME]"
click at [190, 409] on button "[PERSON_NAME]" at bounding box center [210, 410] width 75 height 15
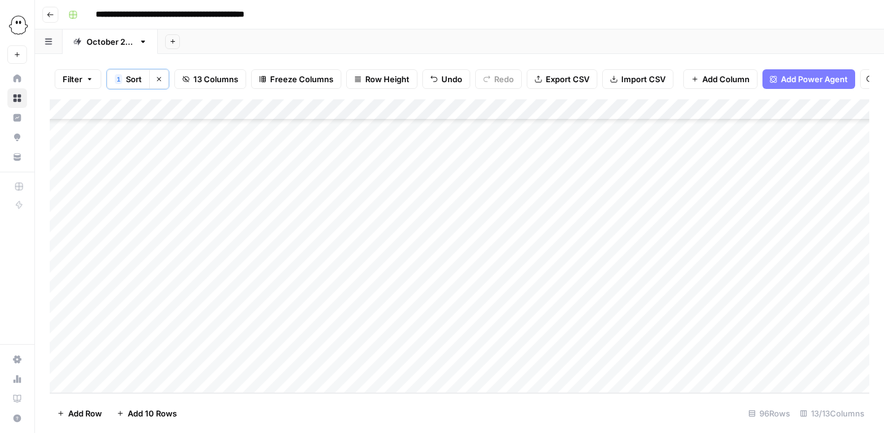
click at [251, 352] on div "Add Column" at bounding box center [459, 246] width 819 height 294
type input "tasma"
click at [253, 407] on button "Tasmai" at bounding box center [252, 410] width 36 height 15
click at [452, 357] on div "Add Column" at bounding box center [459, 246] width 819 height 294
click at [557, 362] on div "Add Column" at bounding box center [459, 246] width 819 height 294
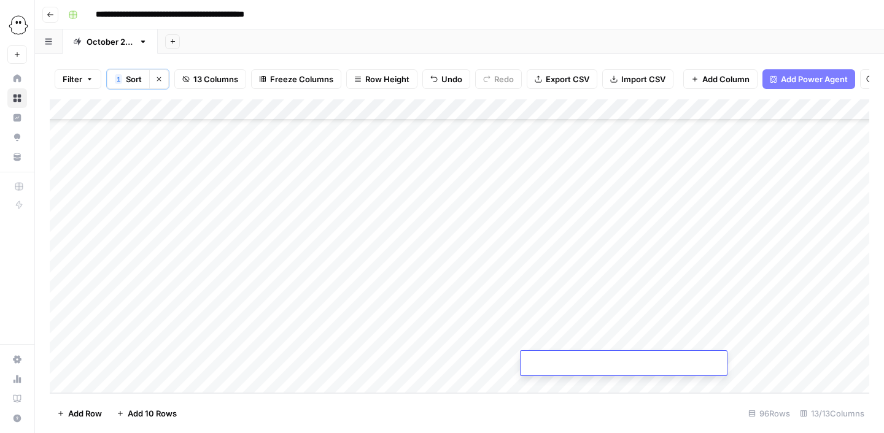
type input "**********"
click at [828, 363] on div "Add Column" at bounding box center [459, 246] width 819 height 294
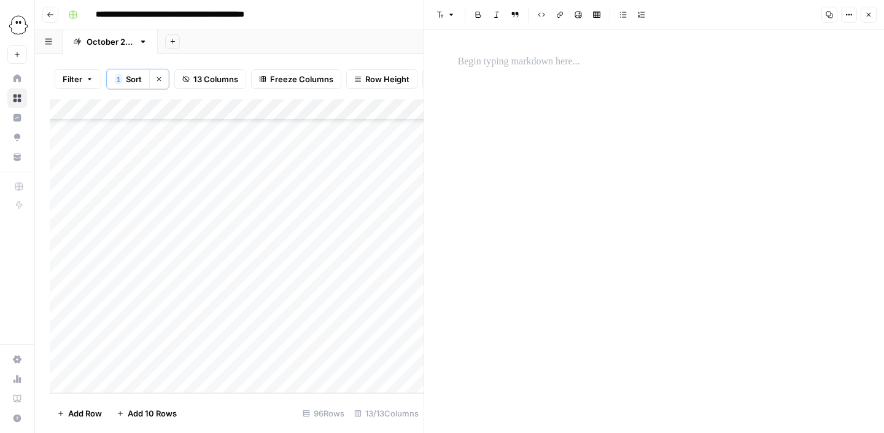
click at [522, 63] on p at bounding box center [654, 62] width 393 height 16
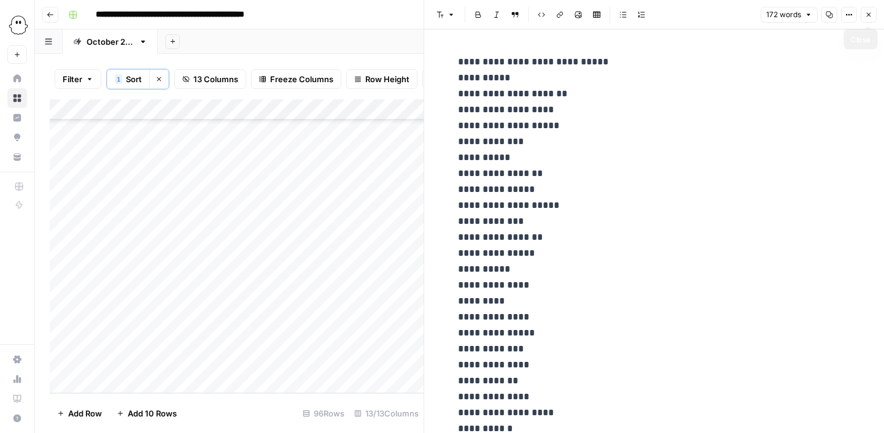
click at [866, 15] on icon "button" at bounding box center [868, 14] width 7 height 7
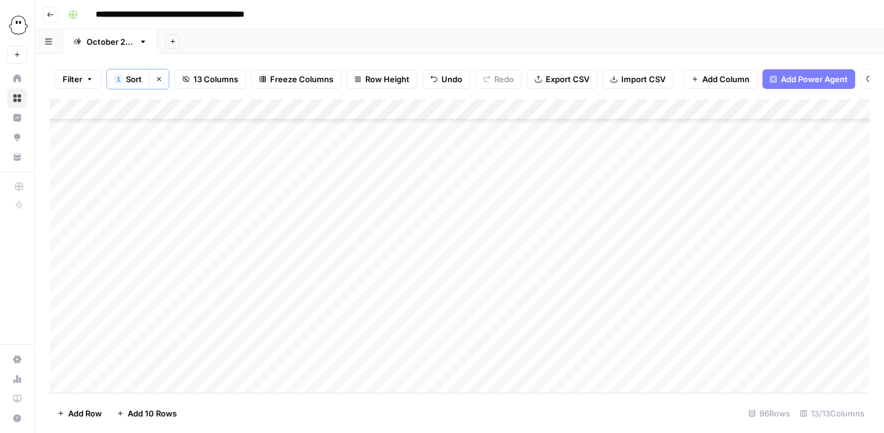
click at [665, 363] on div "Add Column" at bounding box center [459, 246] width 819 height 294
click at [733, 361] on div "Add Column" at bounding box center [459, 246] width 819 height 294
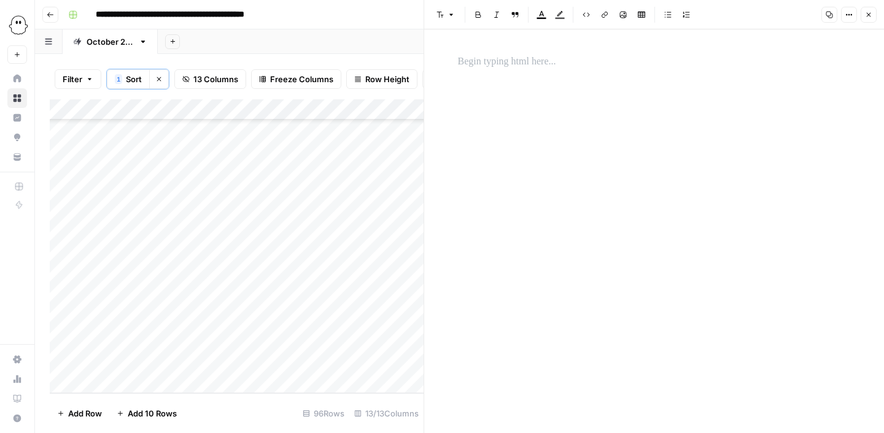
click at [507, 61] on p at bounding box center [654, 62] width 393 height 16
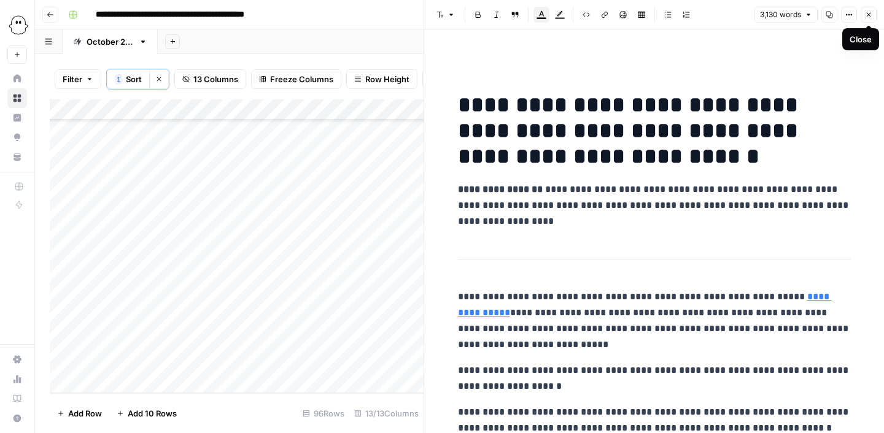
click at [869, 14] on icon "button" at bounding box center [868, 14] width 7 height 7
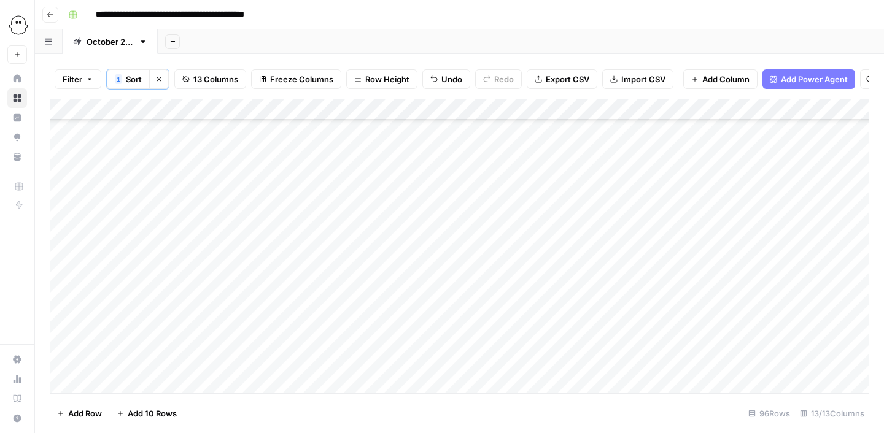
click at [321, 361] on div "Add Column" at bounding box center [459, 246] width 819 height 294
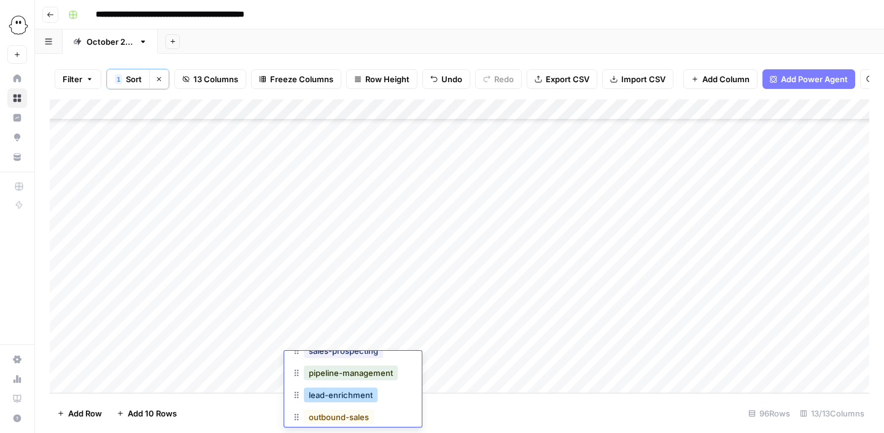
scroll to position [20, 0]
click at [329, 416] on button "ai-automation" at bounding box center [335, 419] width 62 height 15
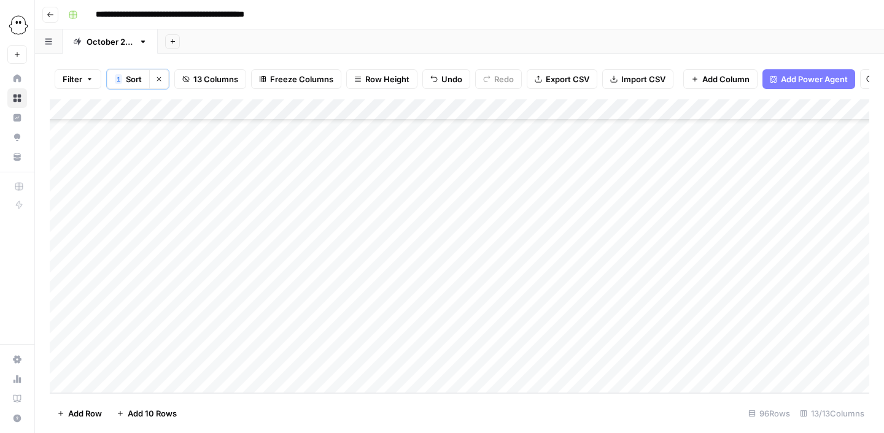
click at [119, 383] on div "Add Column" at bounding box center [459, 246] width 819 height 294
click at [152, 404] on div "Editing" at bounding box center [160, 411] width 123 height 22
click at [137, 411] on button "Editing" at bounding box center [130, 410] width 36 height 15
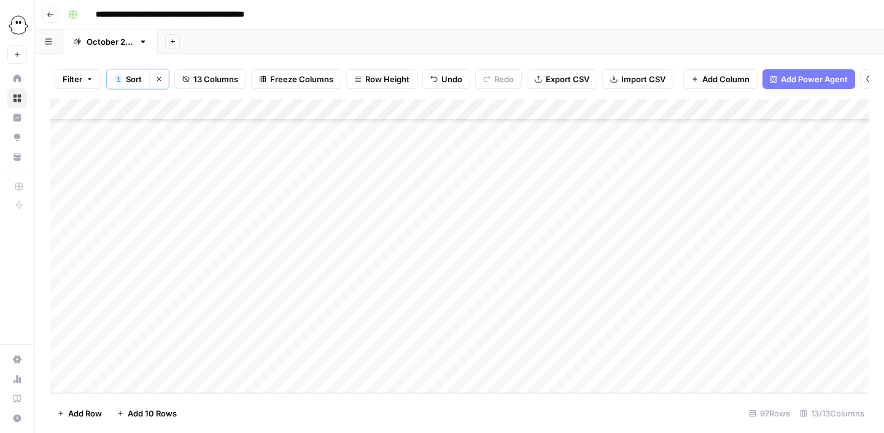
click at [193, 363] on div "Add Column" at bounding box center [459, 246] width 819 height 294
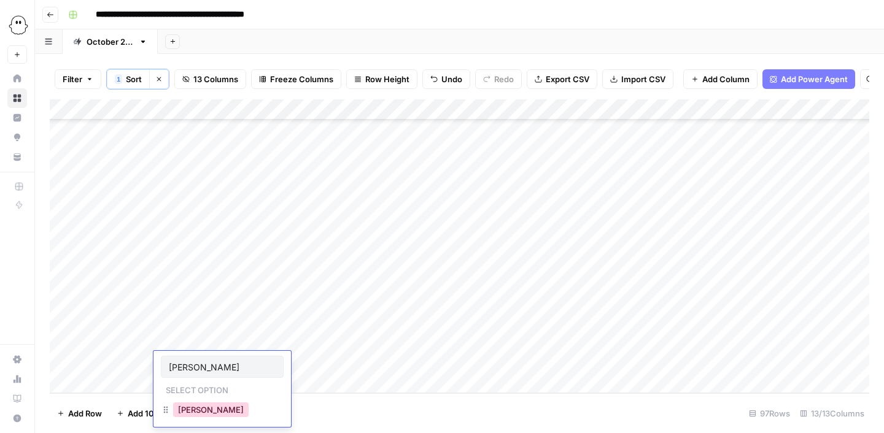
type input "[PERSON_NAME]"
click at [187, 411] on button "[PERSON_NAME]" at bounding box center [210, 410] width 75 height 15
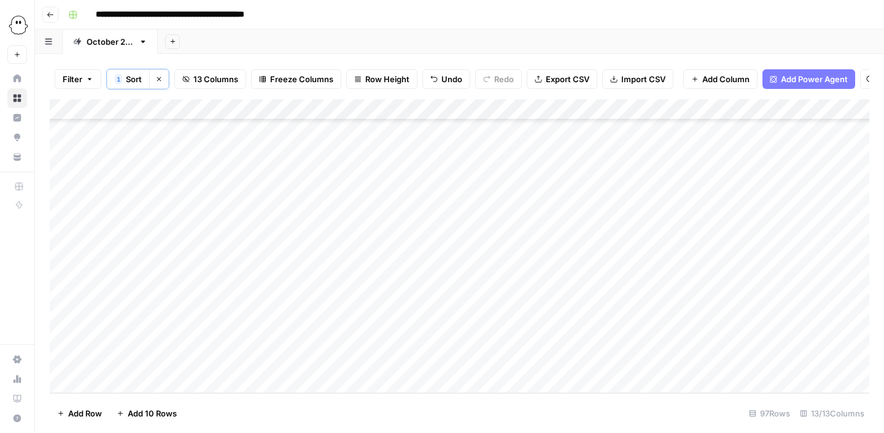
click at [262, 363] on div "Add Column" at bounding box center [459, 246] width 819 height 294
click at [272, 413] on div "Tasmai" at bounding box center [252, 409] width 41 height 17
type input "tasma"
click at [250, 410] on button "Tasmai" at bounding box center [252, 410] width 36 height 15
click at [571, 362] on div "Add Column" at bounding box center [459, 246] width 819 height 294
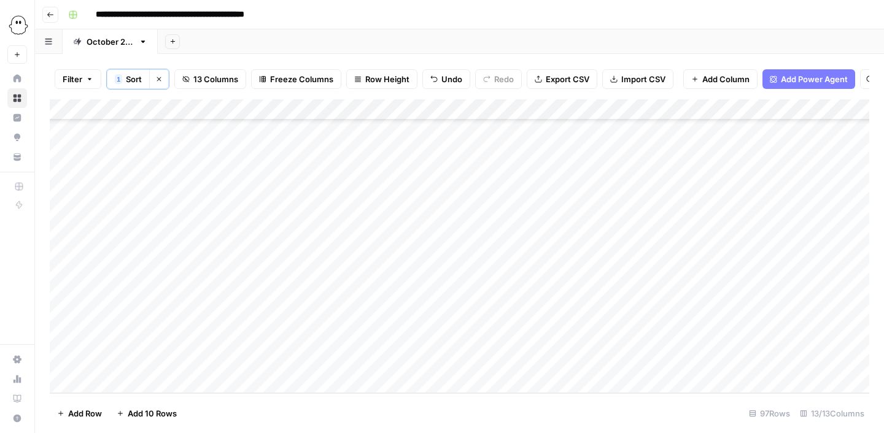
click at [807, 363] on div "Add Column" at bounding box center [459, 246] width 819 height 294
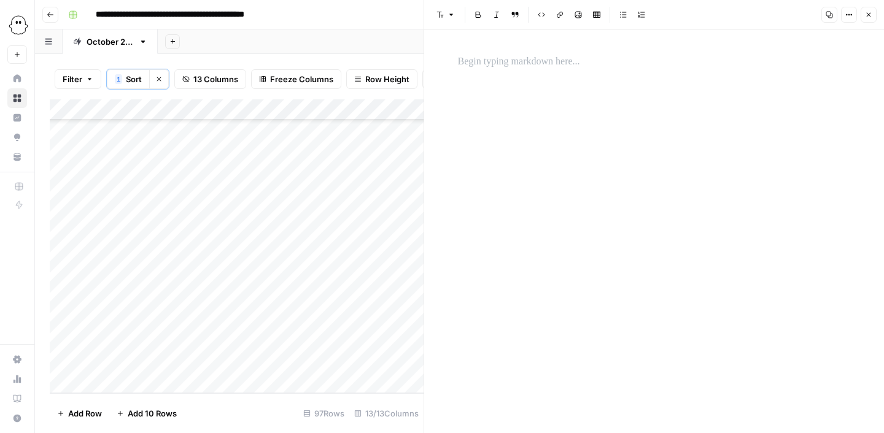
click at [526, 52] on div at bounding box center [653, 62] width 407 height 26
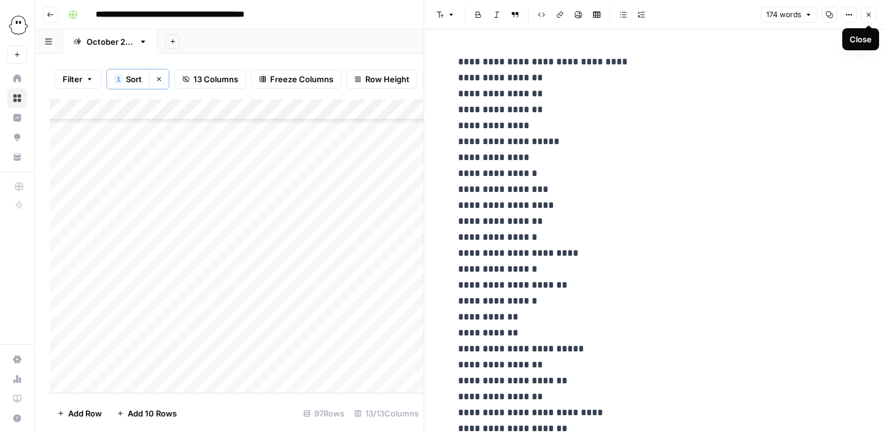
click at [873, 13] on button "Close" at bounding box center [868, 15] width 16 height 16
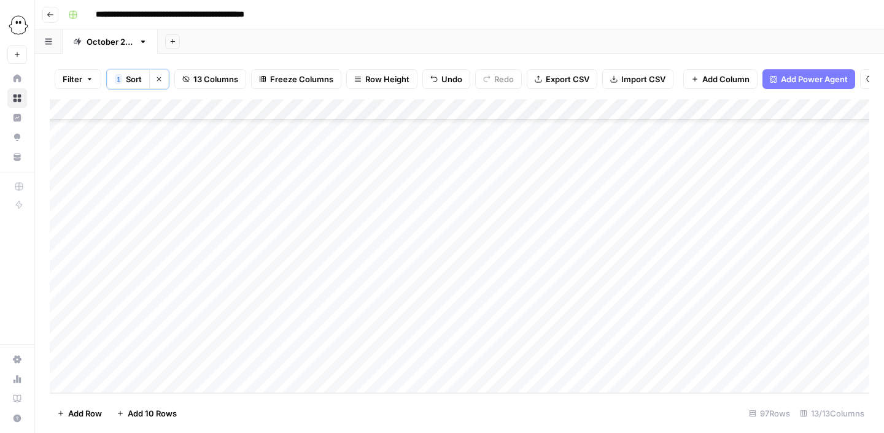
click at [690, 363] on div "Add Column" at bounding box center [459, 246] width 819 height 294
click at [731, 361] on div "Add Column" at bounding box center [459, 246] width 819 height 294
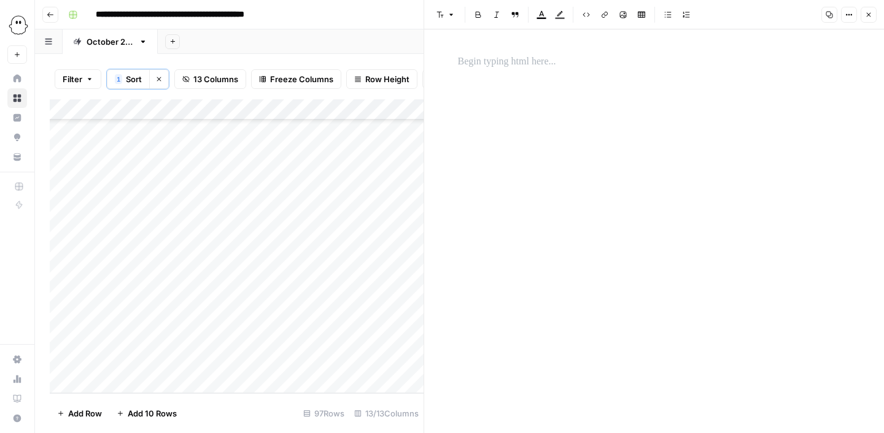
click at [505, 64] on p at bounding box center [654, 62] width 393 height 16
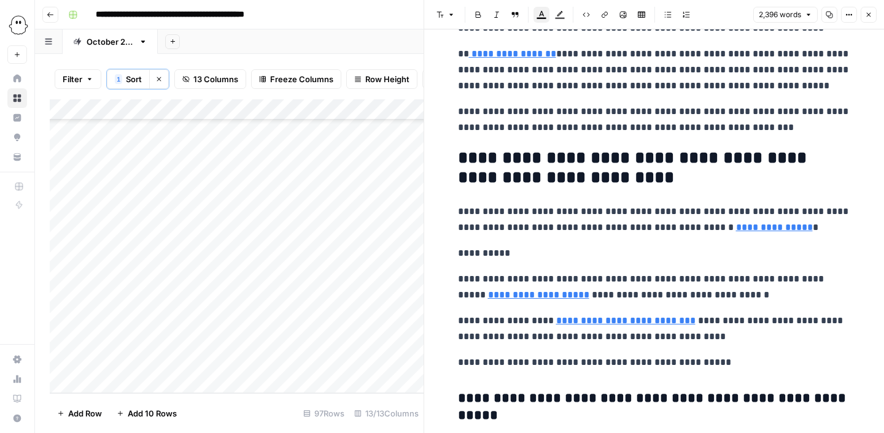
scroll to position [1531, 0]
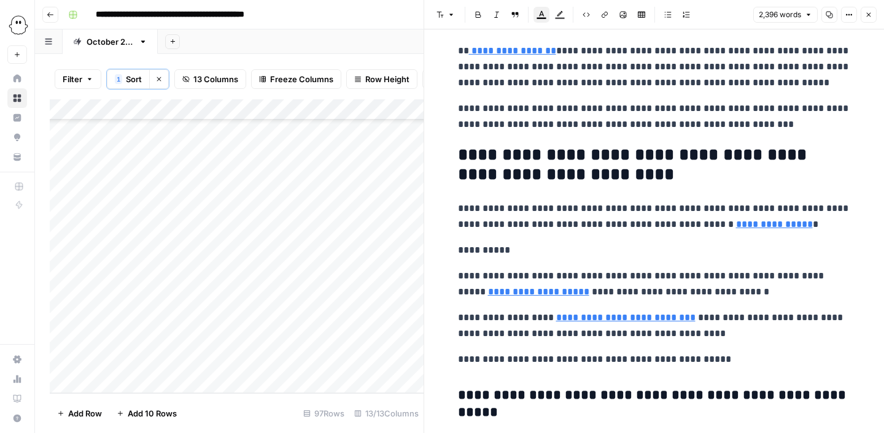
click at [317, 365] on div "Add Column" at bounding box center [237, 246] width 374 height 294
click at [868, 17] on icon "button" at bounding box center [868, 14] width 7 height 7
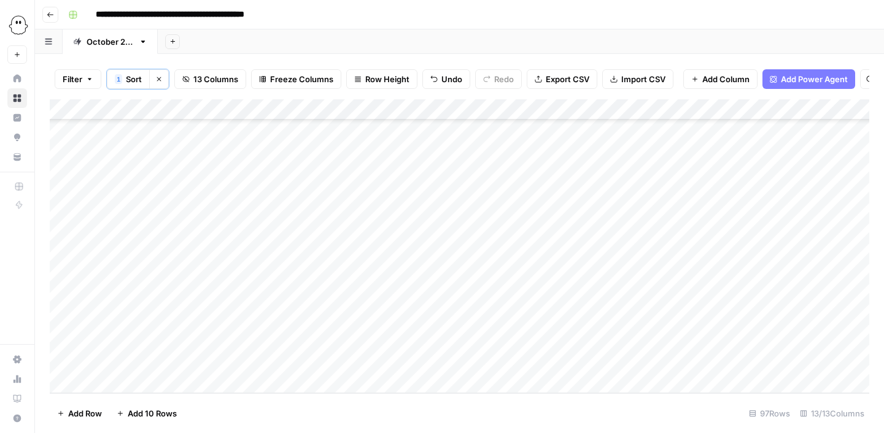
click at [352, 366] on div "Add Column" at bounding box center [459, 246] width 819 height 294
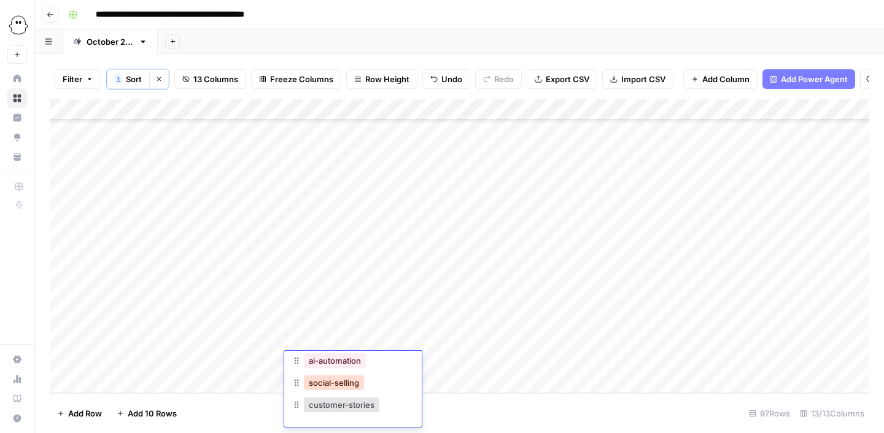
click at [337, 383] on button "social-selling" at bounding box center [334, 383] width 60 height 15
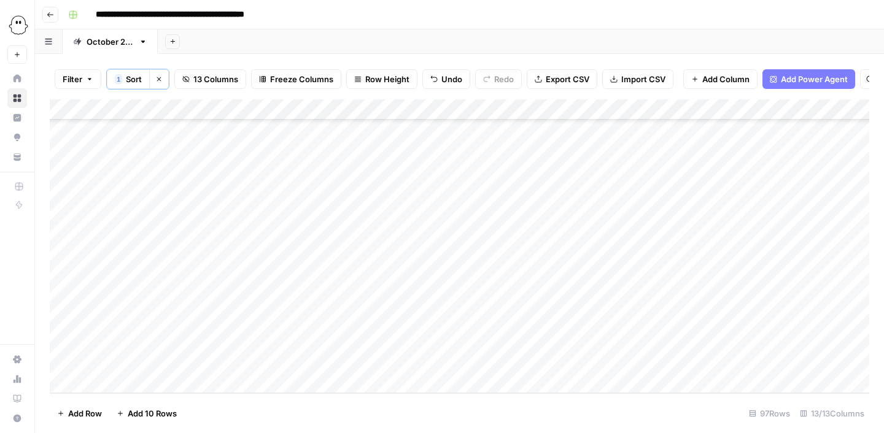
click at [107, 387] on div "Add Column" at bounding box center [459, 246] width 819 height 294
click at [134, 410] on button "Editing" at bounding box center [130, 410] width 36 height 15
click at [183, 358] on div "Add Column" at bounding box center [459, 246] width 819 height 294
type input "ju"
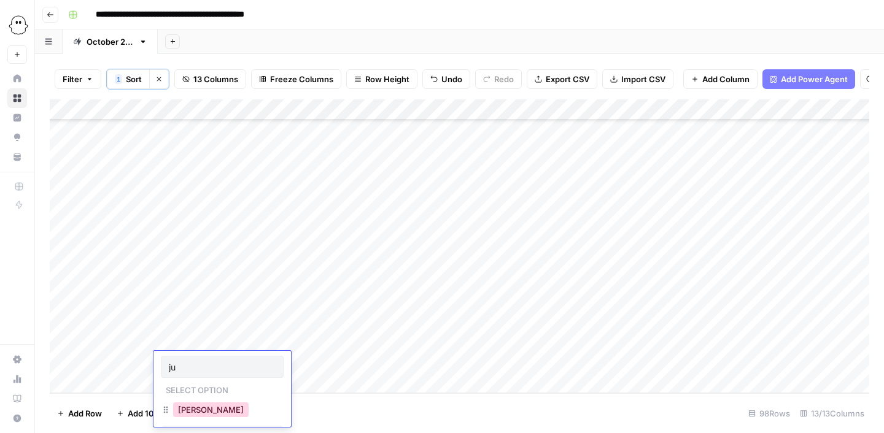
click at [187, 410] on button "[PERSON_NAME]" at bounding box center [210, 410] width 75 height 15
click at [256, 365] on div "Add Column" at bounding box center [459, 246] width 819 height 294
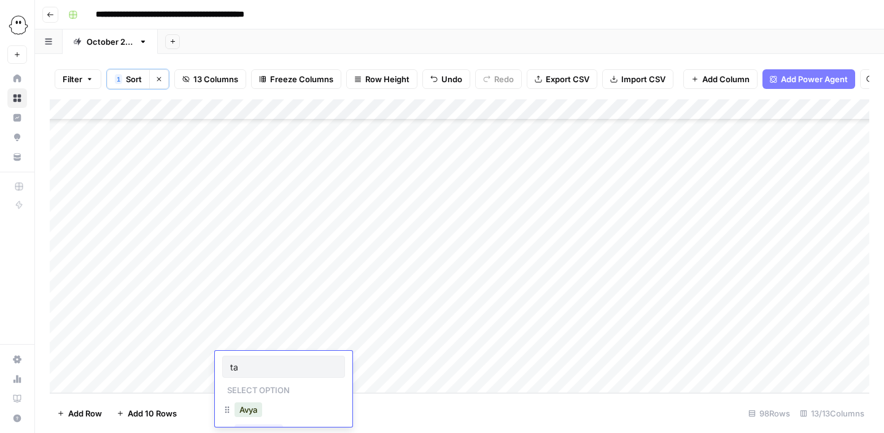
type input "tas"
click at [268, 413] on button "Tasmai" at bounding box center [252, 410] width 36 height 15
click at [463, 355] on div "Add Column" at bounding box center [459, 246] width 819 height 294
click at [813, 365] on div "Add Column" at bounding box center [459, 246] width 819 height 294
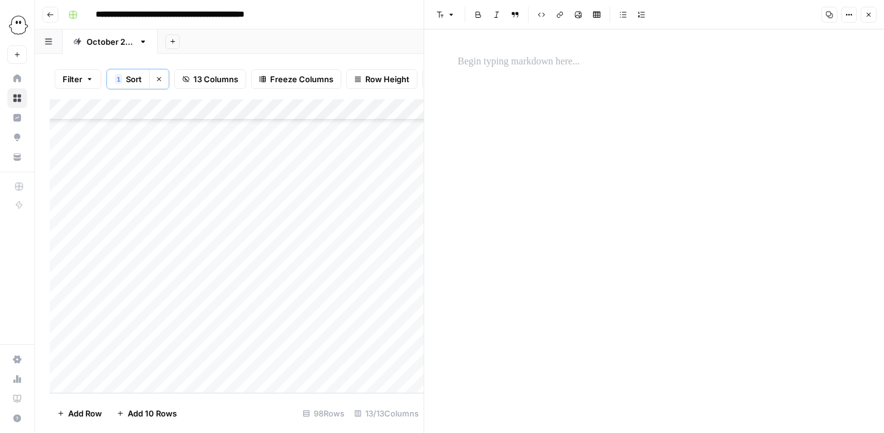
click at [525, 61] on p at bounding box center [654, 62] width 393 height 16
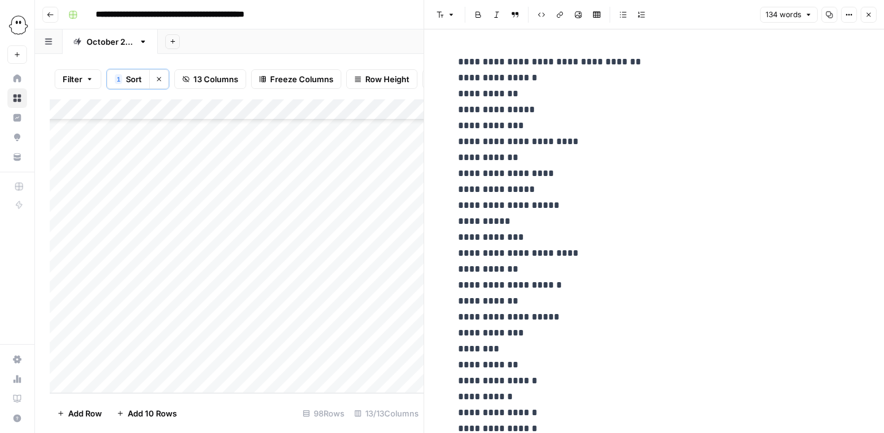
click at [870, 15] on icon "button" at bounding box center [868, 14] width 7 height 7
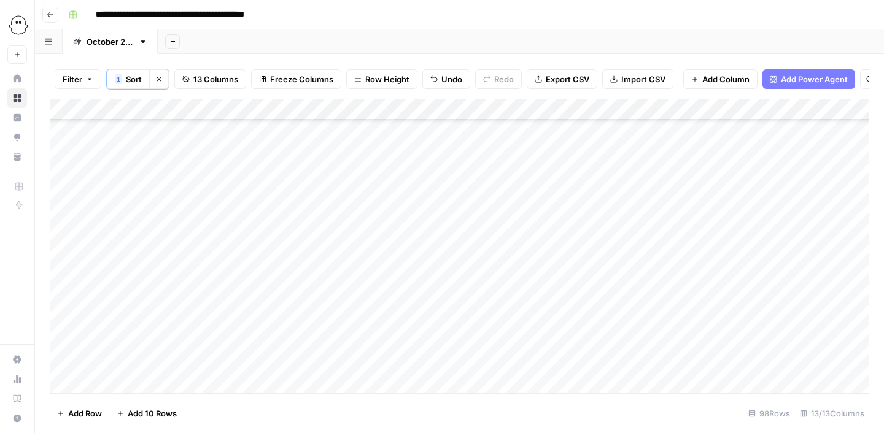
click at [651, 364] on div "Add Column" at bounding box center [459, 246] width 819 height 294
click at [734, 364] on div "Add Column" at bounding box center [459, 246] width 819 height 294
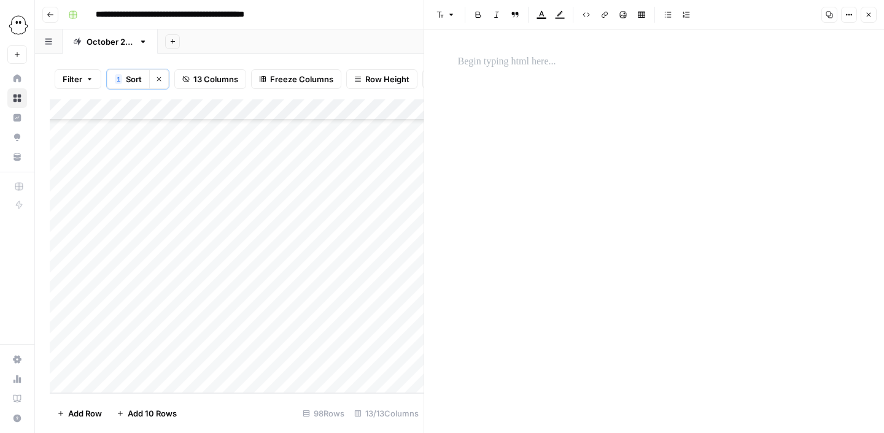
click at [520, 63] on p at bounding box center [654, 62] width 393 height 16
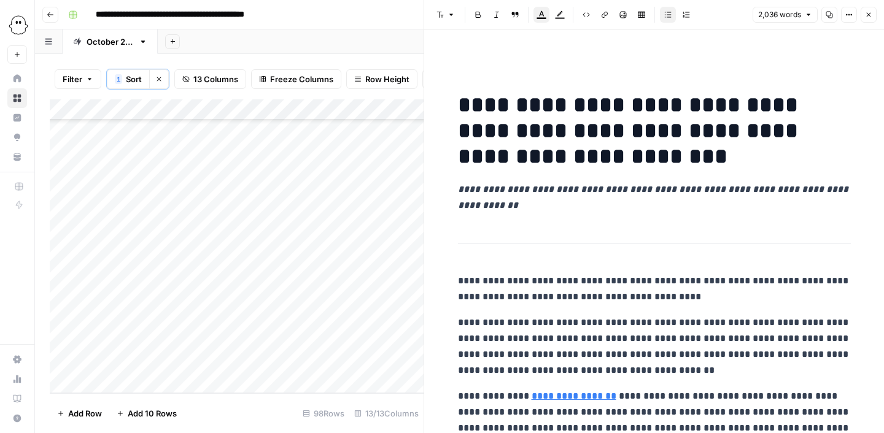
click at [867, 17] on icon "button" at bounding box center [868, 14] width 7 height 7
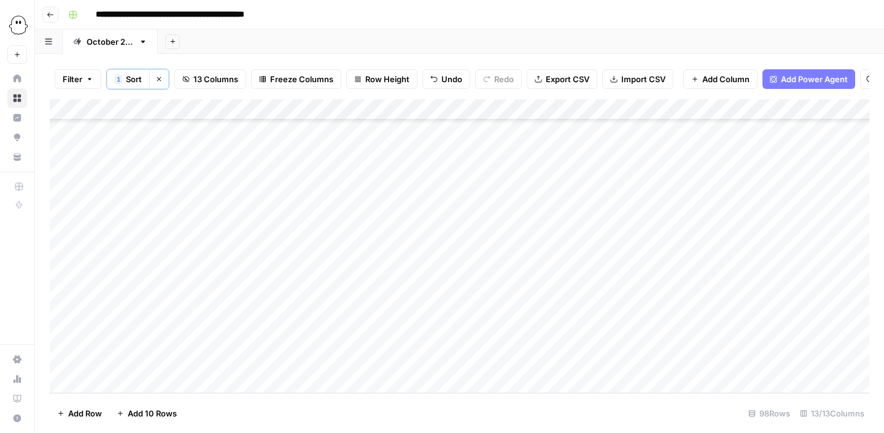
click at [315, 364] on div "Add Column" at bounding box center [459, 246] width 819 height 294
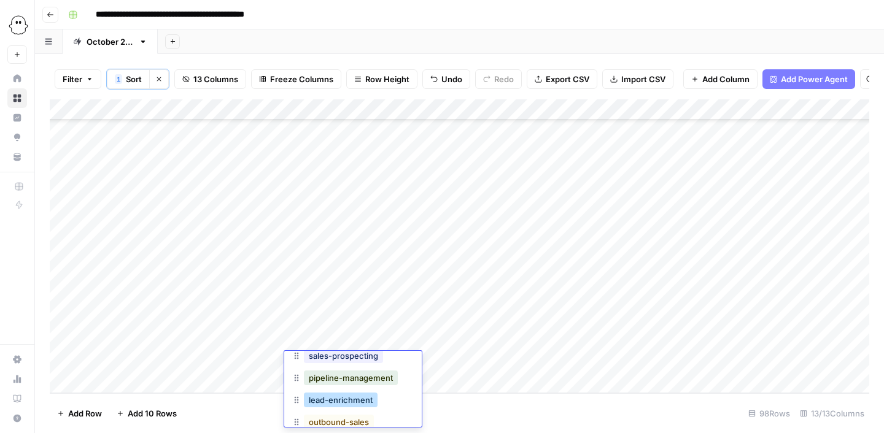
scroll to position [13, 0]
click at [320, 400] on button "lead-enrichment" at bounding box center [341, 398] width 74 height 15
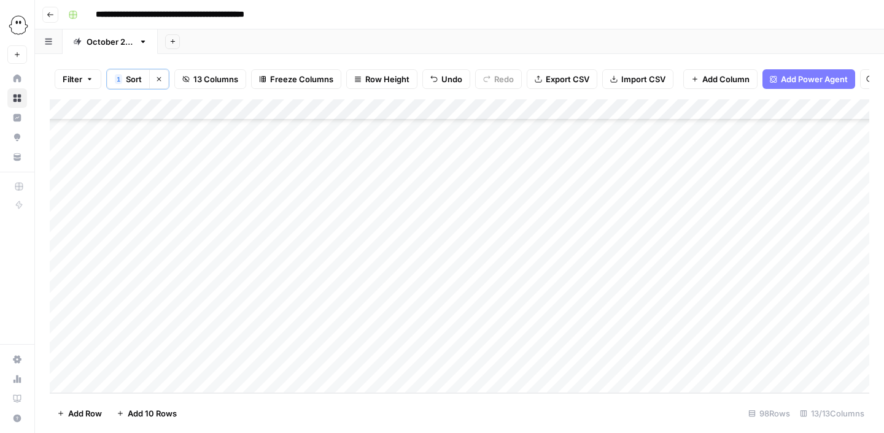
click at [117, 383] on div "Add Column" at bounding box center [459, 246] width 819 height 294
click at [128, 409] on button "Editing" at bounding box center [130, 410] width 36 height 15
click at [187, 360] on div "Add Column" at bounding box center [459, 246] width 819 height 294
type input "ju"
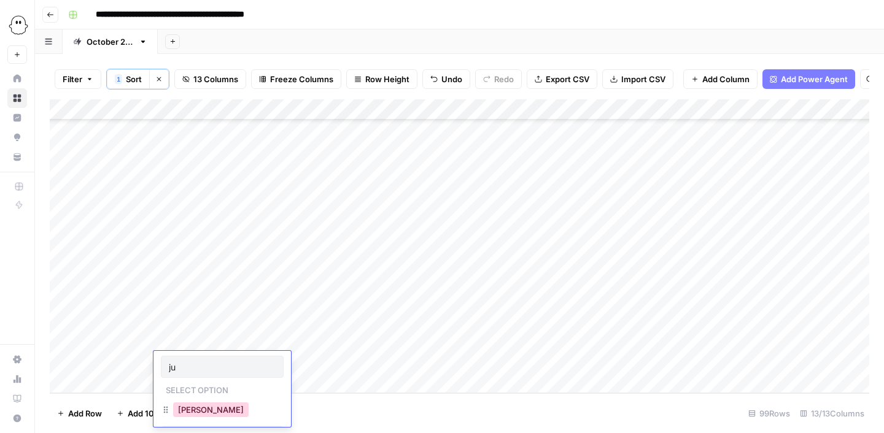
click at [198, 414] on button "[PERSON_NAME]" at bounding box center [210, 410] width 75 height 15
click at [266, 360] on div "Add Column" at bounding box center [459, 246] width 819 height 294
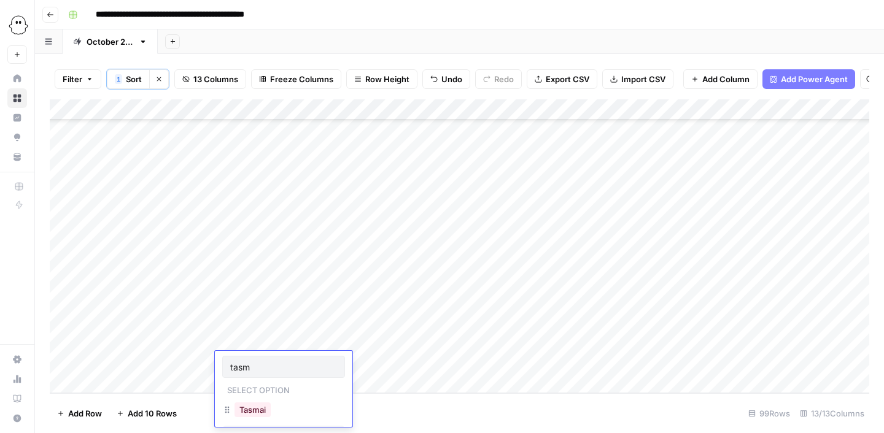
click at [271, 412] on div "Tasmai" at bounding box center [252, 409] width 41 height 17
type input "tasm"
click at [256, 408] on button "Tasmai" at bounding box center [252, 410] width 36 height 15
click at [436, 367] on div "Add Column" at bounding box center [459, 246] width 819 height 294
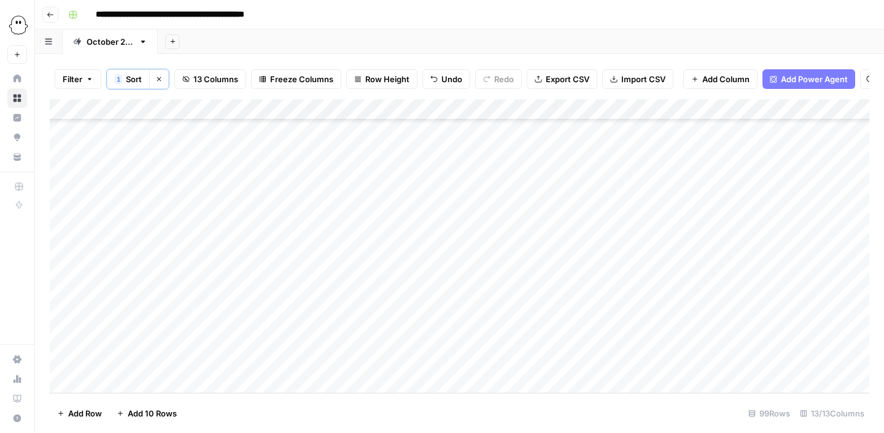
click at [787, 360] on div "Add Column" at bounding box center [459, 246] width 819 height 294
click at [850, 363] on div "Add Column" at bounding box center [459, 246] width 819 height 294
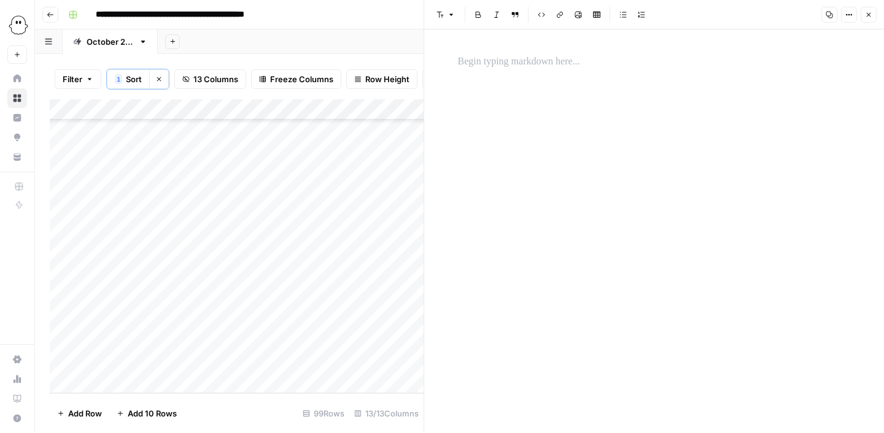
click at [534, 55] on p at bounding box center [654, 62] width 393 height 16
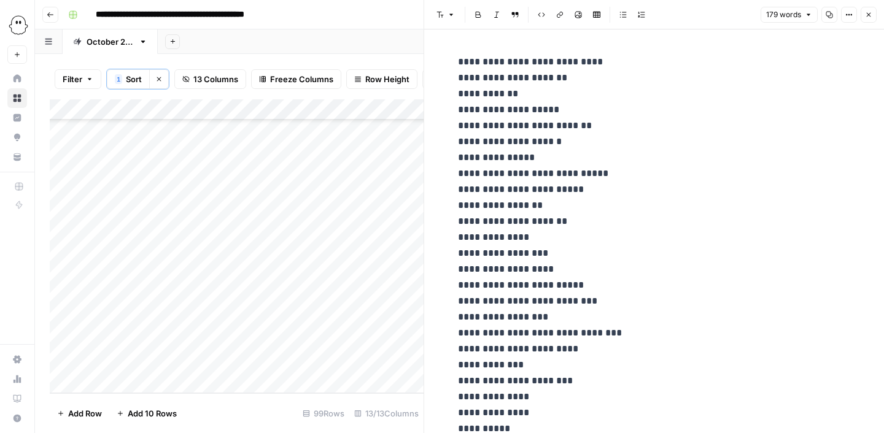
click at [872, 17] on button "Close" at bounding box center [868, 15] width 16 height 16
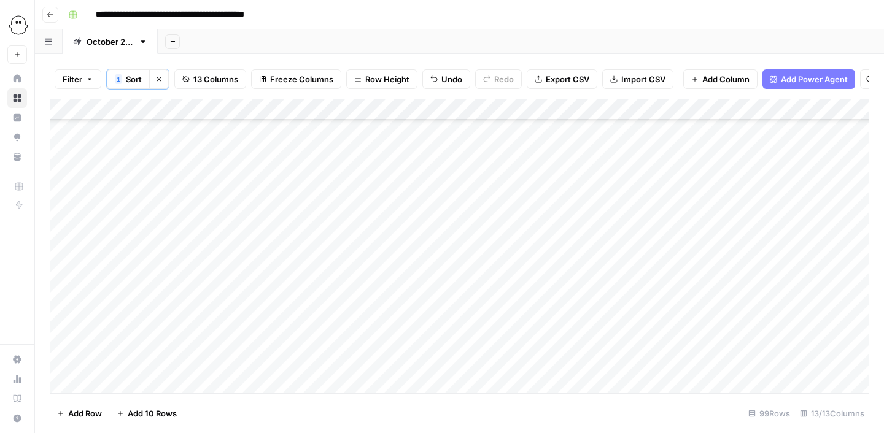
click at [669, 366] on div "Add Column" at bounding box center [459, 246] width 819 height 294
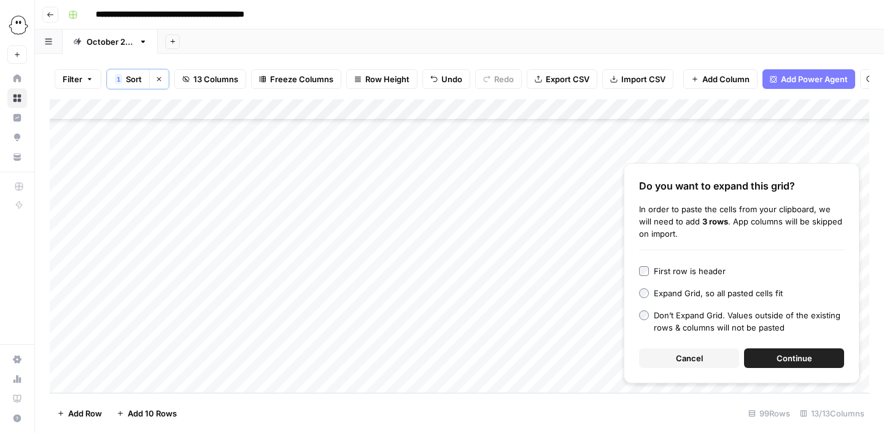
click at [669, 366] on button "Cancel" at bounding box center [689, 359] width 100 height 20
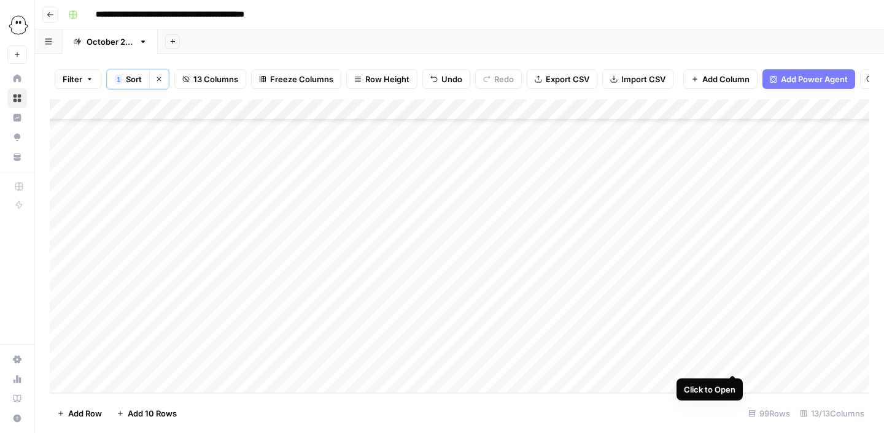
click at [730, 361] on div "Add Column" at bounding box center [459, 246] width 819 height 294
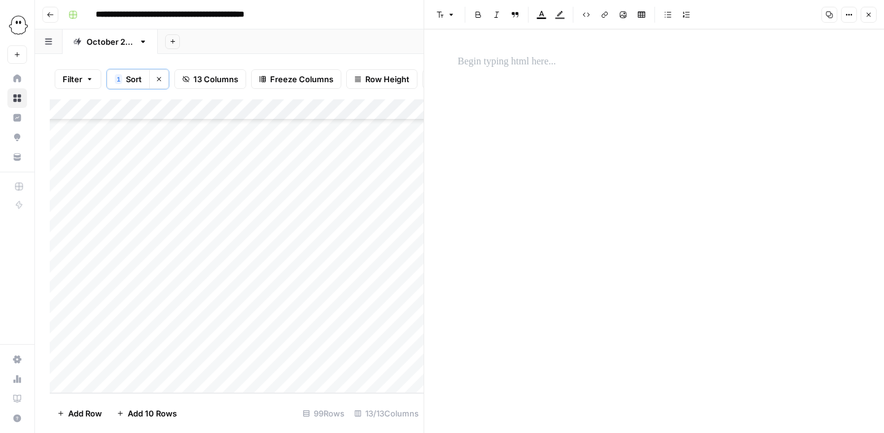
click at [564, 59] on p at bounding box center [654, 62] width 393 height 16
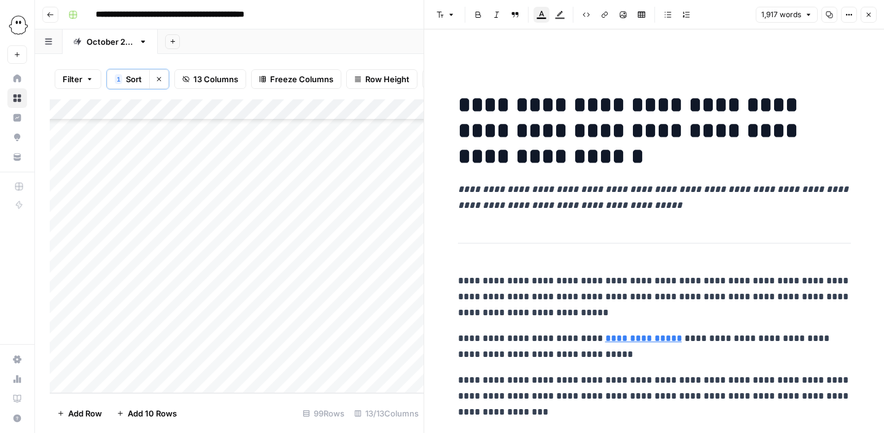
click at [874, 17] on button "Close" at bounding box center [868, 15] width 16 height 16
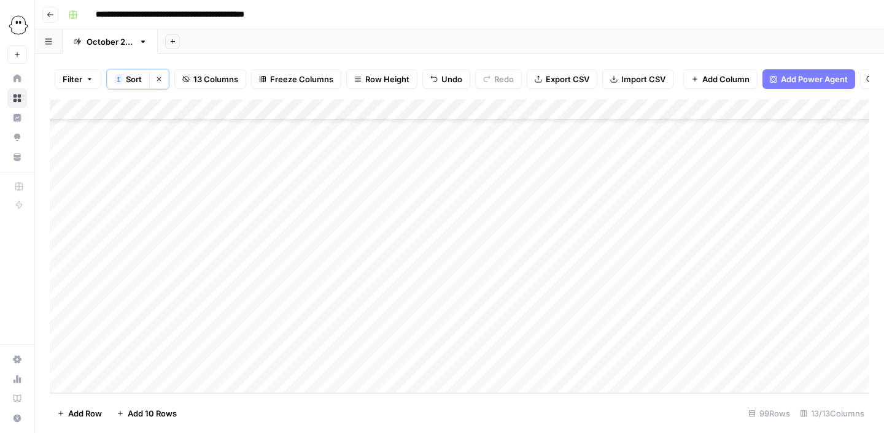
click at [339, 366] on div "Add Column" at bounding box center [459, 246] width 819 height 294
click at [308, 360] on div "Add Column" at bounding box center [459, 246] width 819 height 294
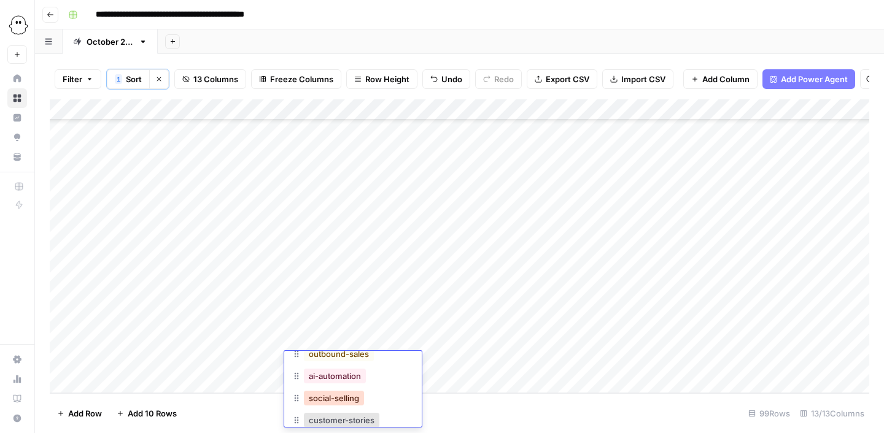
scroll to position [140, 0]
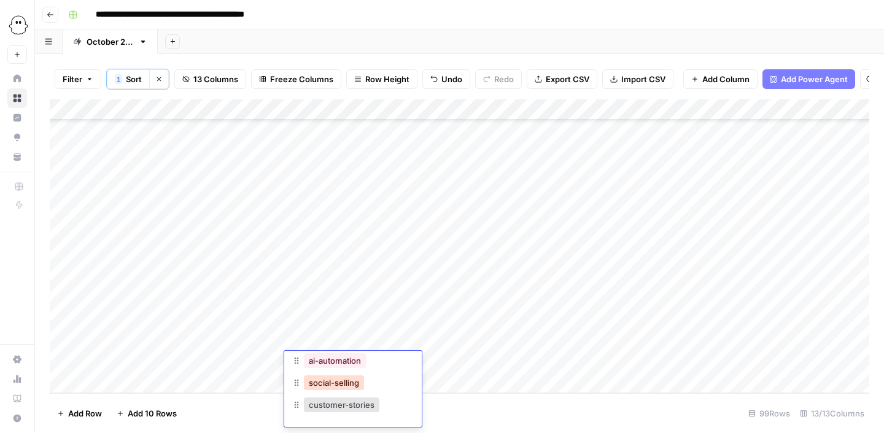
click at [326, 381] on button "social-selling" at bounding box center [334, 383] width 60 height 15
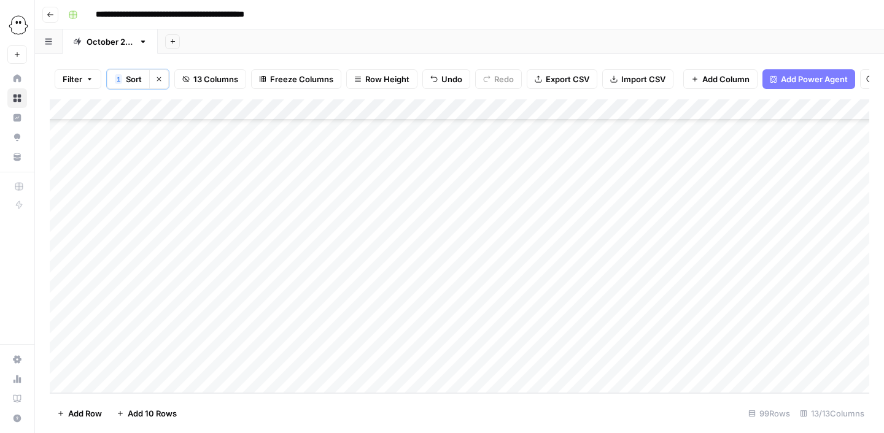
click at [116, 380] on div "Add Column" at bounding box center [459, 246] width 819 height 294
click at [133, 409] on button "Editing" at bounding box center [130, 410] width 36 height 15
click at [196, 363] on div "Add Column" at bounding box center [459, 246] width 819 height 294
type input "ju"
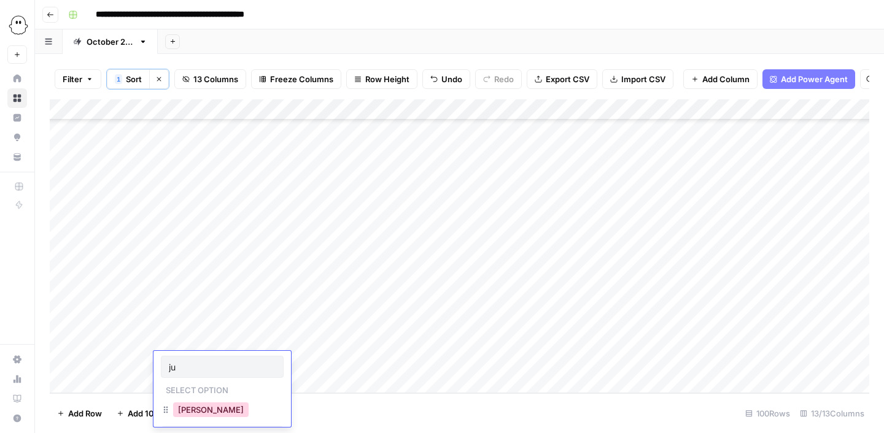
click at [184, 415] on button "[PERSON_NAME]" at bounding box center [210, 410] width 75 height 15
click at [261, 370] on div "Add Column" at bounding box center [459, 246] width 819 height 294
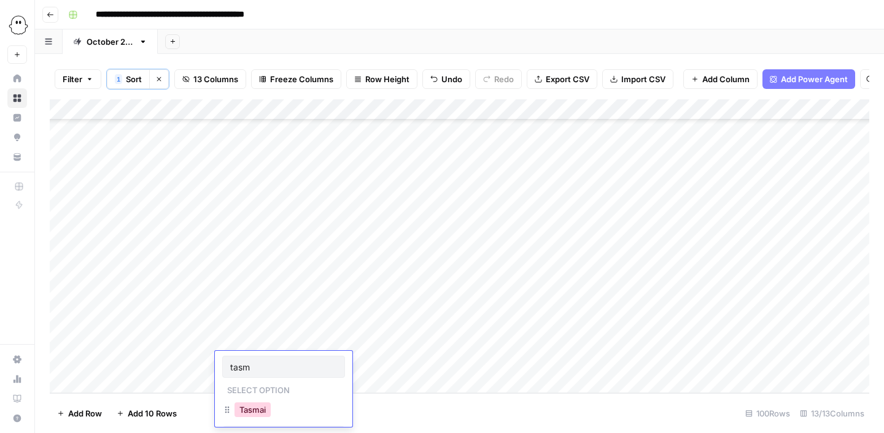
type input "tasm"
click at [260, 415] on button "Tasmai" at bounding box center [252, 410] width 36 height 15
click at [445, 365] on div "Add Column" at bounding box center [459, 246] width 819 height 294
click at [552, 364] on div "Add Column" at bounding box center [459, 246] width 819 height 294
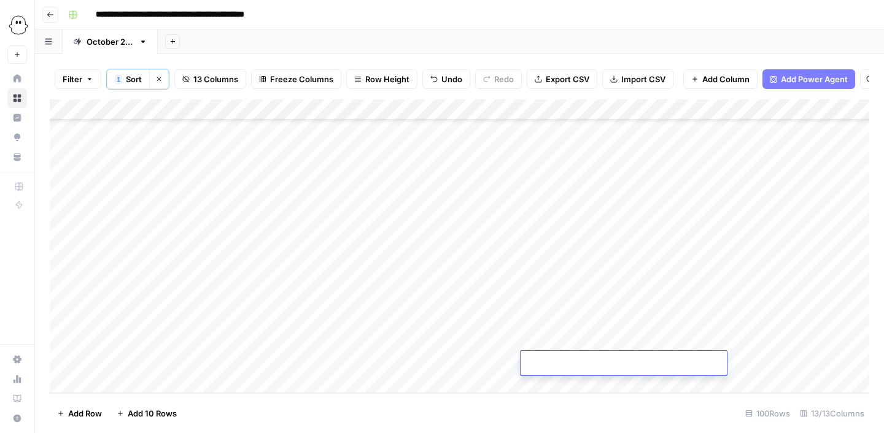
type input "**********"
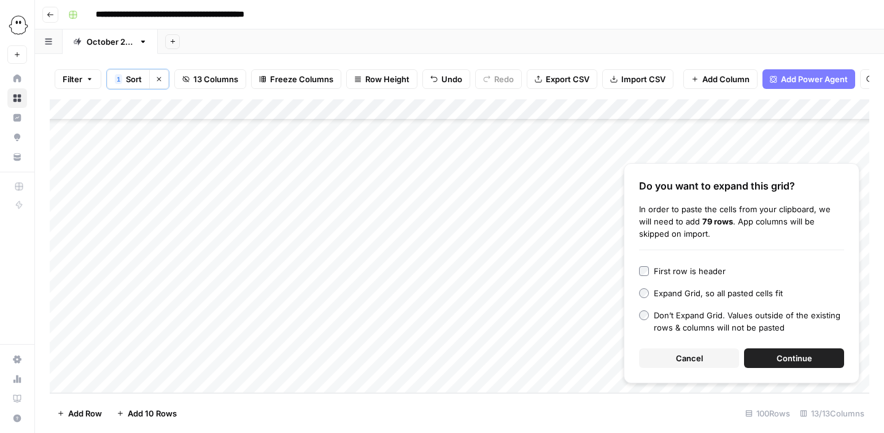
click at [711, 360] on button "Cancel" at bounding box center [689, 359] width 100 height 20
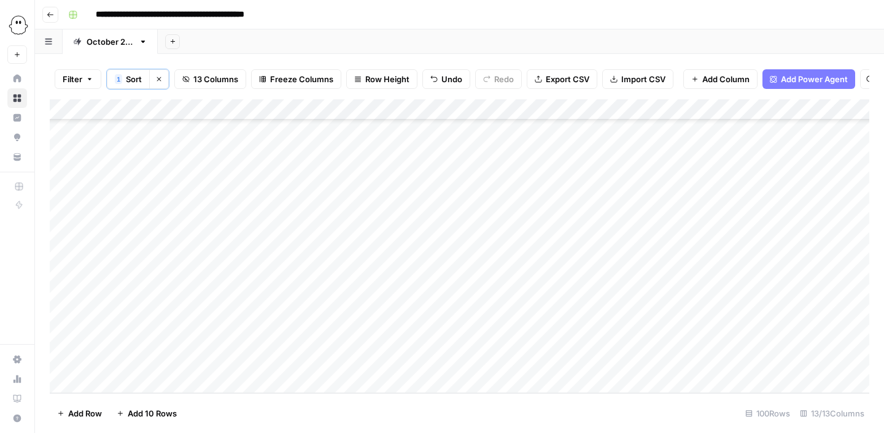
click at [779, 361] on div "Add Column" at bounding box center [459, 246] width 819 height 294
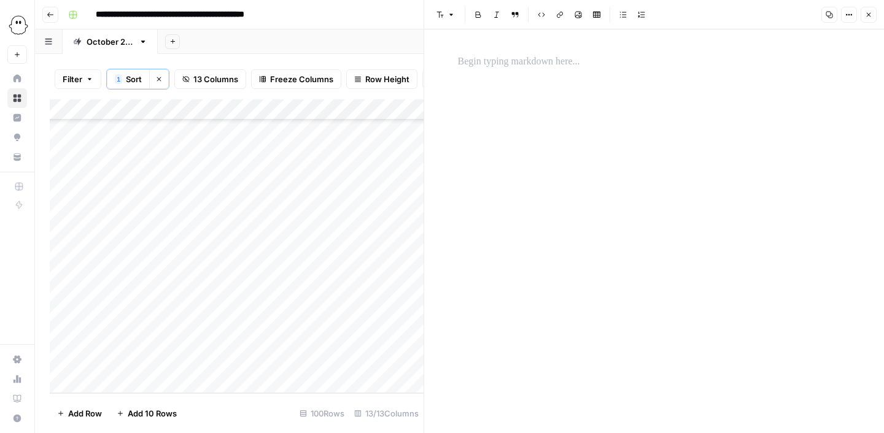
click at [527, 62] on p at bounding box center [654, 62] width 393 height 16
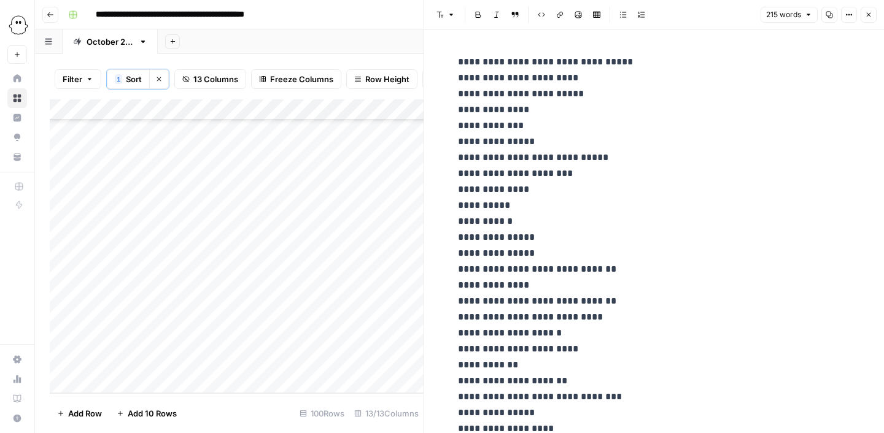
click at [868, 15] on icon "button" at bounding box center [868, 15] width 4 height 4
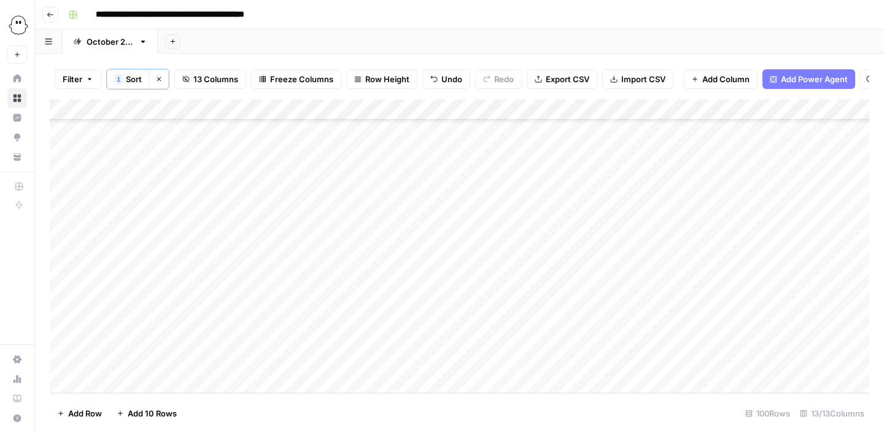
click at [661, 361] on div "Add Column" at bounding box center [459, 246] width 819 height 294
click at [734, 360] on div "Add Column" at bounding box center [459, 246] width 819 height 294
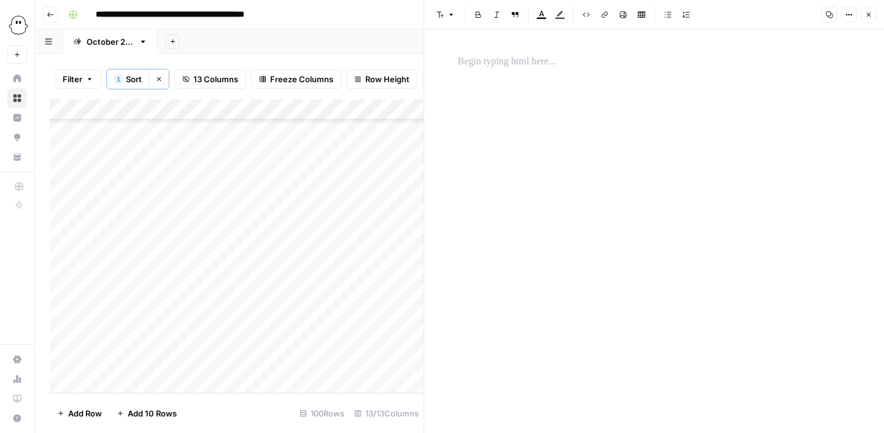
click at [473, 71] on div at bounding box center [653, 62] width 407 height 26
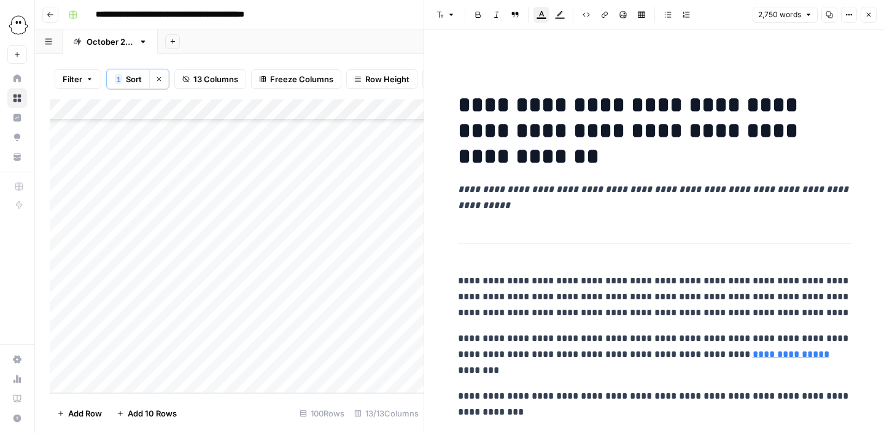
click at [869, 17] on icon "button" at bounding box center [868, 14] width 7 height 7
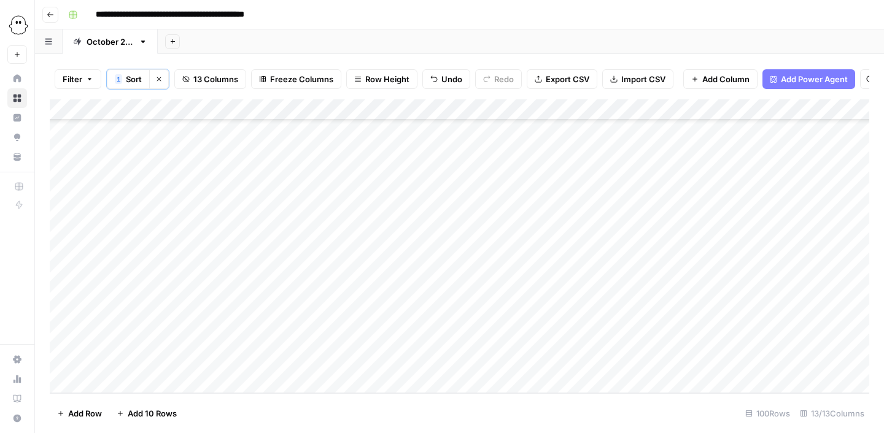
click at [346, 363] on div "Add Column" at bounding box center [459, 246] width 819 height 294
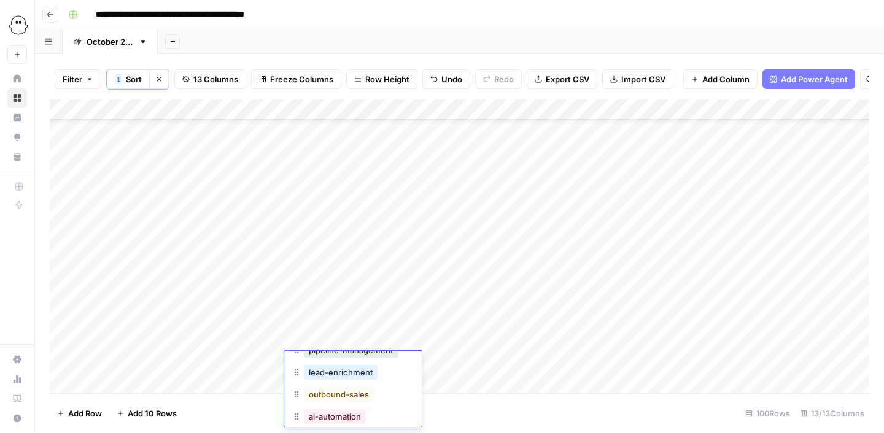
scroll to position [93, 0]
click at [329, 387] on button "outbound-sales" at bounding box center [339, 385] width 70 height 15
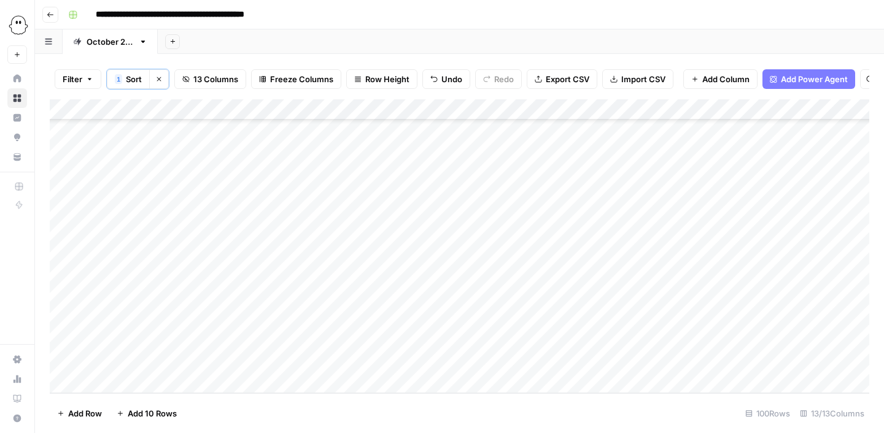
click at [125, 386] on div "Add Column" at bounding box center [459, 246] width 819 height 294
click at [129, 406] on button "Editing" at bounding box center [130, 410] width 36 height 15
click at [195, 358] on div "Add Column" at bounding box center [459, 246] width 819 height 294
type input "ju"
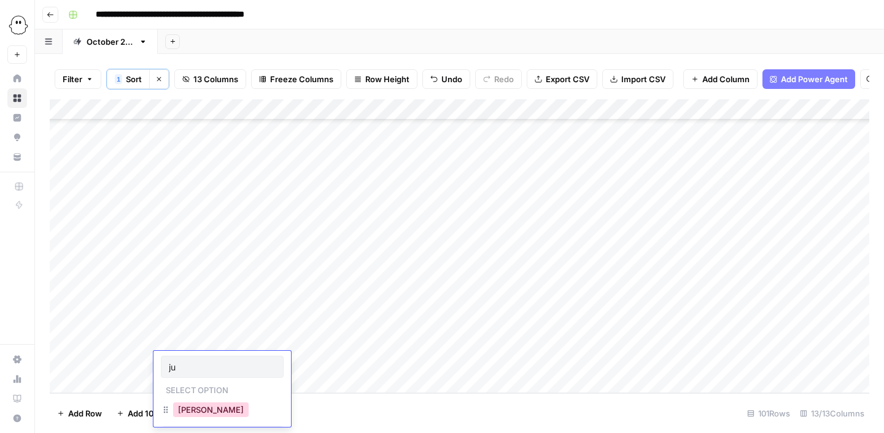
click at [191, 409] on button "[PERSON_NAME]" at bounding box center [210, 410] width 75 height 15
click at [261, 359] on div "Add Column" at bounding box center [459, 246] width 819 height 294
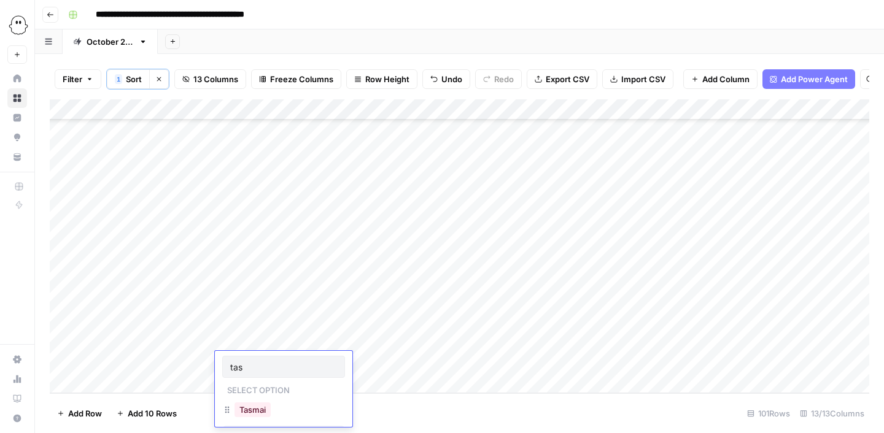
type input "tasm"
click at [256, 410] on button "Tasmai" at bounding box center [252, 410] width 36 height 15
click at [336, 363] on div "Add Column" at bounding box center [459, 246] width 819 height 294
click at [455, 363] on div "Add Column" at bounding box center [459, 246] width 819 height 294
click at [795, 364] on div "Add Column" at bounding box center [459, 246] width 819 height 294
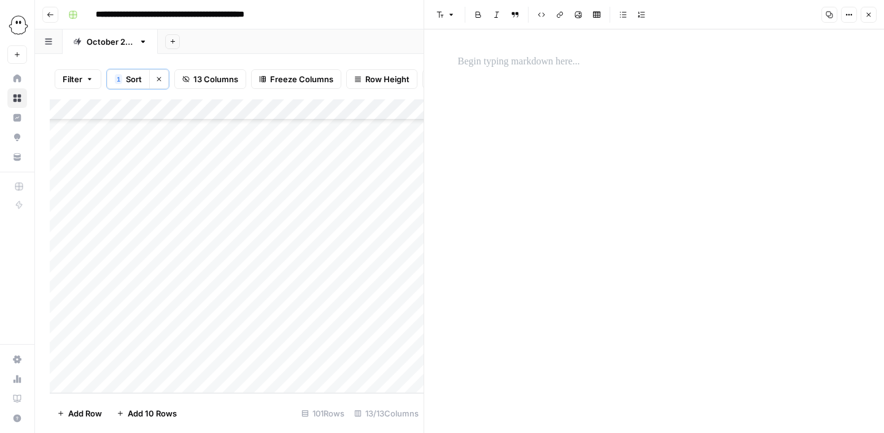
click at [510, 67] on p at bounding box center [654, 62] width 393 height 16
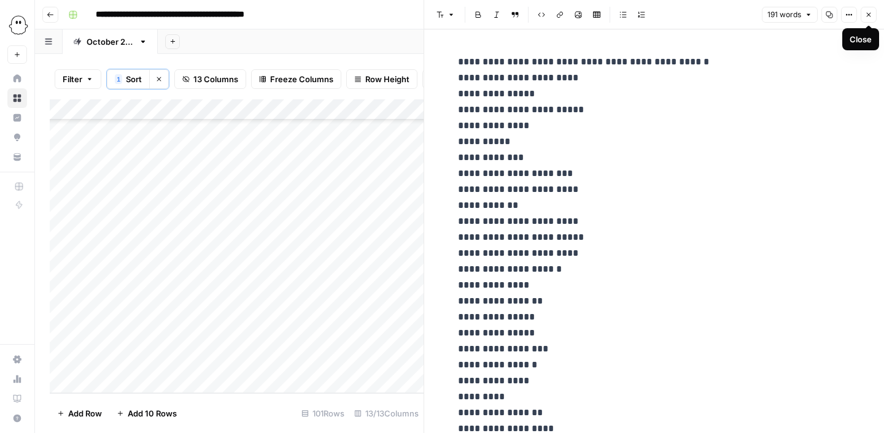
click at [869, 14] on icon "button" at bounding box center [868, 14] width 7 height 7
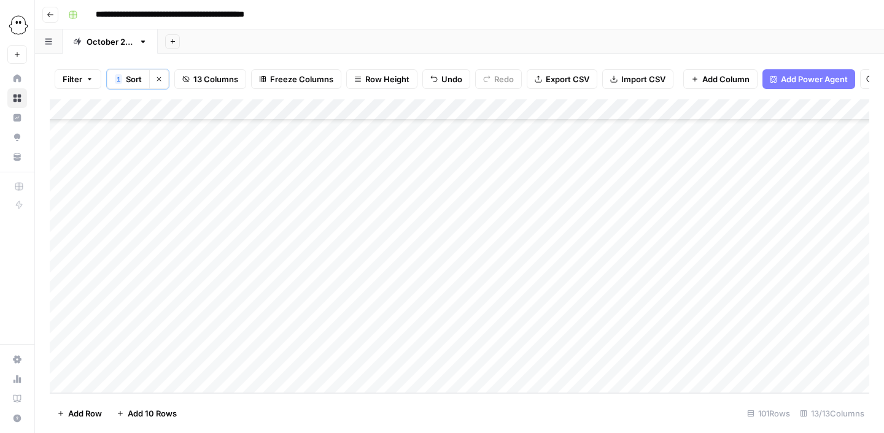
click at [685, 358] on div "Add Column" at bounding box center [459, 246] width 819 height 294
click at [730, 362] on div "Add Column" at bounding box center [459, 246] width 819 height 294
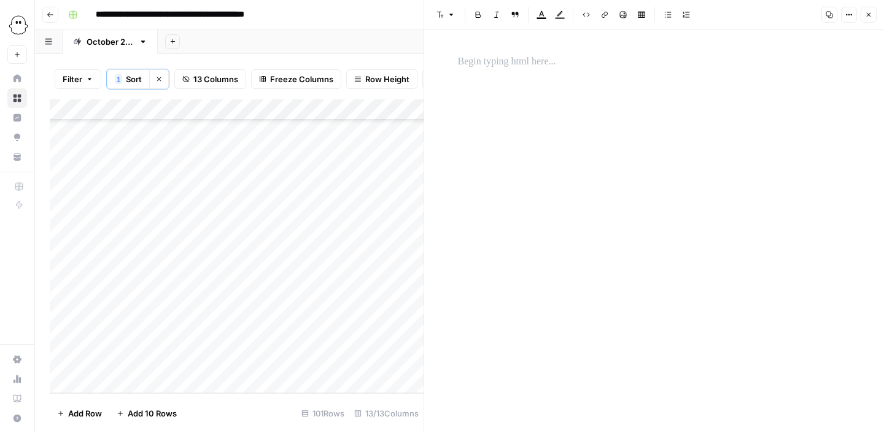
click at [487, 60] on p at bounding box center [654, 62] width 393 height 16
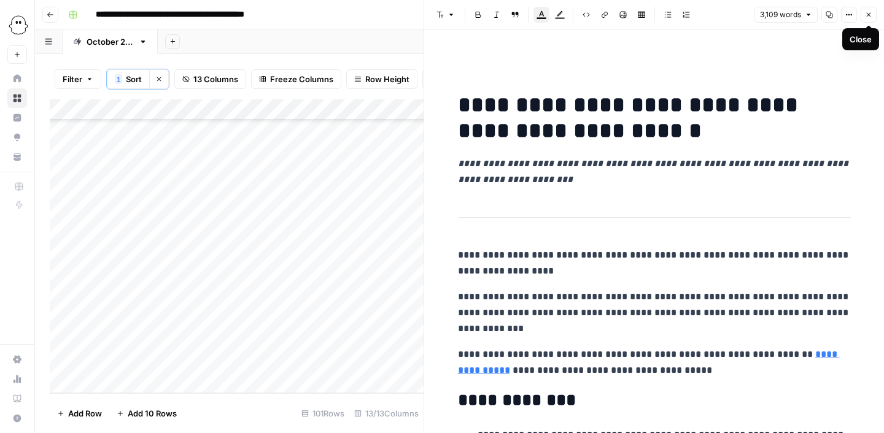
click at [868, 13] on icon "button" at bounding box center [868, 14] width 7 height 7
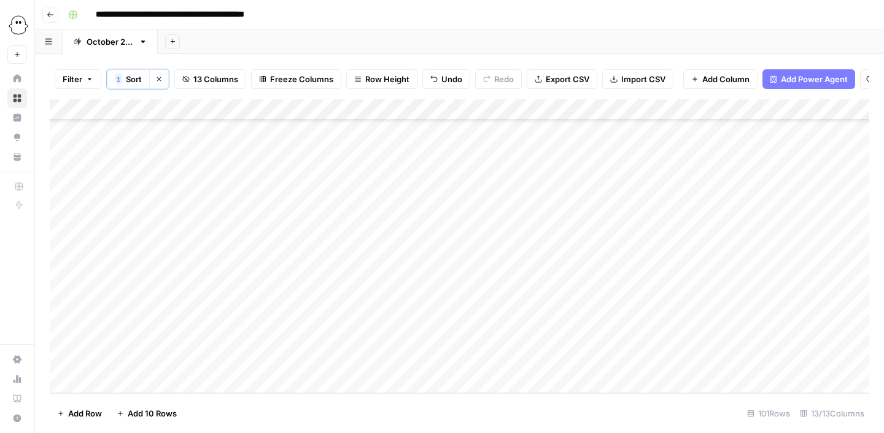
click at [318, 356] on div "Add Column" at bounding box center [459, 246] width 819 height 294
click at [296, 359] on div "Add Column" at bounding box center [459, 246] width 819 height 294
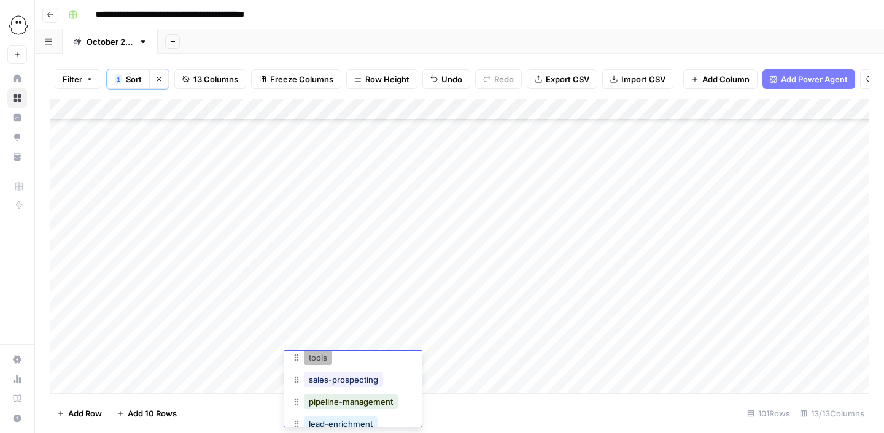
click at [320, 361] on button "tools" at bounding box center [318, 357] width 28 height 15
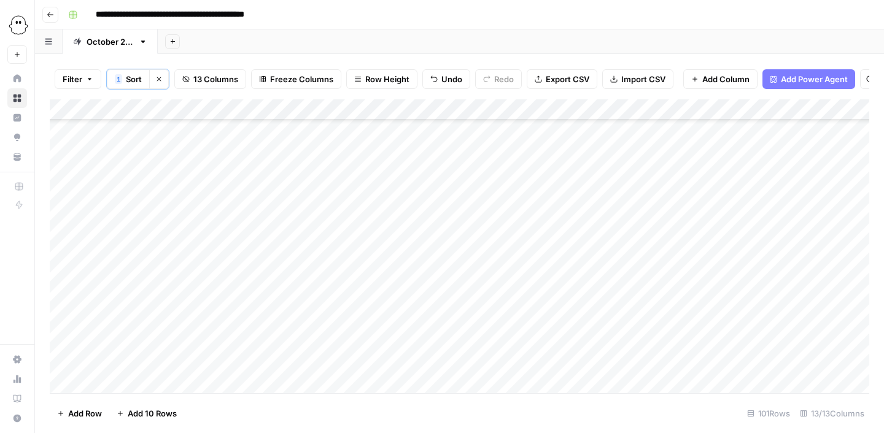
scroll to position [1606, 0]
click at [61, 254] on div "Add Column" at bounding box center [459, 246] width 819 height 294
click at [90, 414] on span "Delete 1 Row" at bounding box center [81, 413] width 49 height 12
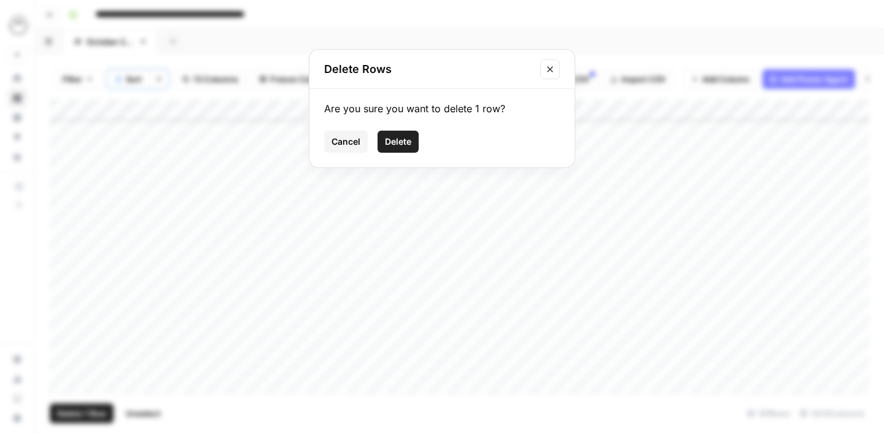
click at [396, 141] on span "Delete" at bounding box center [398, 142] width 26 height 12
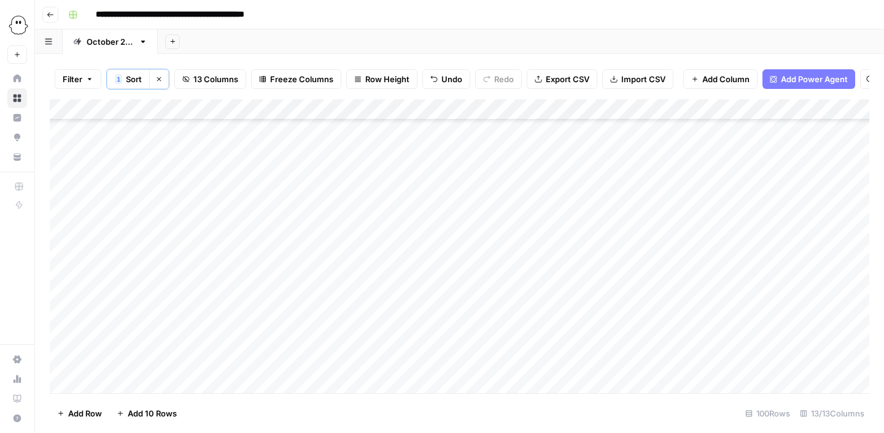
scroll to position [1833, 0]
click at [561, 238] on div "Add Column" at bounding box center [459, 246] width 819 height 294
click at [617, 236] on div "Add Column" at bounding box center [459, 246] width 819 height 294
